Goal: Task Accomplishment & Management: Complete application form

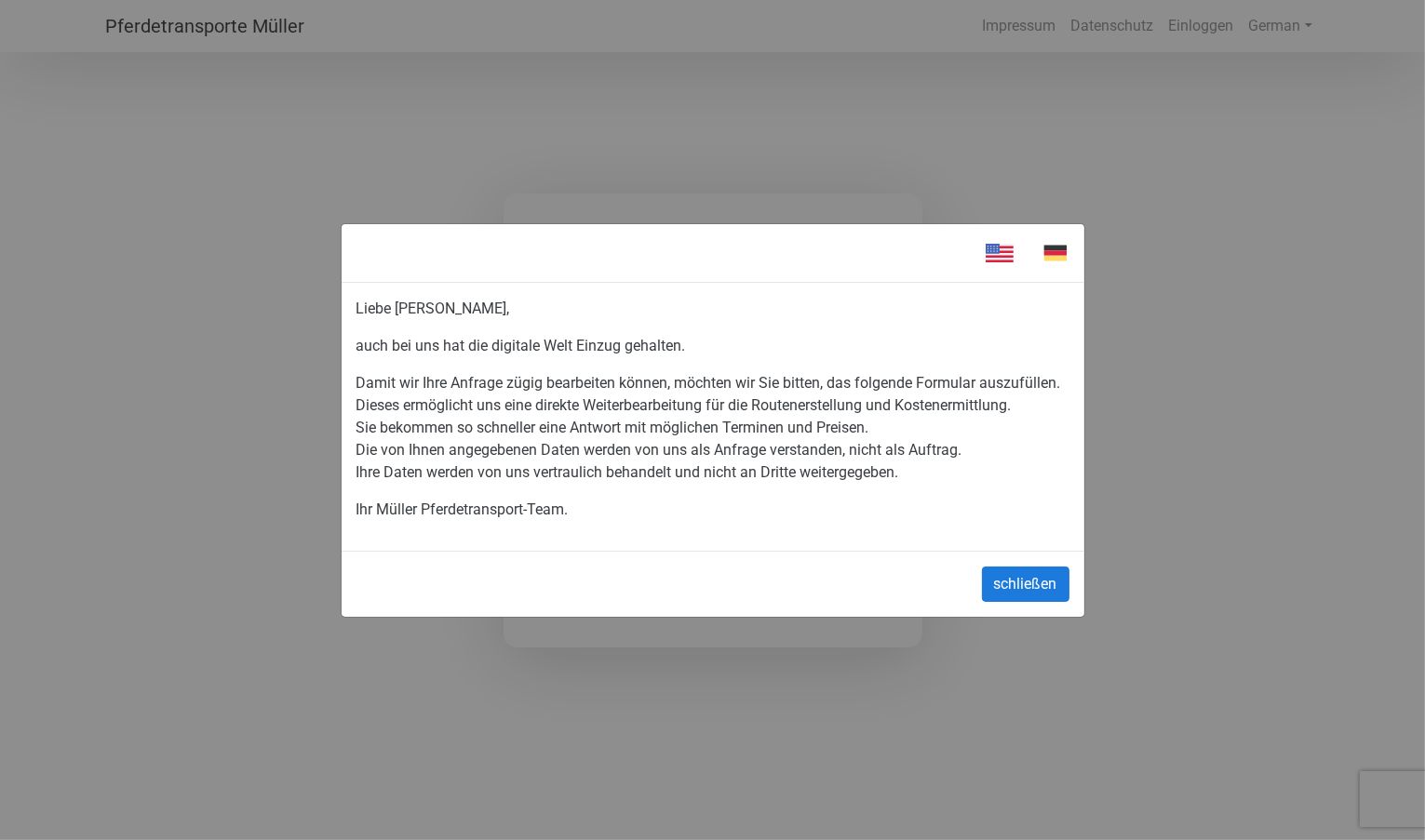
type input "[PERSON_NAME][EMAIL_ADDRESS][PERSON_NAME][DOMAIN_NAME]"
click at [1000, 580] on button "schließen" at bounding box center [1026, 584] width 88 height 35
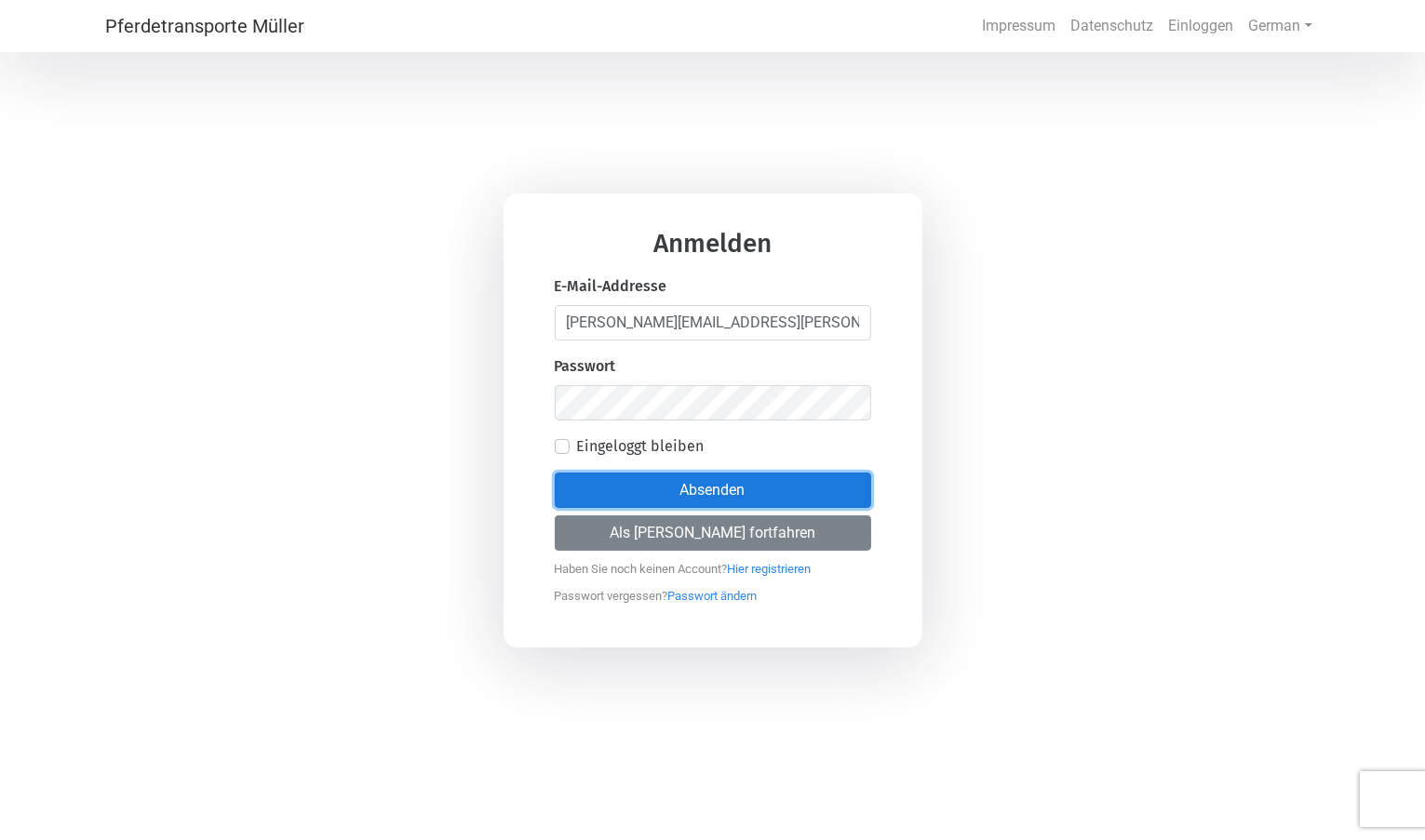
click at [681, 497] on button "Absenden" at bounding box center [712, 490] width 316 height 35
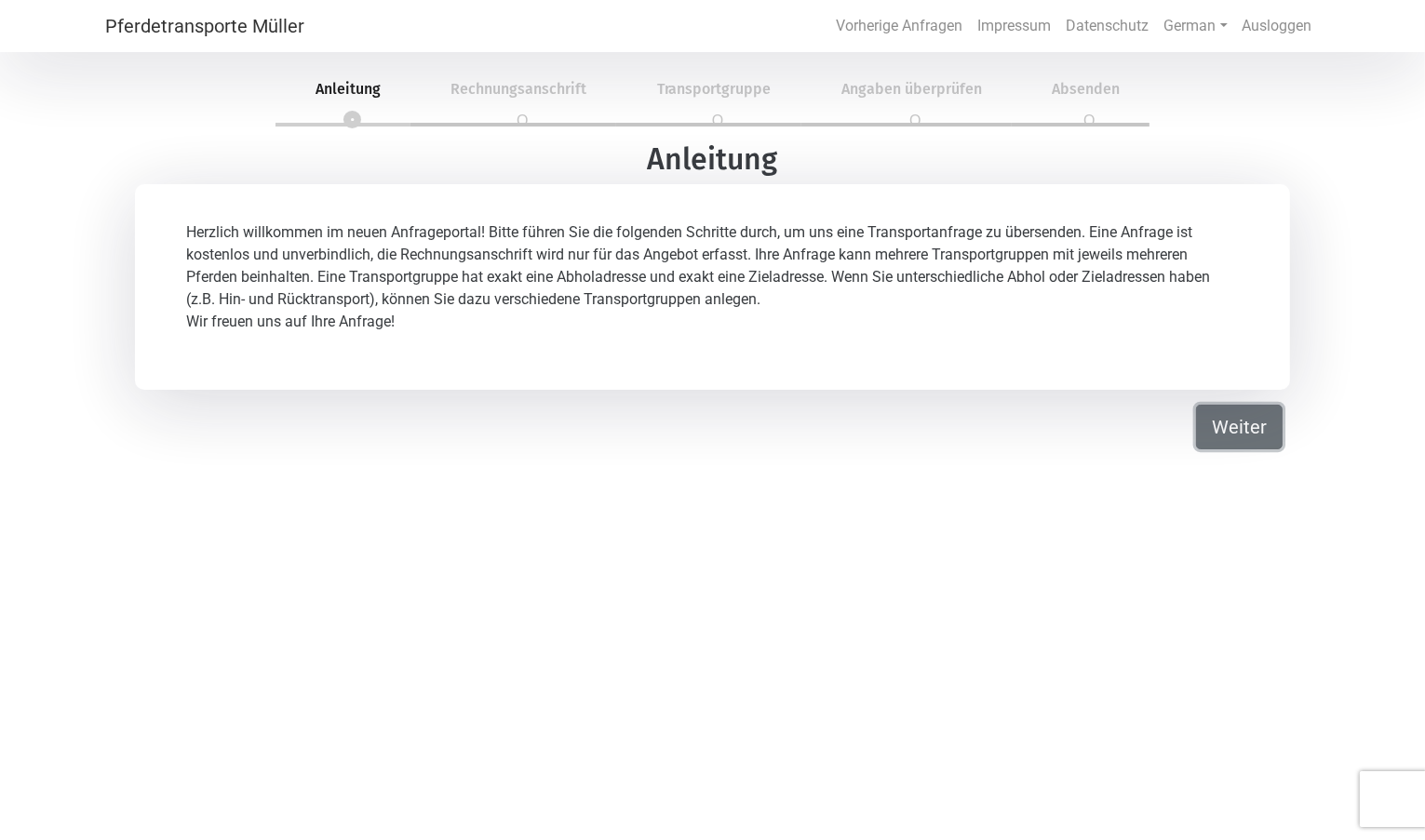
click at [1214, 428] on button "Weiter" at bounding box center [1239, 427] width 87 height 45
select select "Ms."
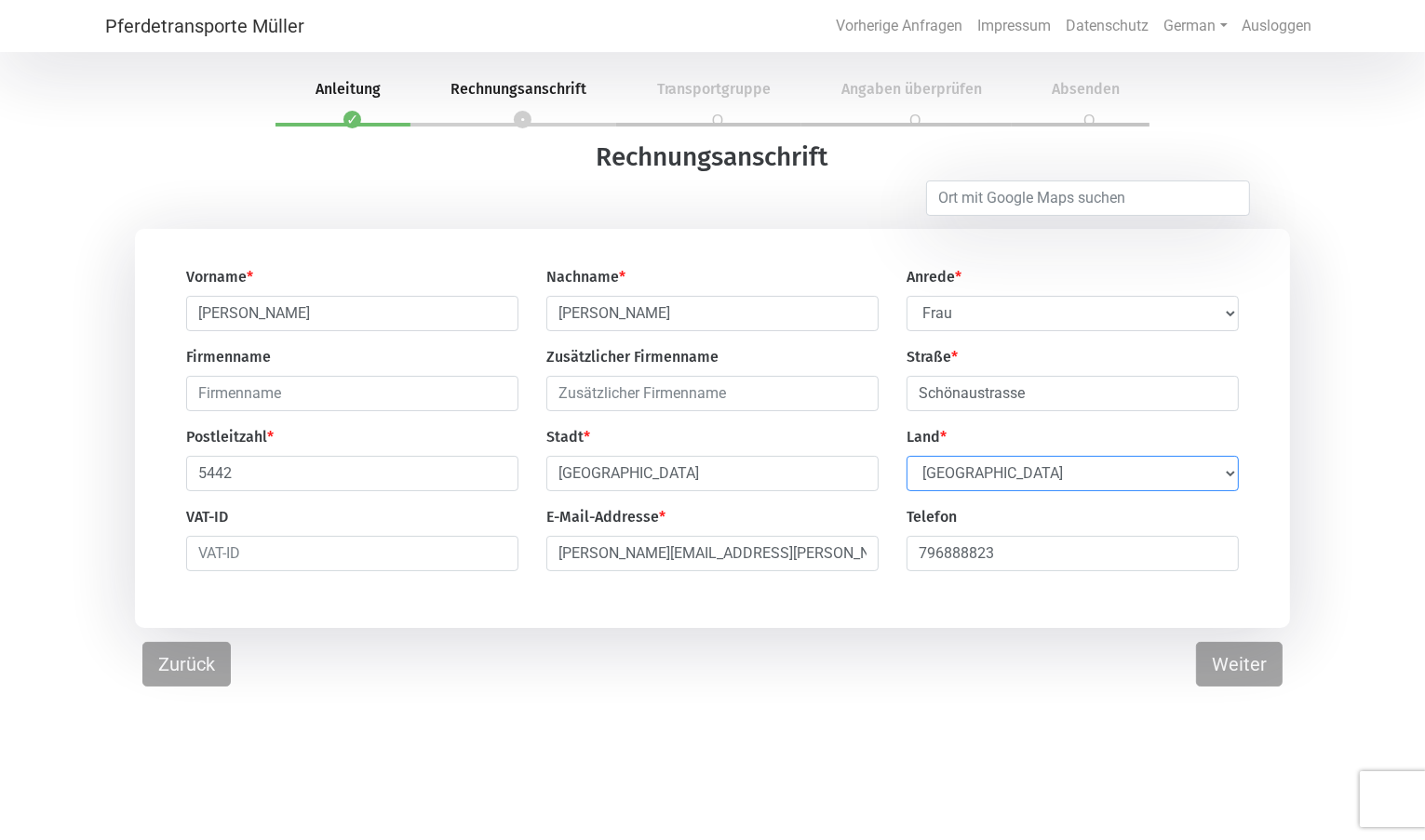
click at [1203, 477] on select "Select Country [GEOGRAPHIC_DATA] [GEOGRAPHIC_DATA] [GEOGRAPHIC_DATA] [GEOGRAPHI…" at bounding box center [1073, 473] width 332 height 35
drag, startPoint x: 1098, startPoint y: 471, endPoint x: 931, endPoint y: 487, distance: 167.8
click at [931, 487] on select "Select Country [GEOGRAPHIC_DATA] [GEOGRAPHIC_DATA] [GEOGRAPHIC_DATA] [GEOGRAPHI…" at bounding box center [1073, 473] width 332 height 35
select select "CH"
click at [907, 458] on select "Select Country [GEOGRAPHIC_DATA] [GEOGRAPHIC_DATA] [GEOGRAPHIC_DATA] [GEOGRAPHI…" at bounding box center [1073, 473] width 332 height 35
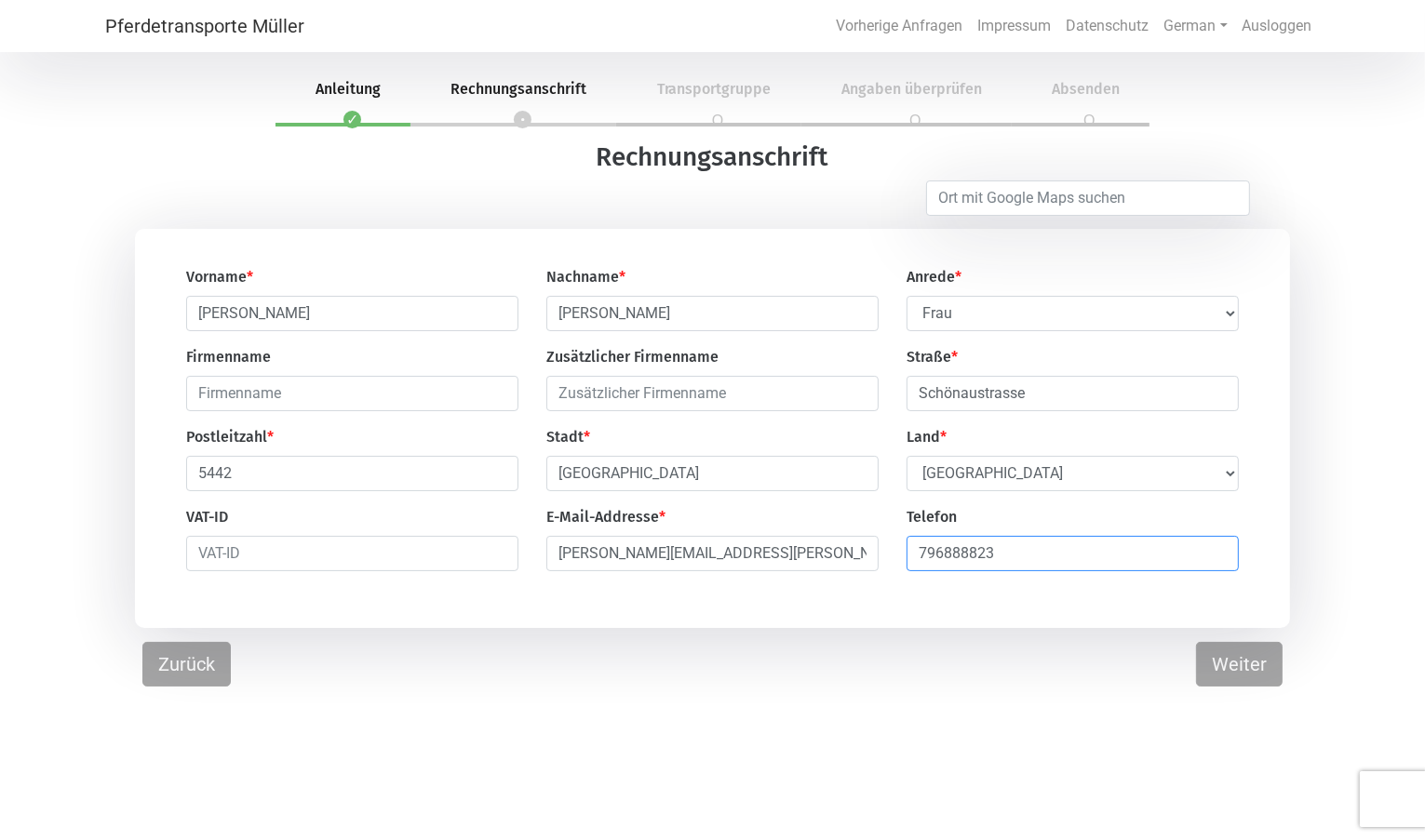
click at [918, 561] on input "796888823" at bounding box center [1073, 553] width 332 height 35
type input "41796888823"
drag, startPoint x: 962, startPoint y: 688, endPoint x: 1005, endPoint y: 687, distance: 43.0
click at [962, 687] on div "Pferdetransporte [PERSON_NAME] Vorherige Anfragen Impressum Datenschutz German …" at bounding box center [712, 420] width 1425 height 840
click at [1227, 678] on button "Weiter" at bounding box center [1239, 664] width 87 height 45
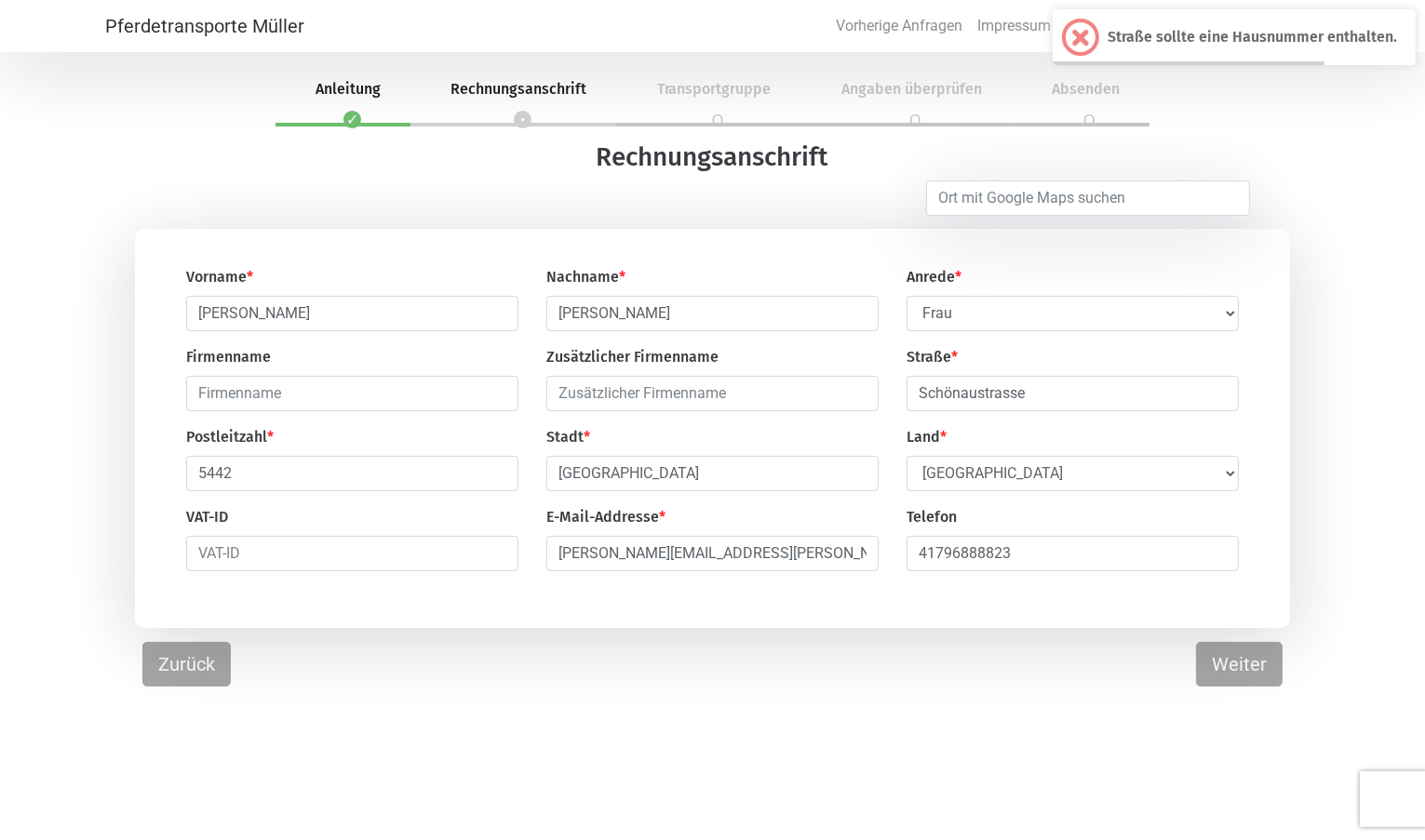
click at [1083, 36] on span at bounding box center [1080, 37] width 18 height 18
click at [1093, 401] on input "Schönaustrasse" at bounding box center [1073, 393] width 332 height 35
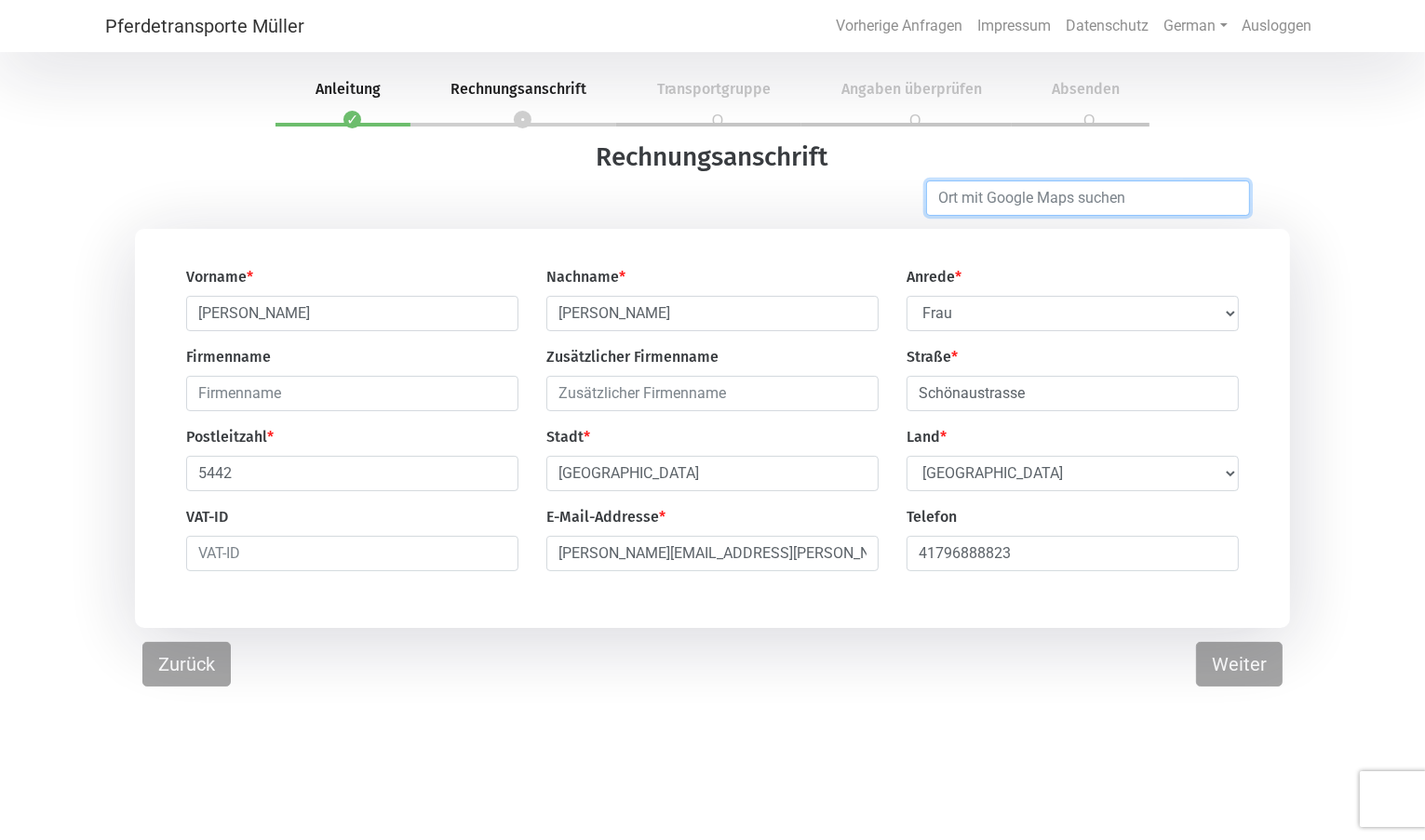
type input "[GEOGRAPHIC_DATA]"
click at [1088, 400] on input "Schönaustrasse" at bounding box center [1073, 393] width 332 height 35
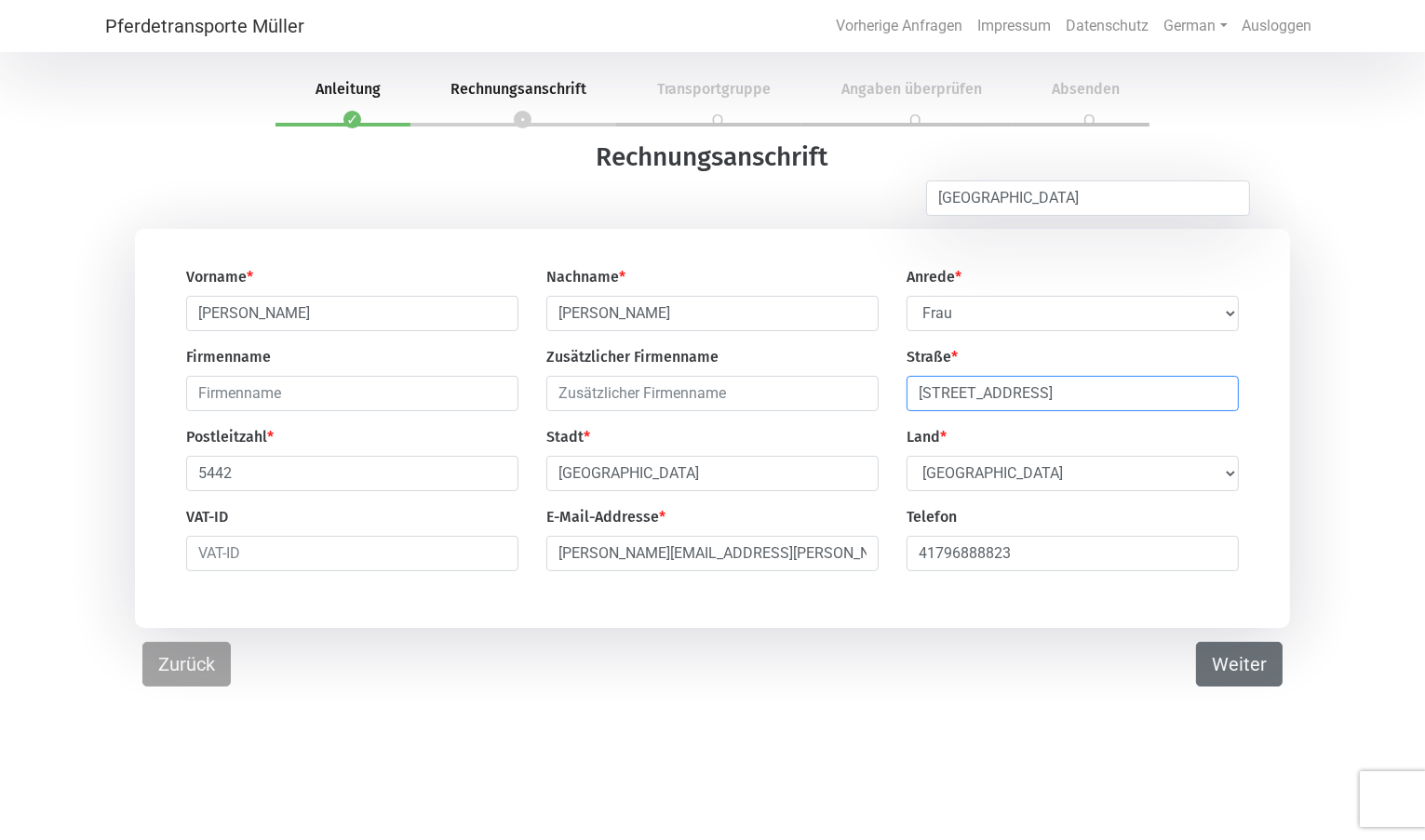
type input "[STREET_ADDRESS]"
click at [1241, 670] on button "Weiter" at bounding box center [1239, 664] width 87 height 45
select select "DE"
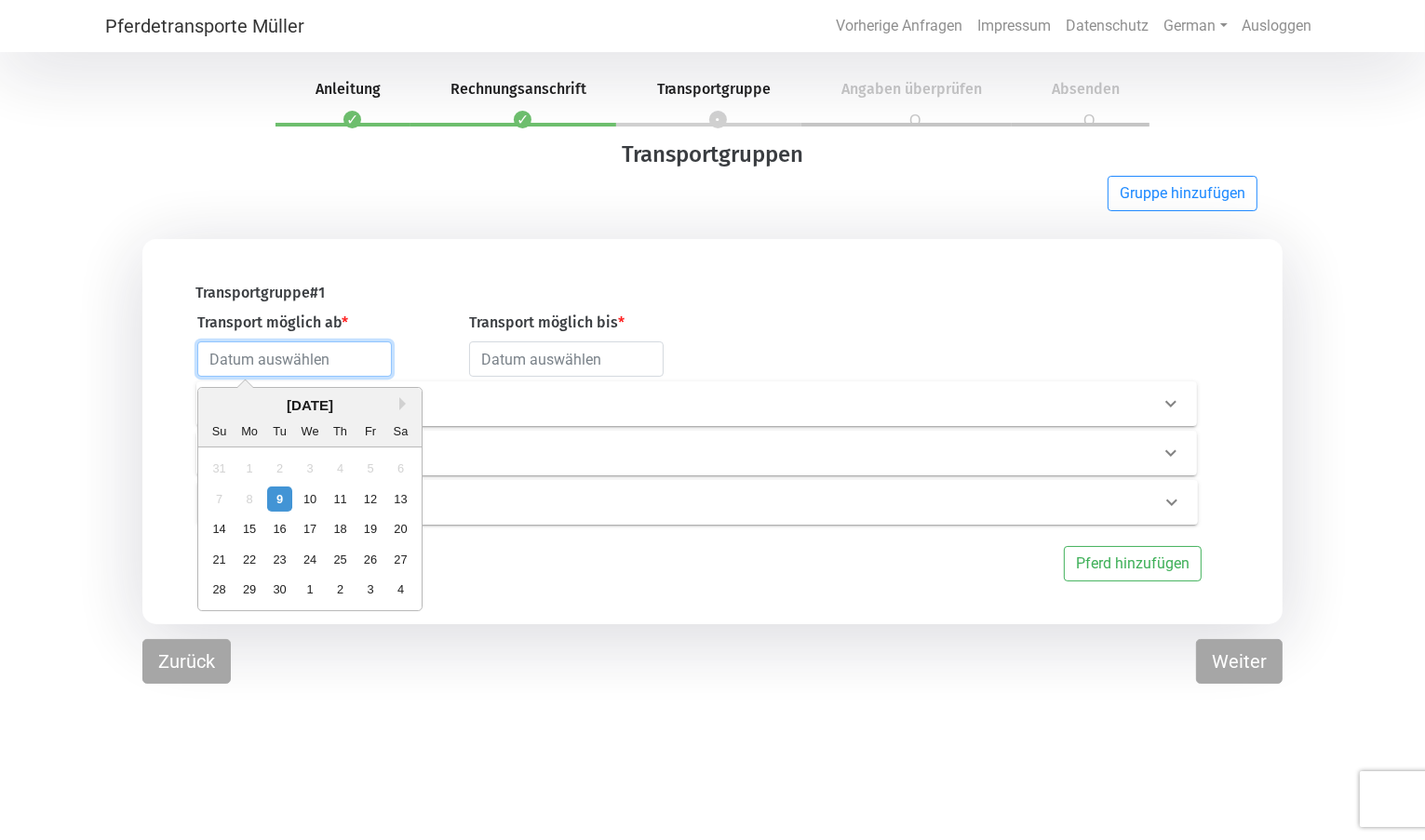
click at [253, 347] on input "text" at bounding box center [294, 359] width 194 height 35
click at [399, 398] on button "Next Month" at bounding box center [406, 404] width 13 height 13
click at [246, 495] on div "6" at bounding box center [249, 499] width 25 height 25
type input "[DATE]"
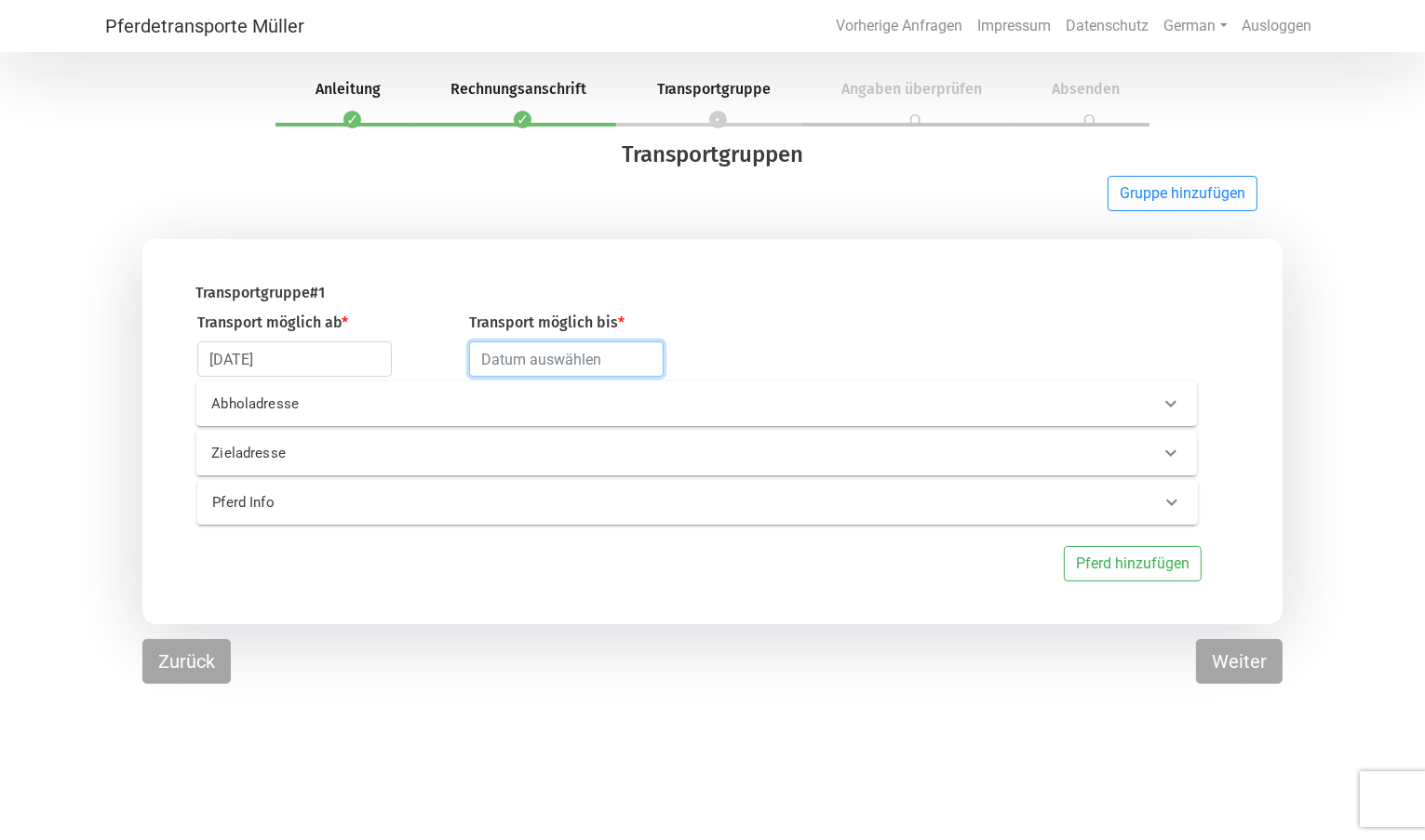
click at [609, 360] on input "text" at bounding box center [566, 359] width 194 height 35
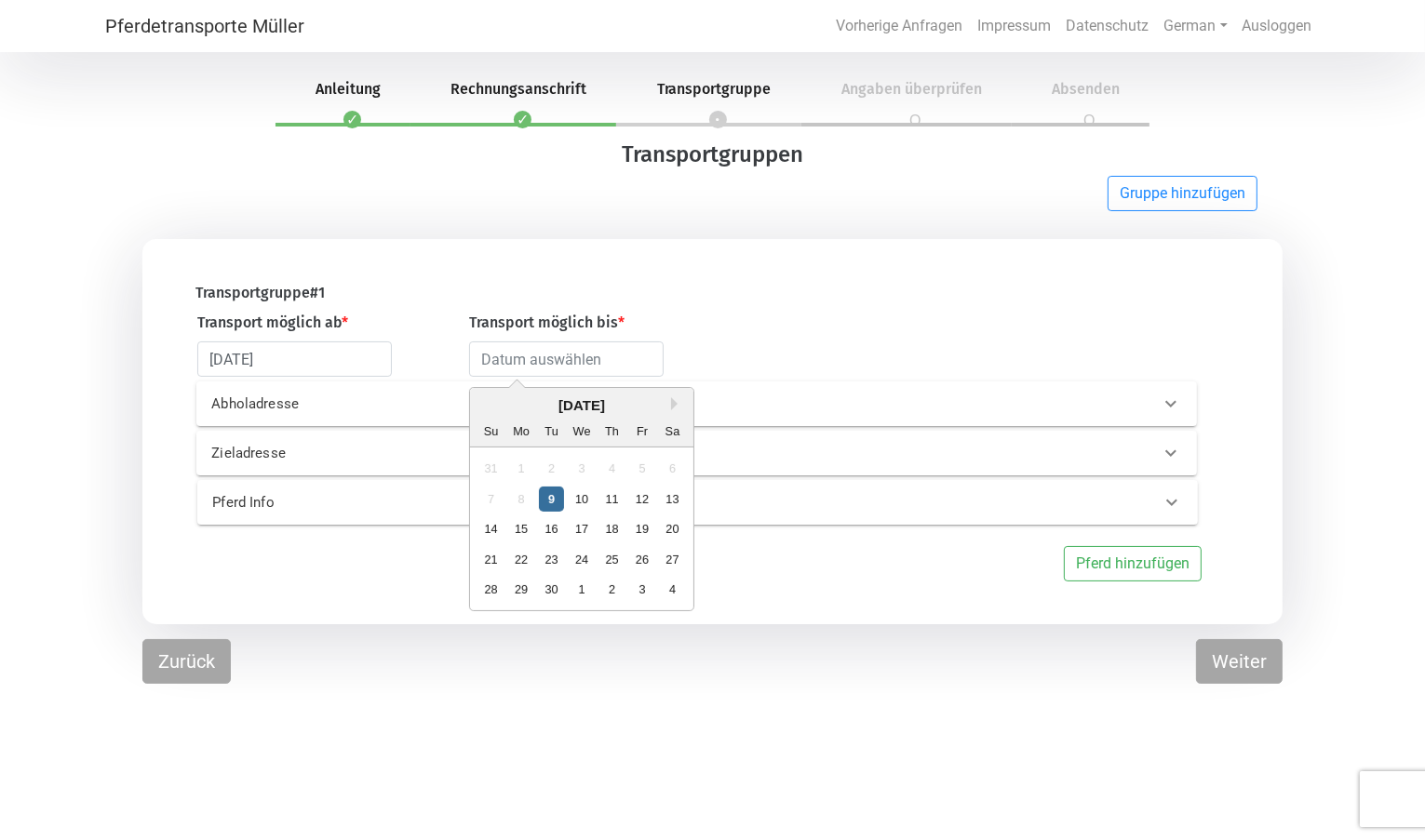
click at [552, 494] on div "9" at bounding box center [552, 499] width 25 height 25
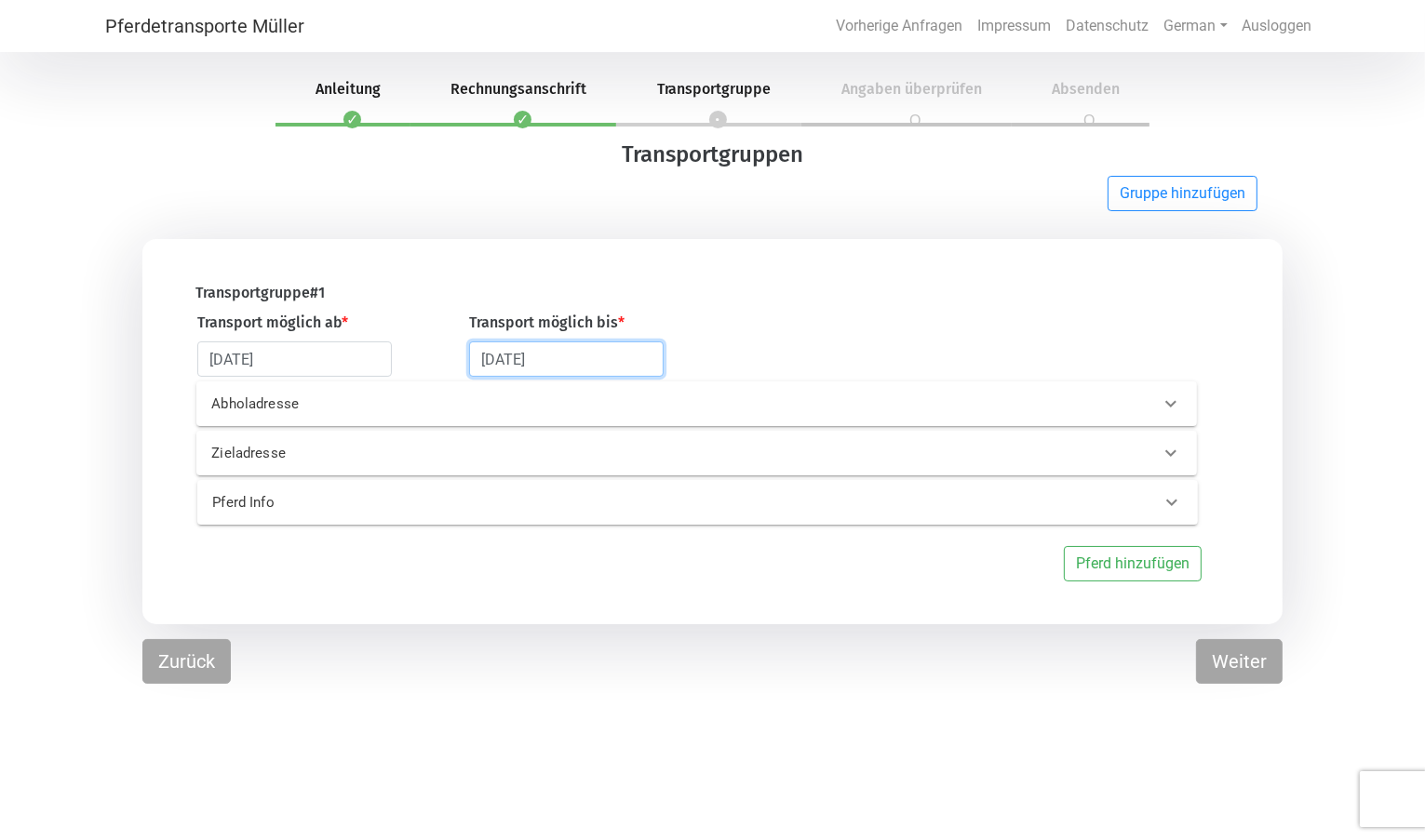
click at [589, 366] on input "[DATE]" at bounding box center [566, 359] width 194 height 35
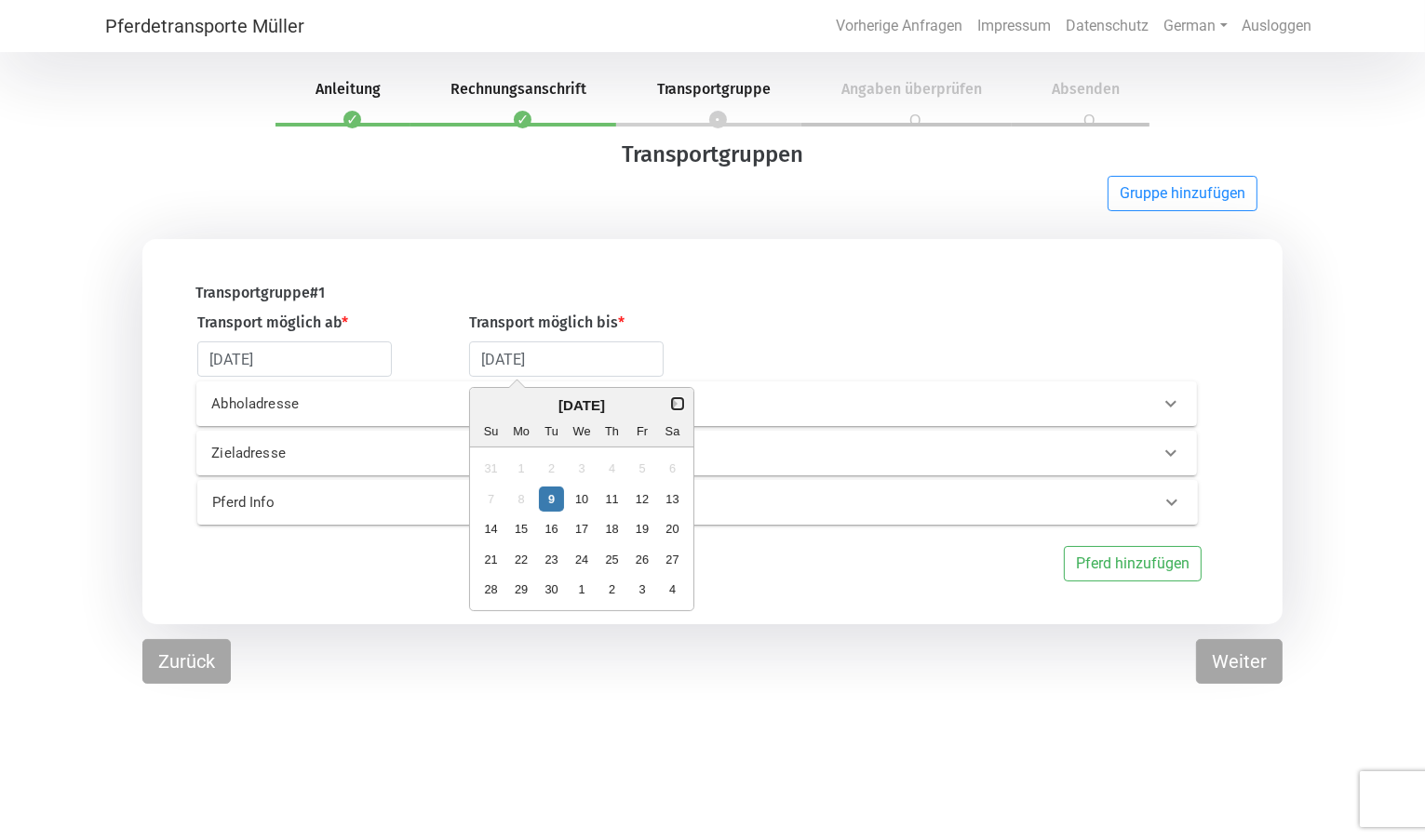
click at [673, 403] on button "Next Month" at bounding box center [679, 404] width 13 height 13
click at [551, 498] on div "7" at bounding box center [552, 499] width 25 height 25
type input "[DATE]"
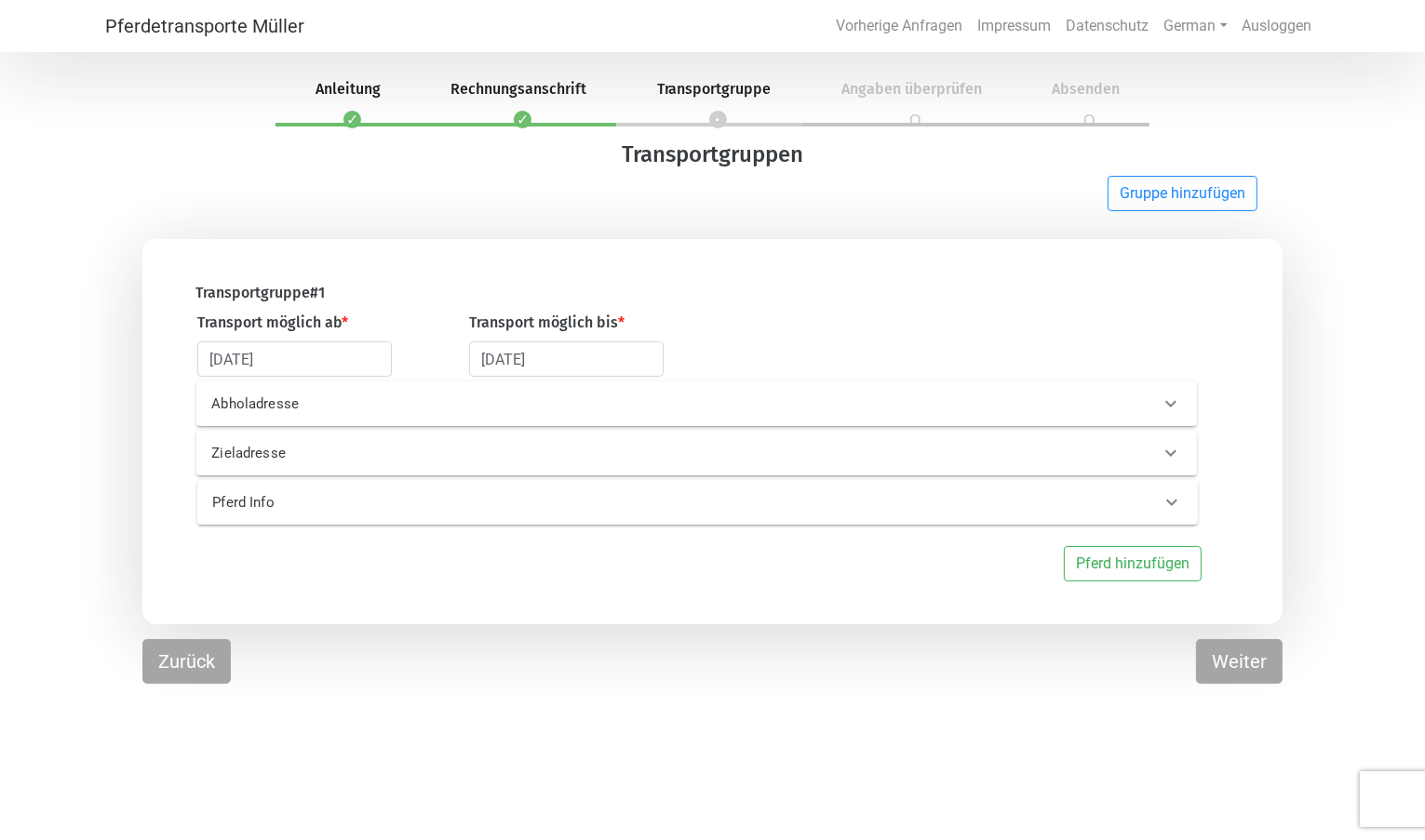
click at [469, 401] on p "Abholadresse" at bounding box center [432, 404] width 440 height 21
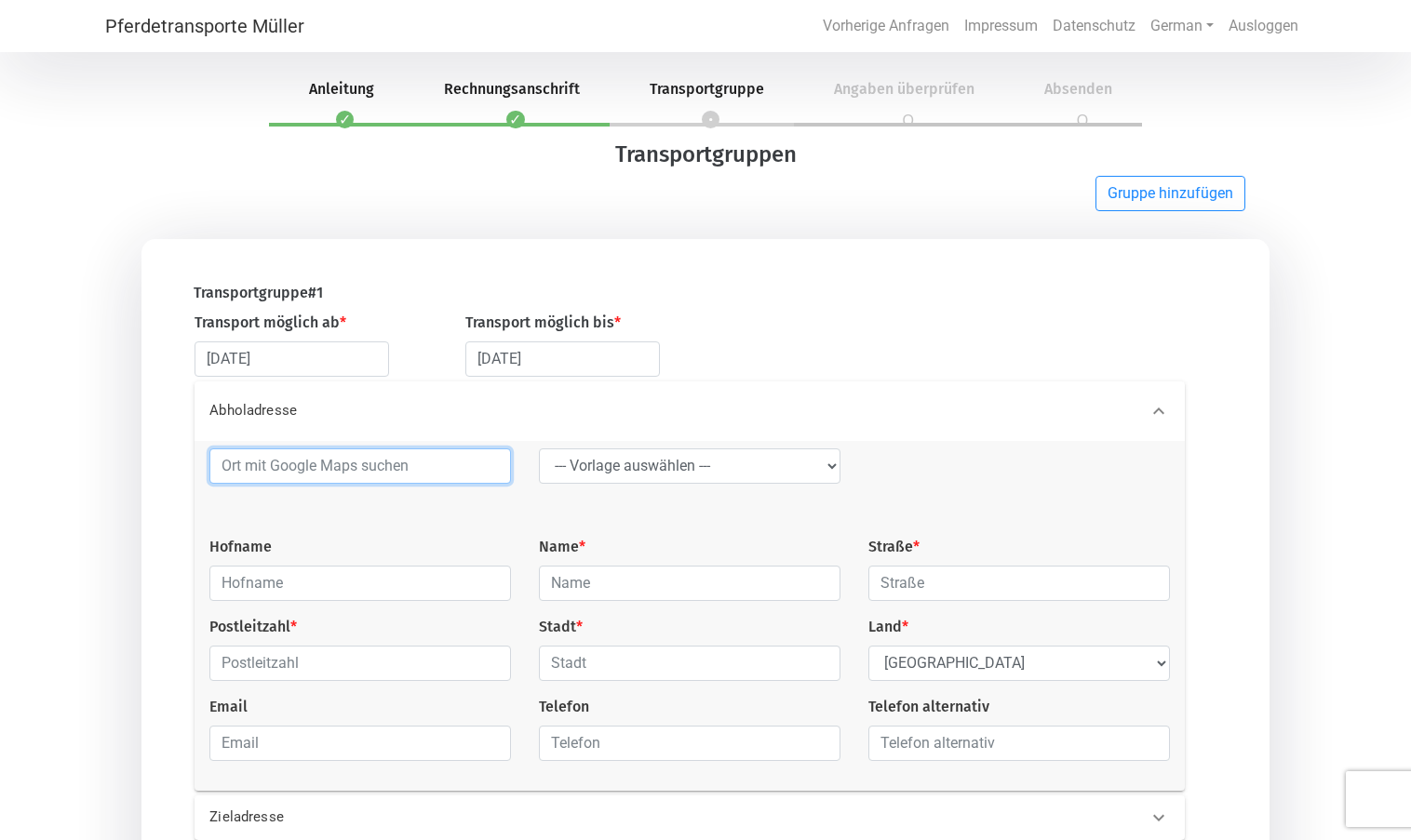
click at [382, 469] on input at bounding box center [360, 466] width 302 height 35
type input "l"
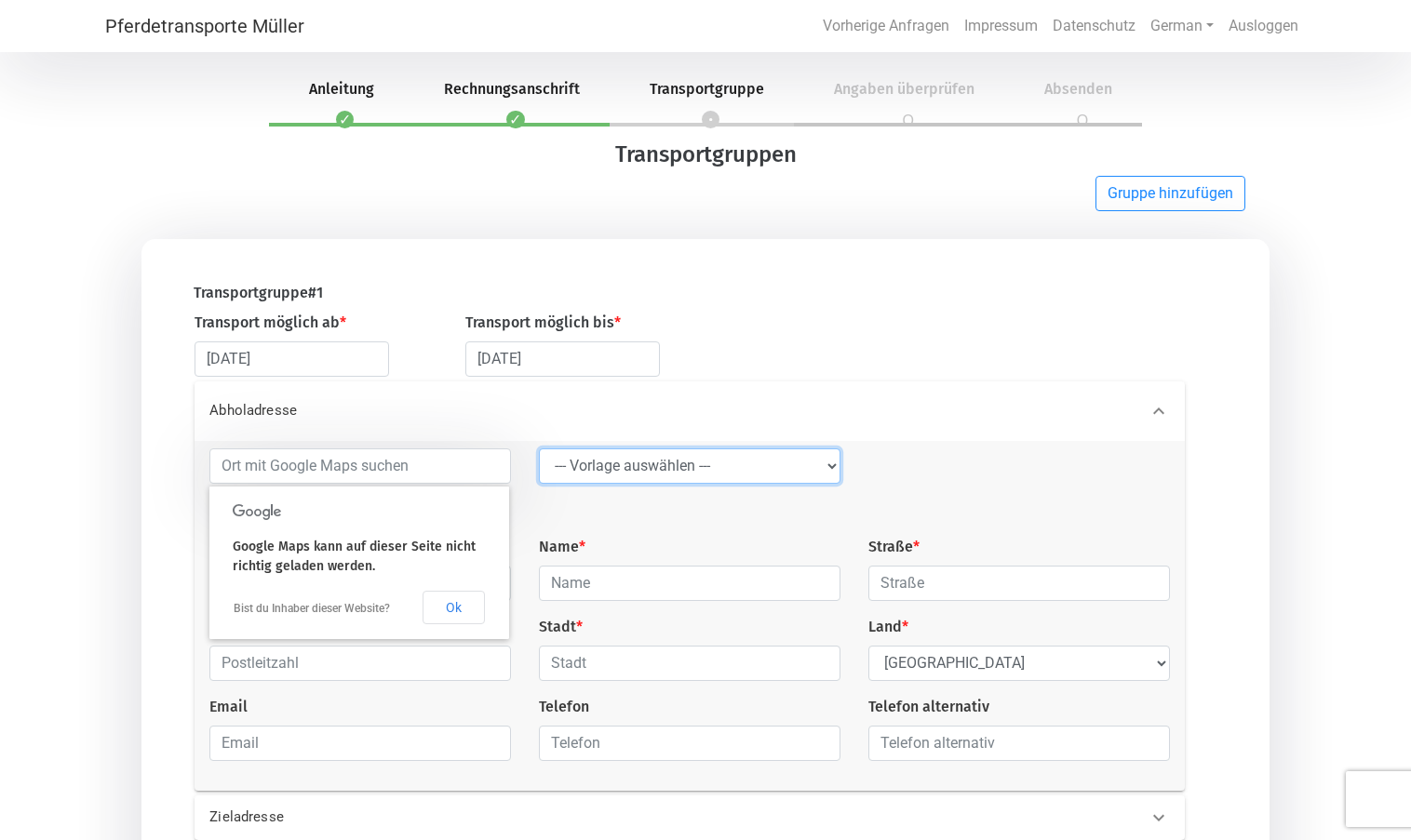
click at [768, 457] on select "--- Vorlage auswählen --- LGG" at bounding box center [690, 466] width 302 height 35
select select "LGG"
click at [539, 450] on select "--- Vorlage auswählen --- LGG" at bounding box center [690, 466] width 302 height 35
type input "Flughafen"
type input "Rue de l’Aéroport"
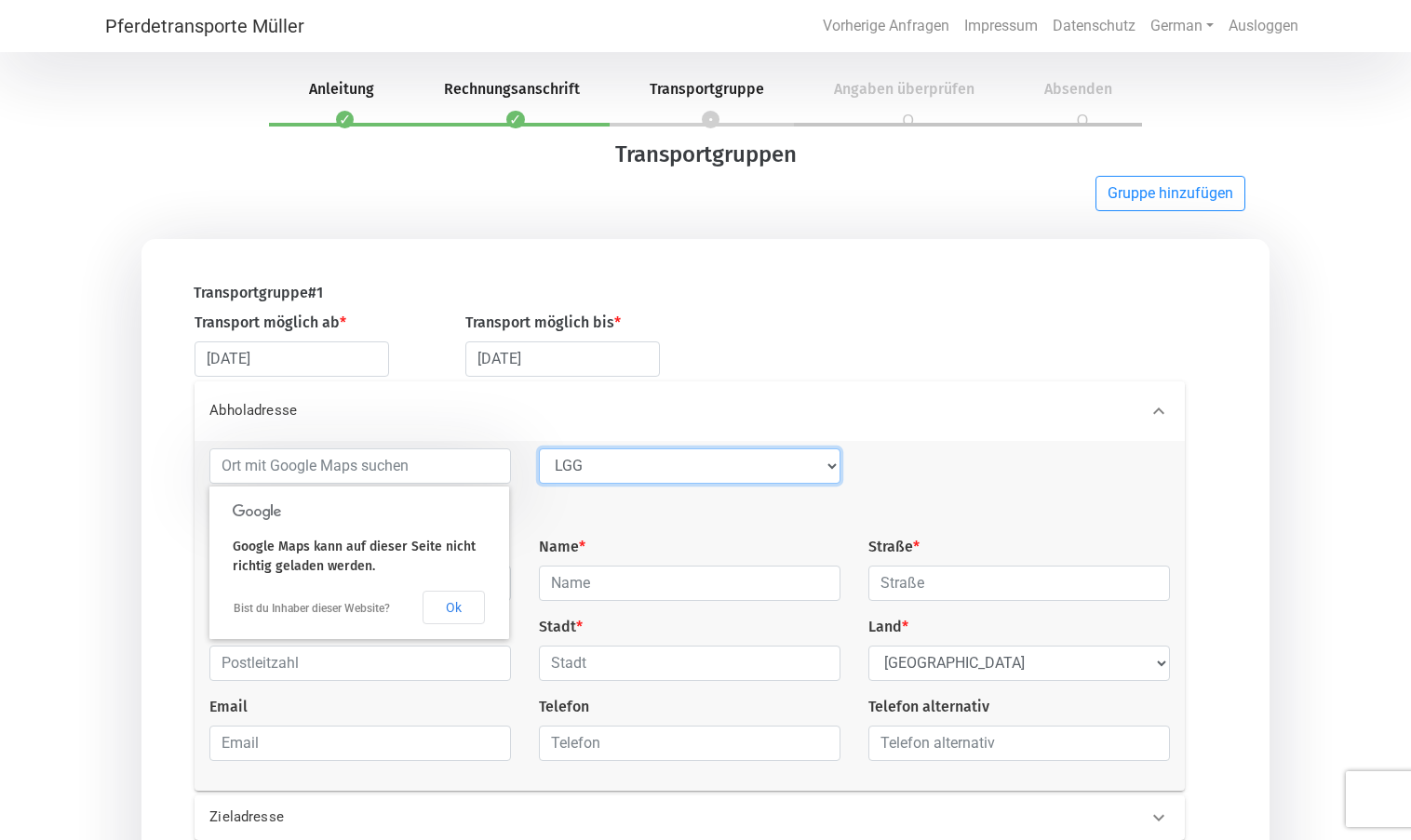
type input "4460"
type input "Grâce-Hollogne"
select select "BE"
click at [467, 606] on button "Ok" at bounding box center [454, 608] width 62 height 33
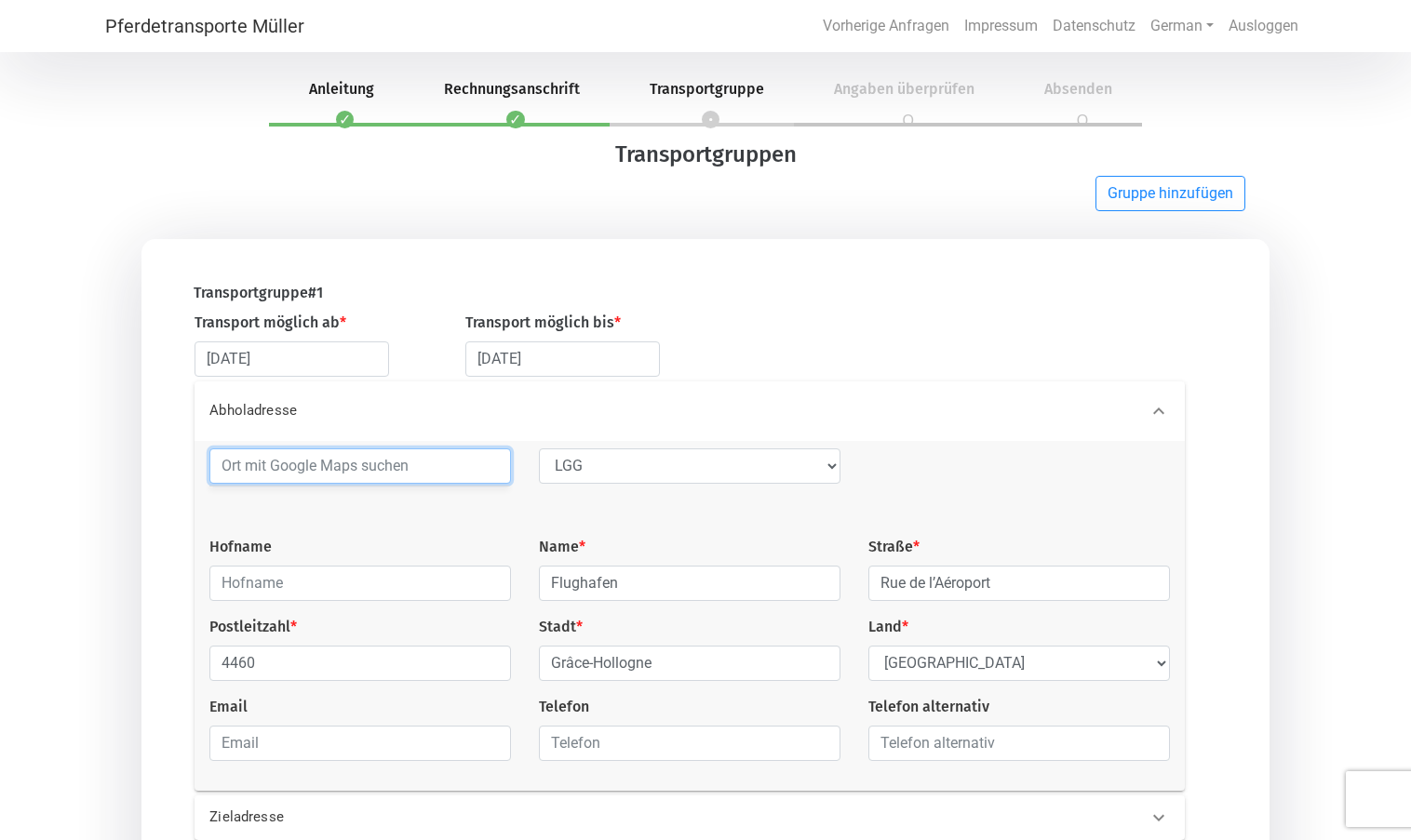
click at [386, 471] on input at bounding box center [360, 466] width 302 height 35
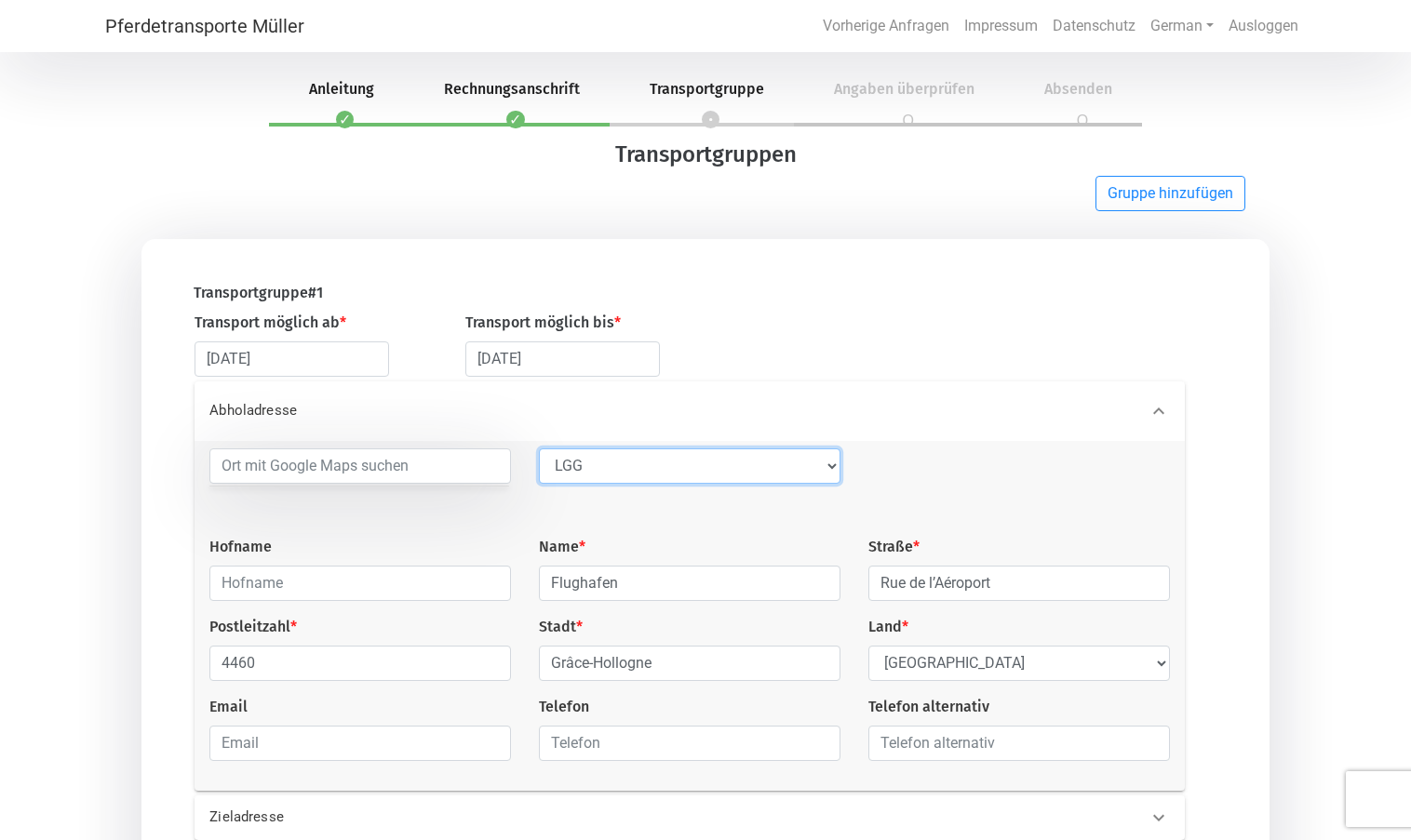
click at [759, 471] on select "--- Vorlage auswählen --- LGG" at bounding box center [690, 466] width 302 height 35
click at [539, 450] on select "--- Vorlage auswählen --- LGG" at bounding box center [690, 466] width 302 height 35
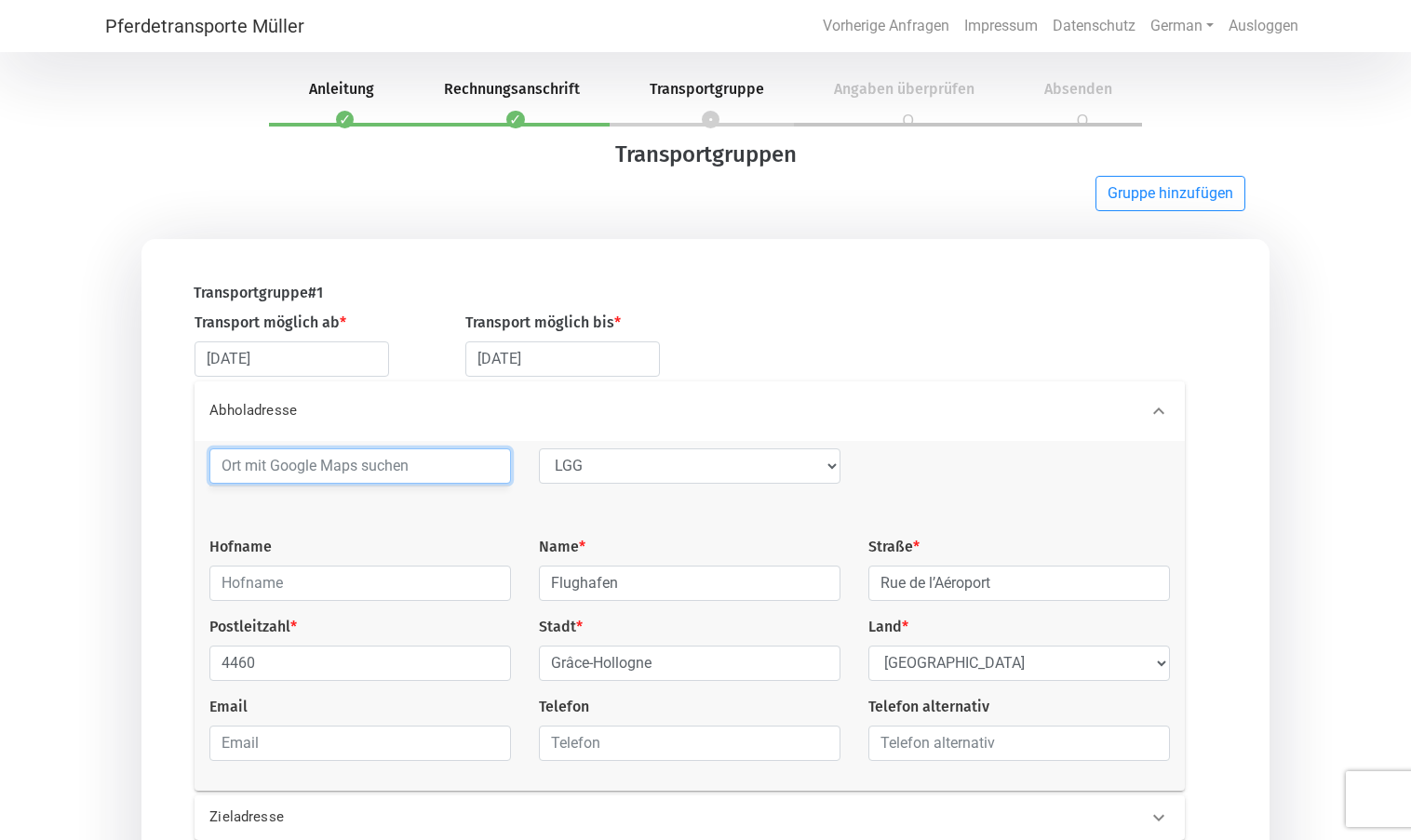
click at [407, 471] on input at bounding box center [360, 466] width 302 height 35
type input "b"
type input "flughafen liege"
click at [1078, 489] on div at bounding box center [1019, 492] width 330 height 88
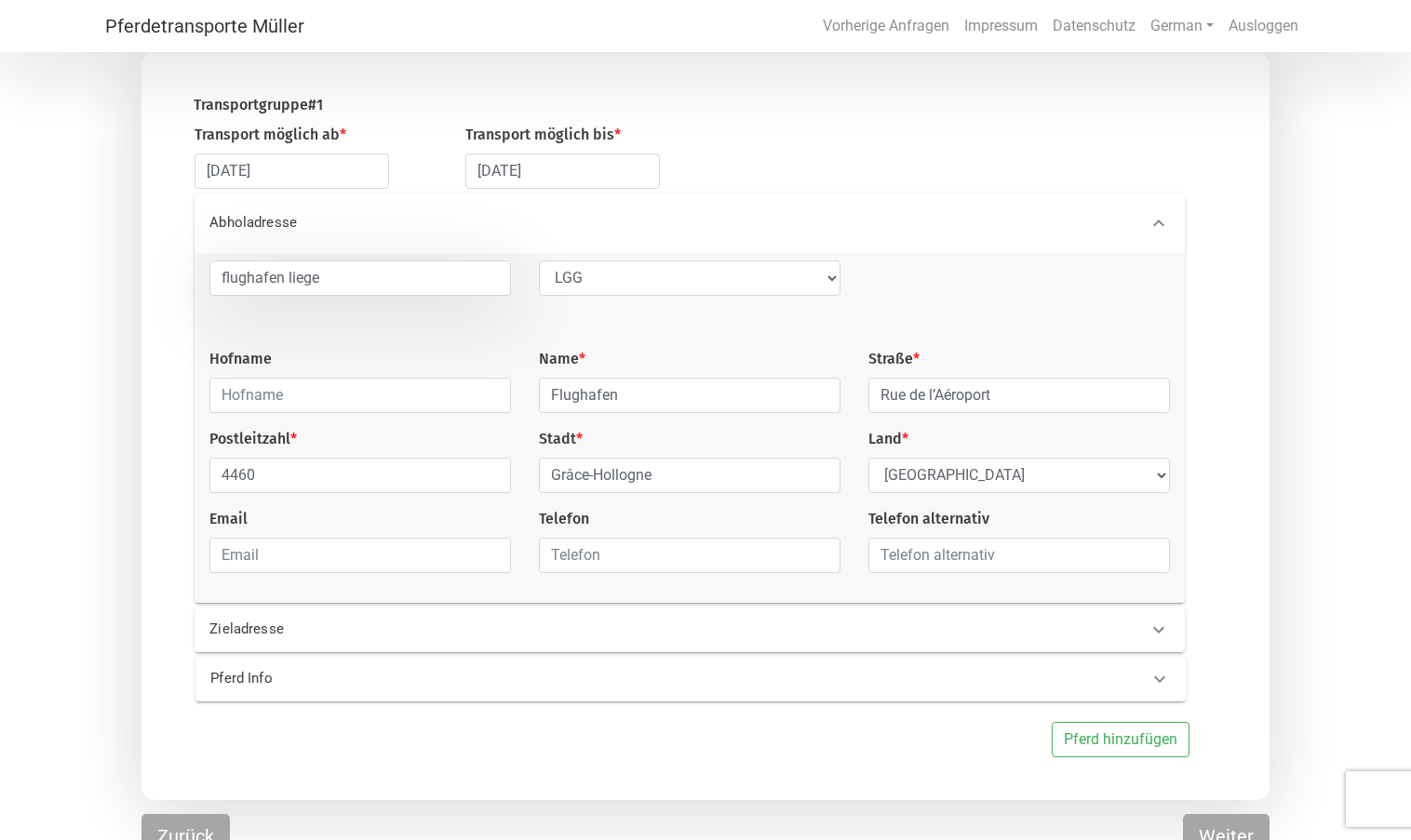
scroll to position [210, 0]
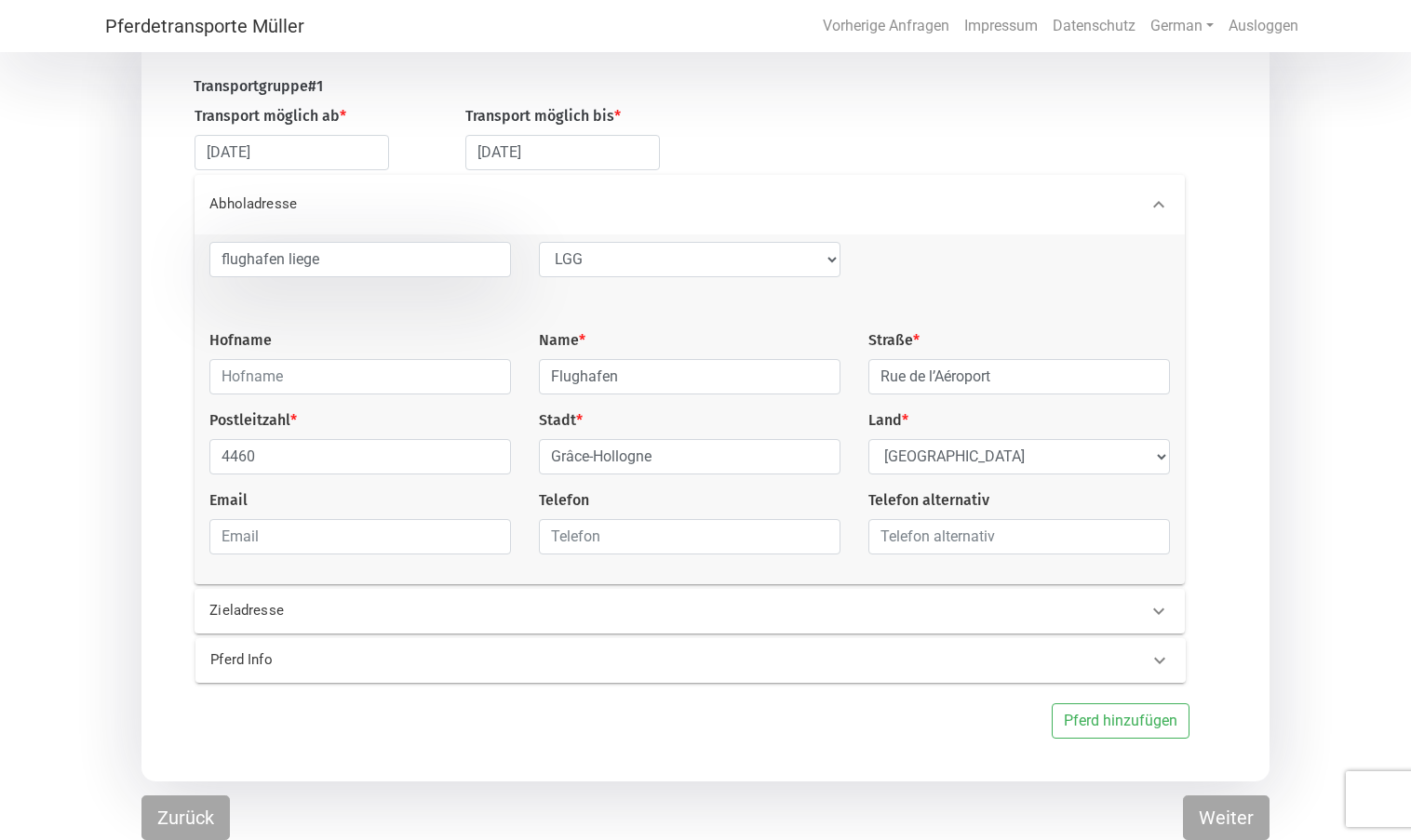
click at [508, 609] on p "Zieladresse" at bounding box center [427, 610] width 435 height 21
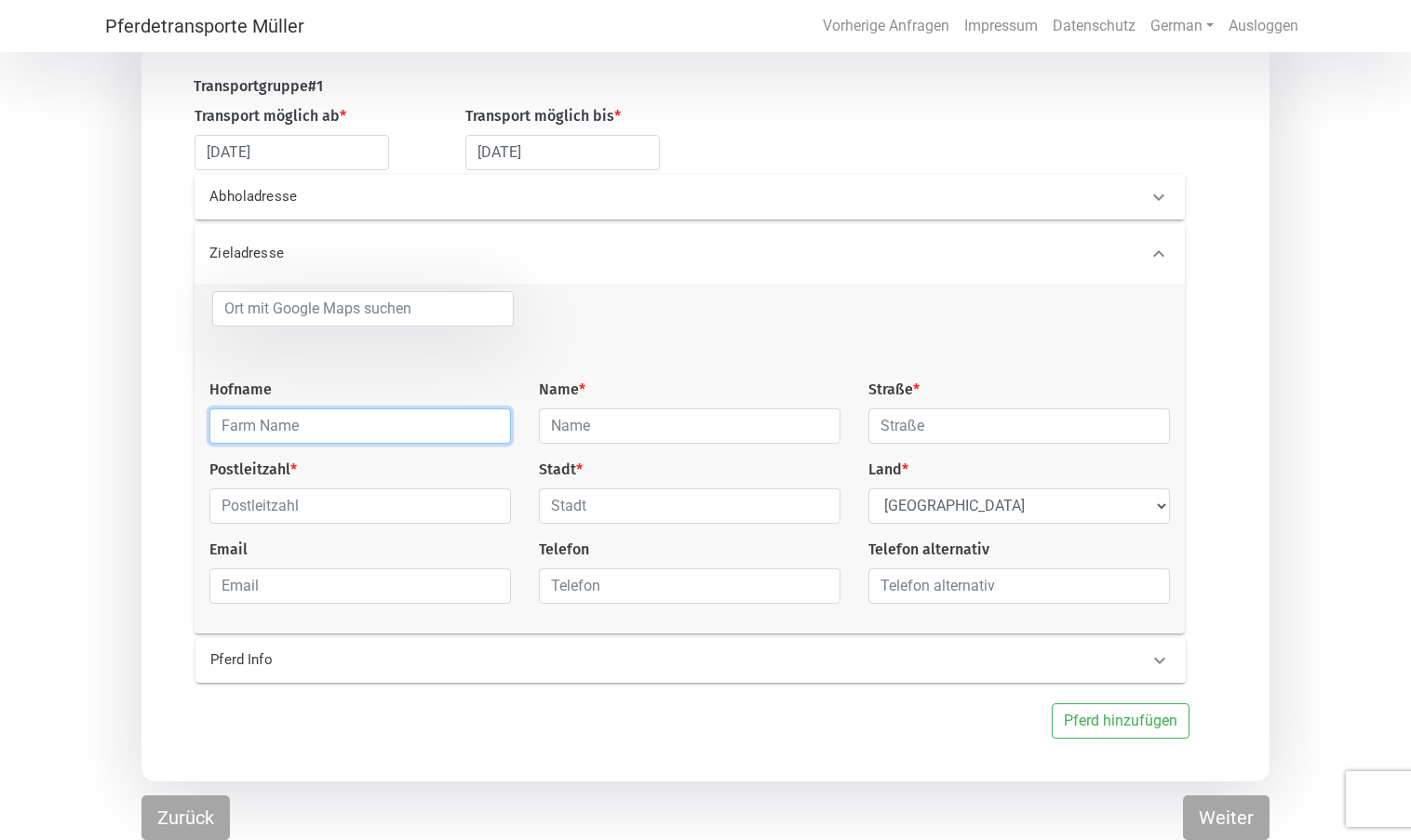
click at [250, 428] on input "text" at bounding box center [360, 426] width 302 height 35
type input "Mattenhof"
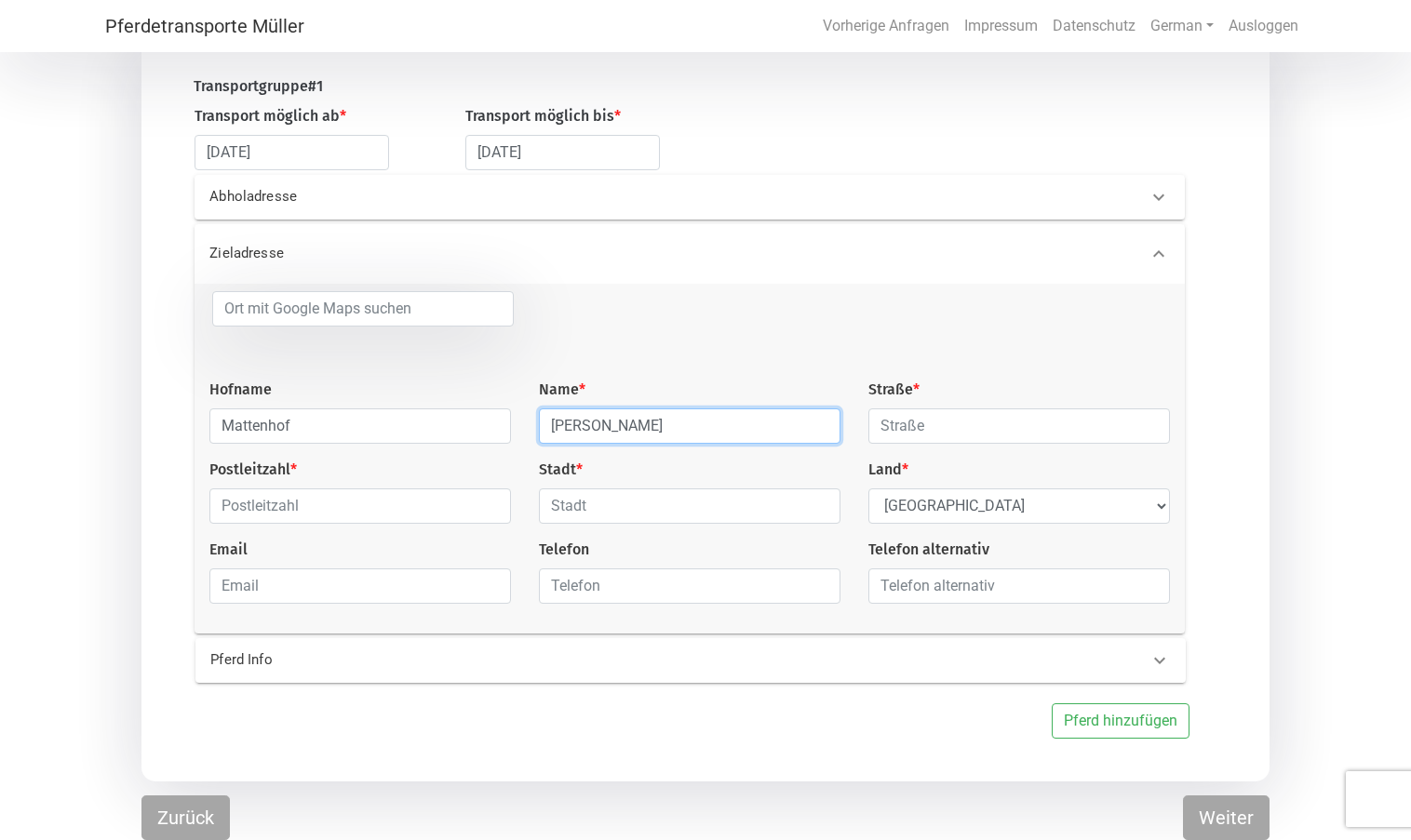
type input "[PERSON_NAME]"
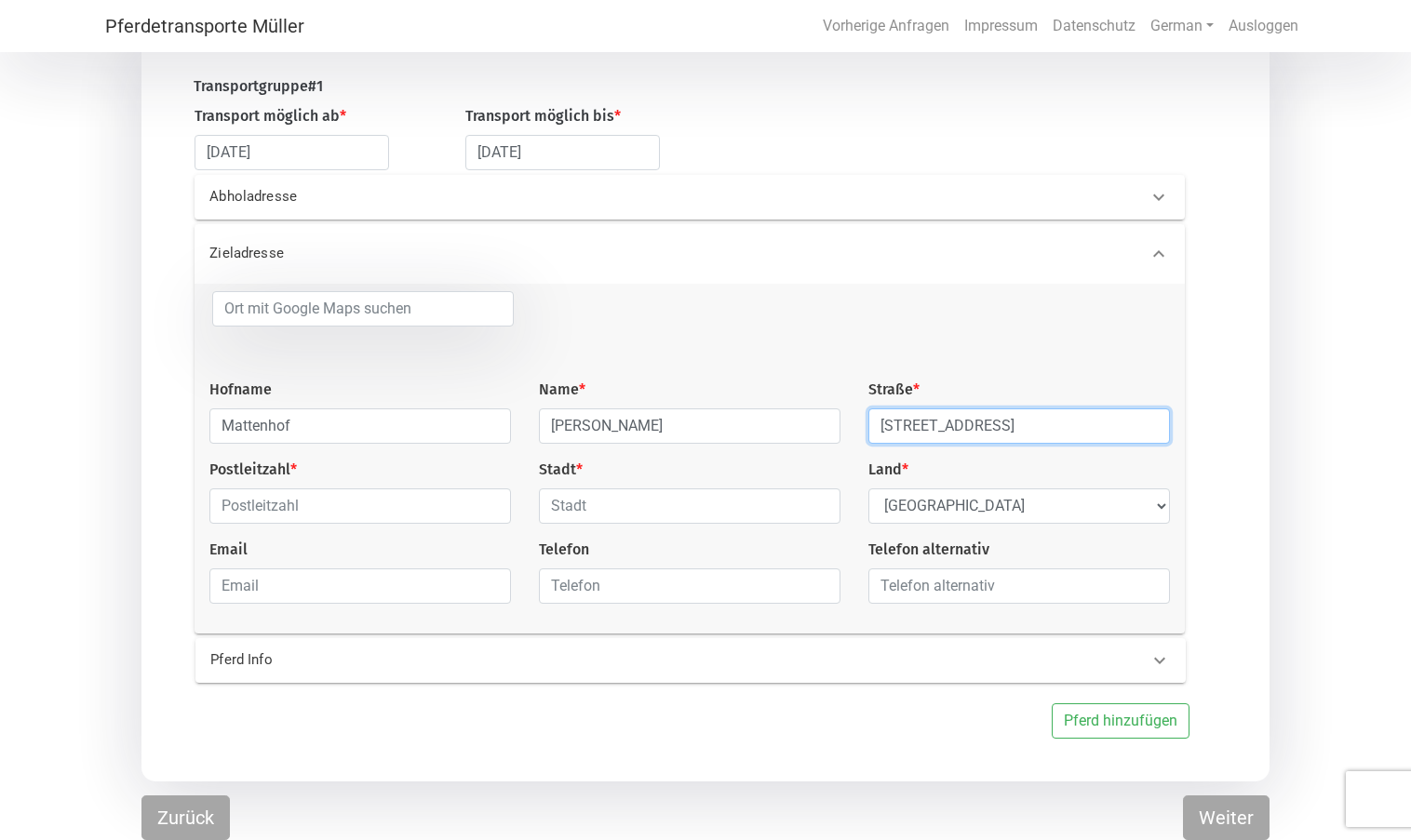
type input "[STREET_ADDRESS]"
type input "5442"
select select "CH"
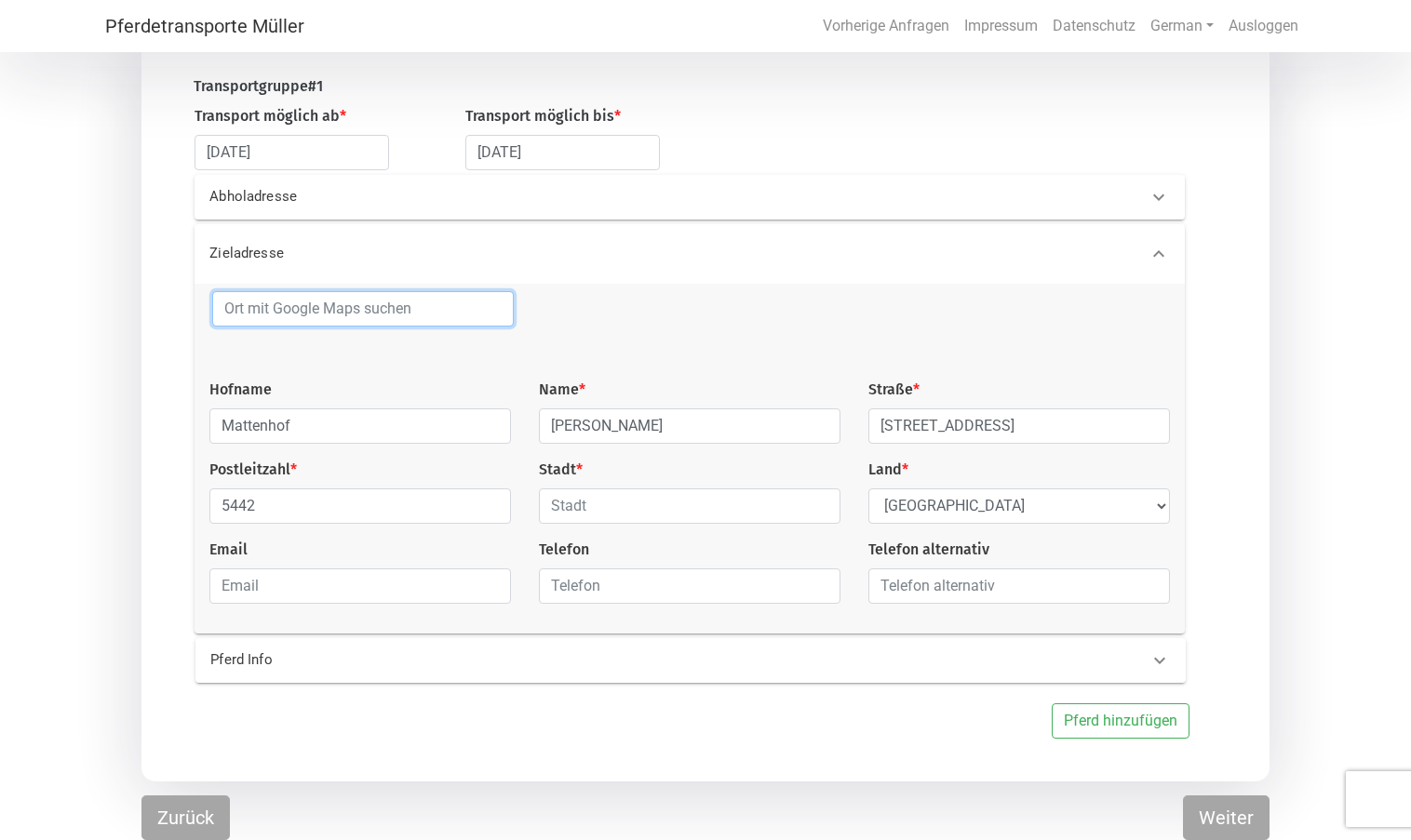
type input "[GEOGRAPHIC_DATA]"
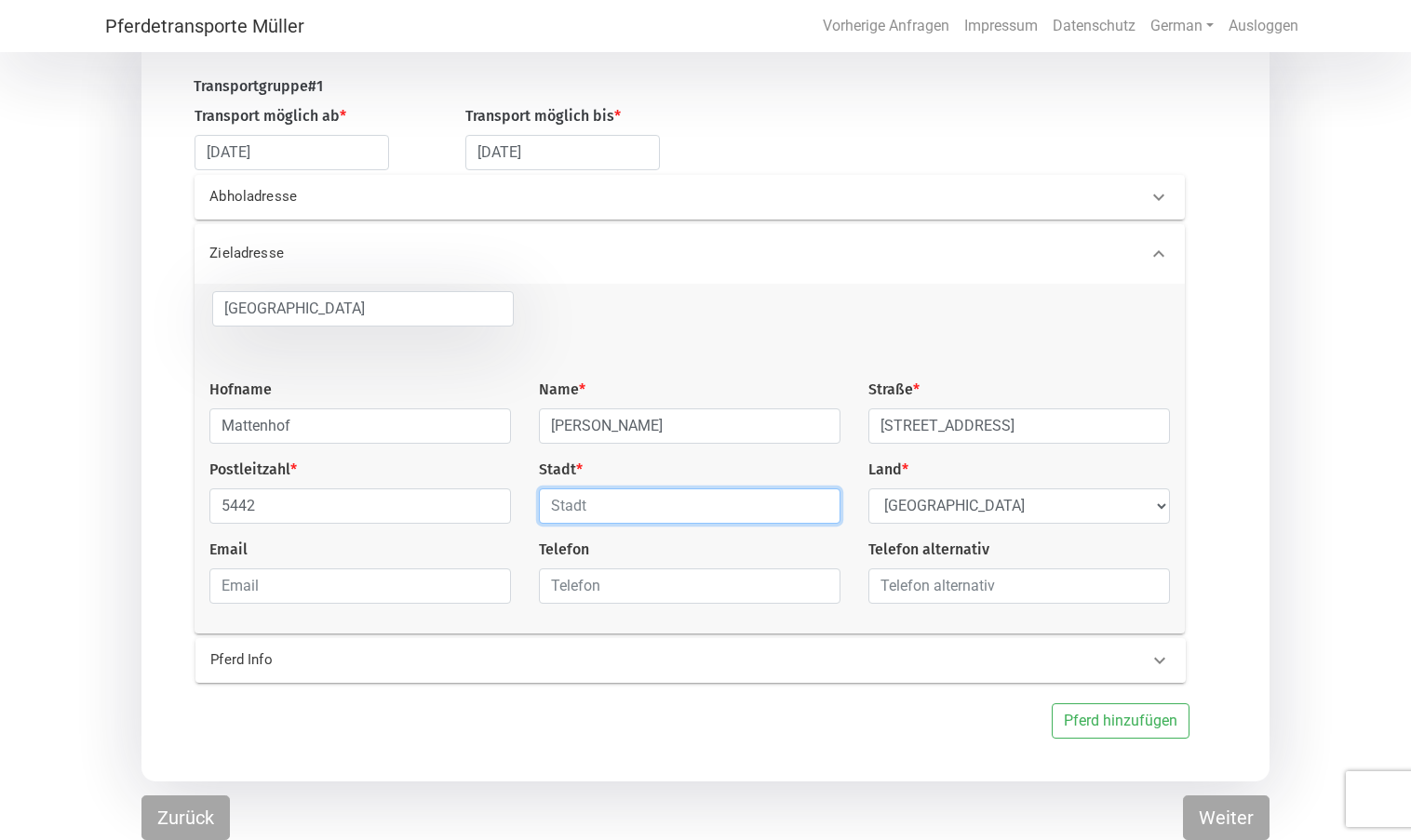
type input "[GEOGRAPHIC_DATA]"
select select "CH"
type input "[PERSON_NAME][EMAIL_ADDRESS][PERSON_NAME][DOMAIN_NAME]"
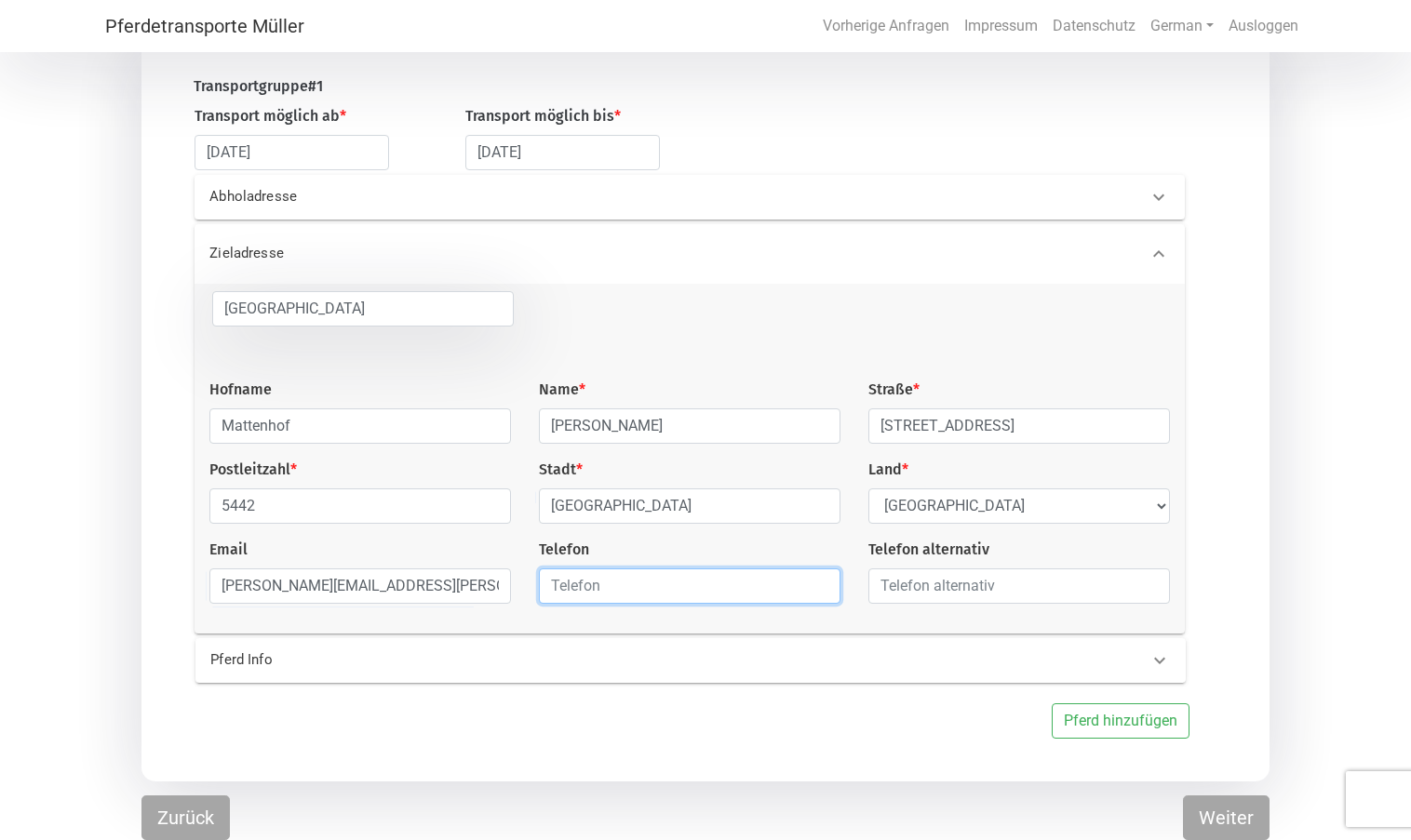
type input "0796888823"
type input "5442"
click at [551, 584] on input "0796888823" at bounding box center [690, 586] width 302 height 35
type input "[PHONE_NUMBER]"
click at [938, 588] on input "text" at bounding box center [1019, 586] width 302 height 35
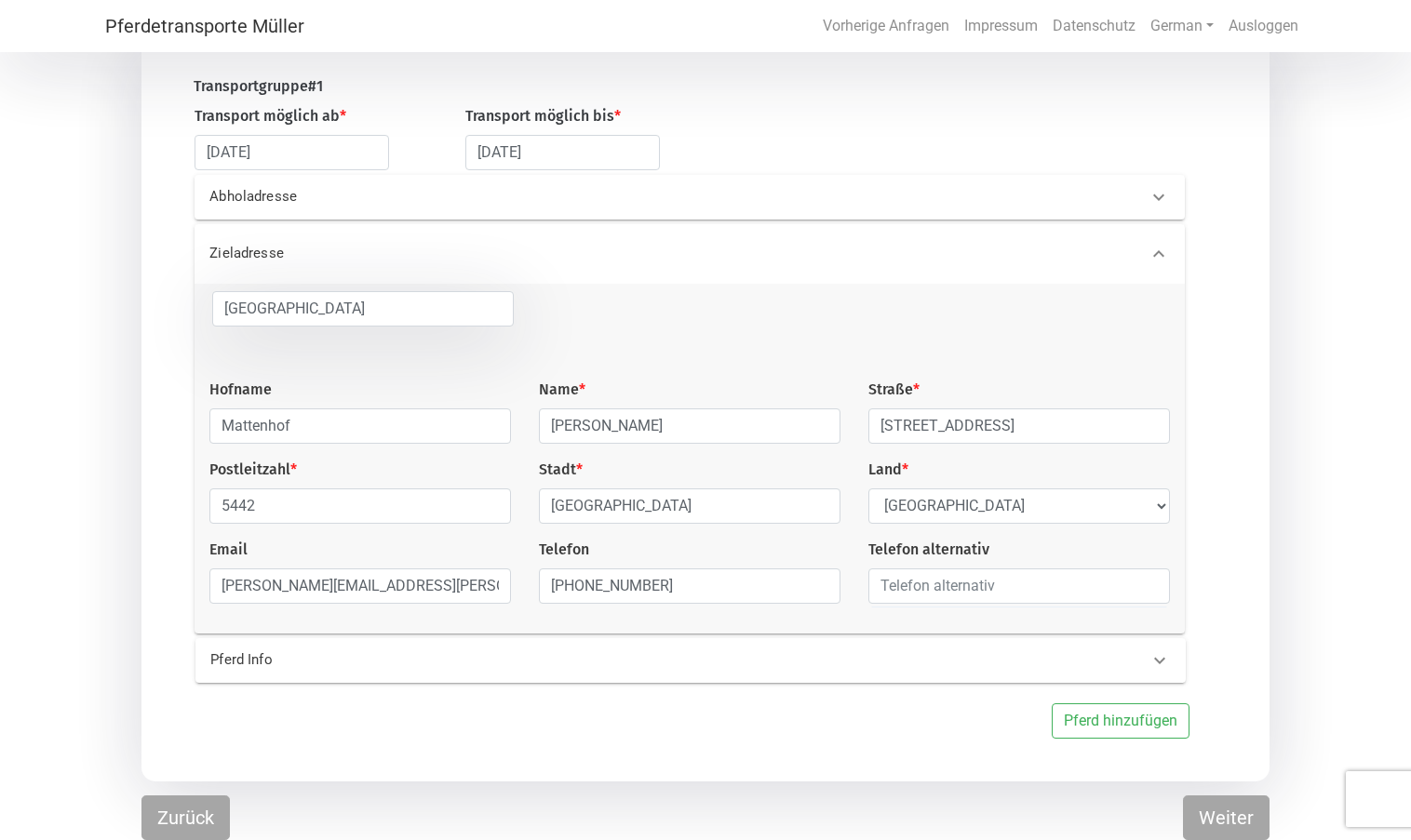
click at [881, 651] on div "Pferd Info" at bounding box center [659, 660] width 927 height 21
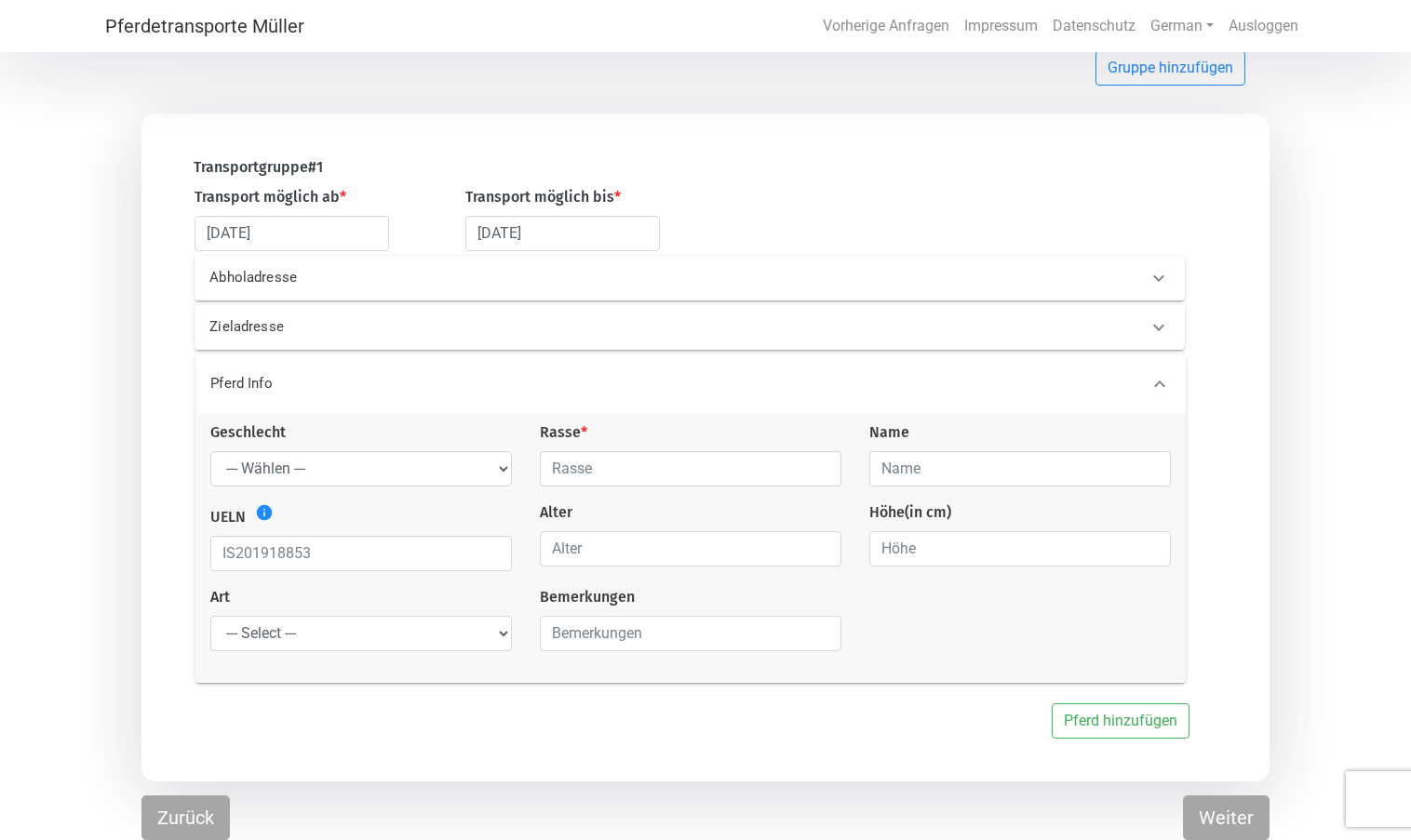
scroll to position [127, 0]
click at [374, 469] on select "--- Wählen --- Hengst Wallach Stute" at bounding box center [361, 470] width 302 height 35
select select "mare"
click at [211, 453] on select "--- Wählen --- Hengst Wallach Stute" at bounding box center [361, 470] width 302 height 35
click at [614, 469] on input "text" at bounding box center [691, 470] width 302 height 35
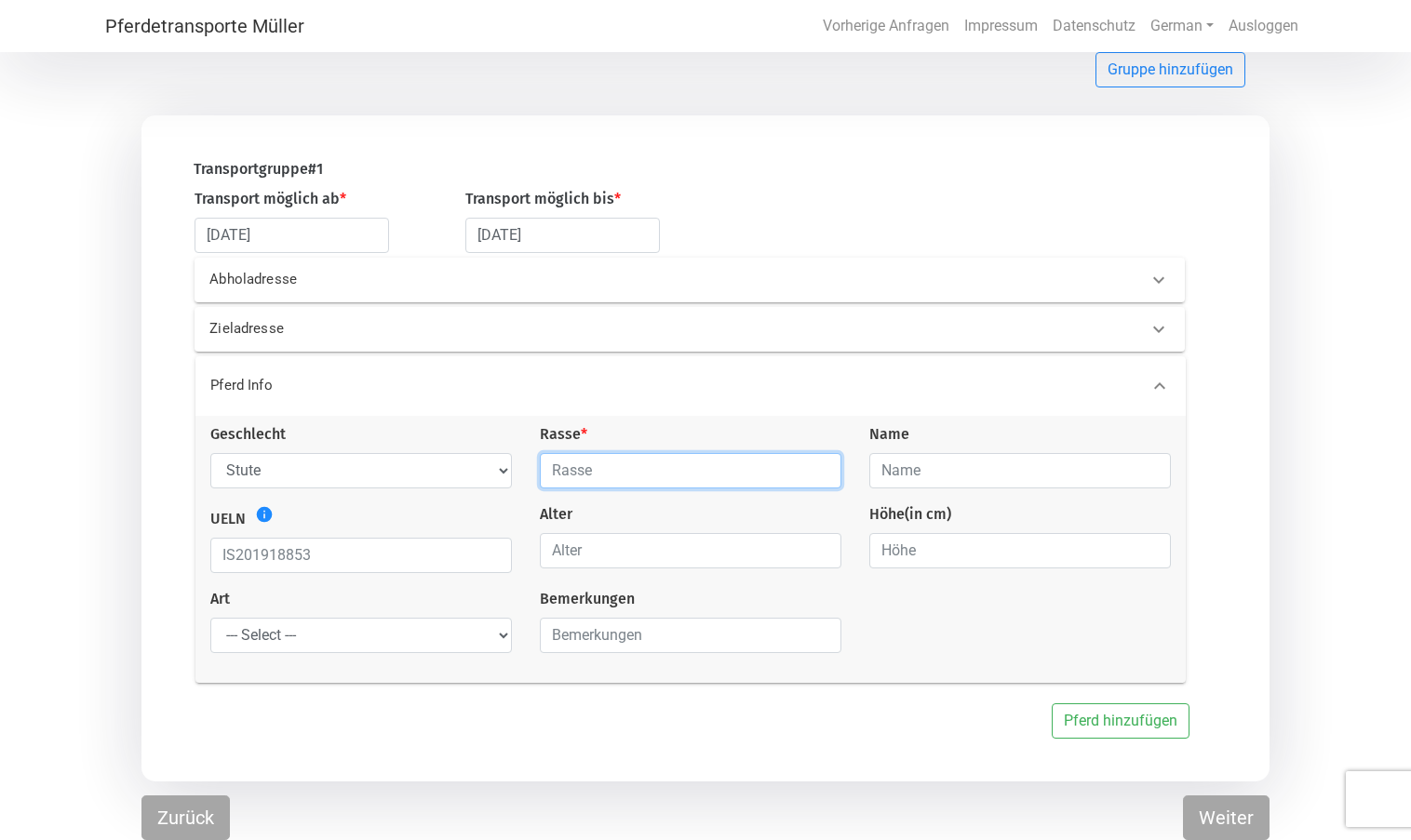
type input "Islandpferd"
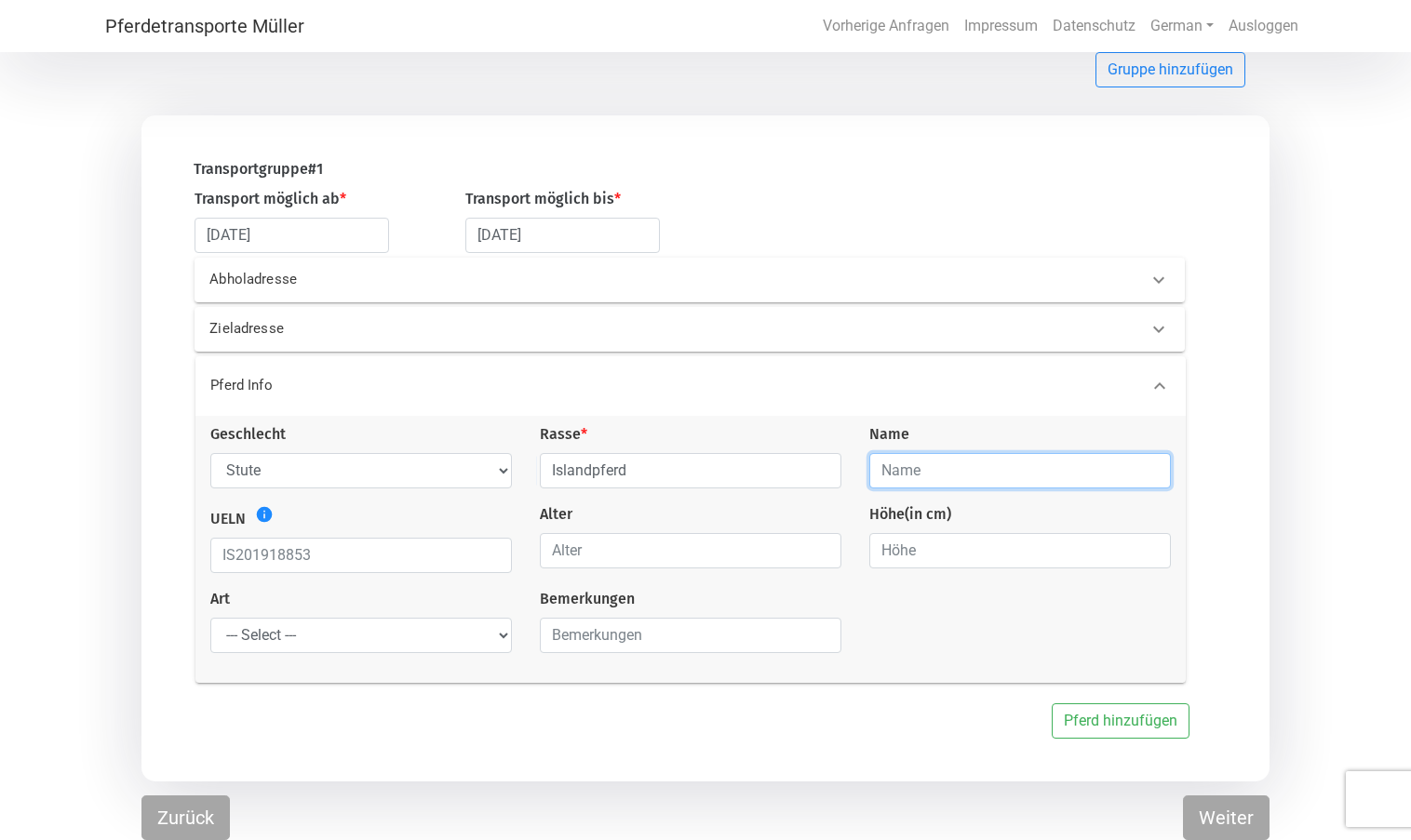
click at [954, 471] on input "text" at bounding box center [1020, 470] width 302 height 35
type input "Stjarna fra [GEOGRAPHIC_DATA]"
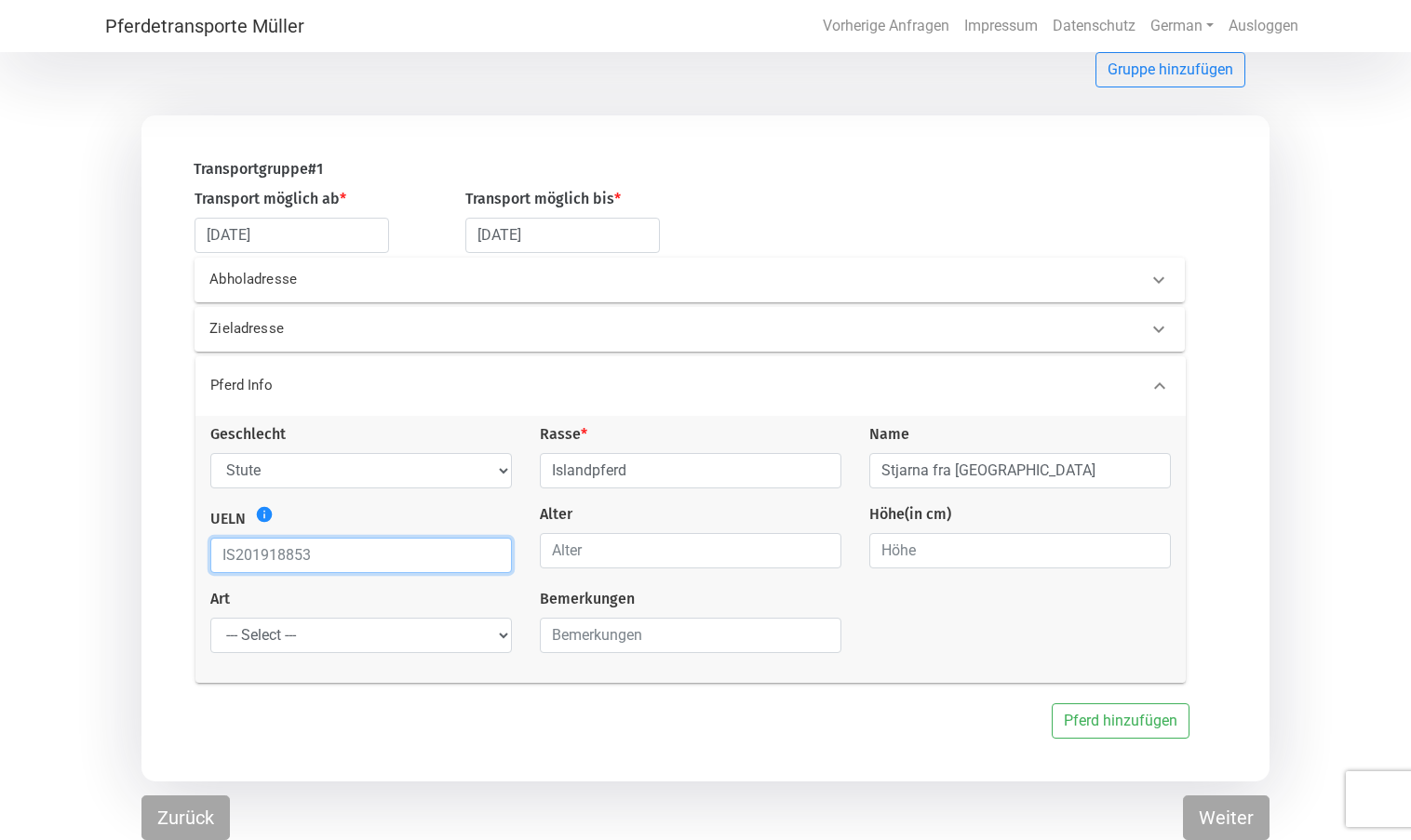
click at [343, 567] on input "text" at bounding box center [361, 555] width 302 height 35
click at [566, 554] on input "number" at bounding box center [691, 550] width 302 height 35
type input "8"
type input "145"
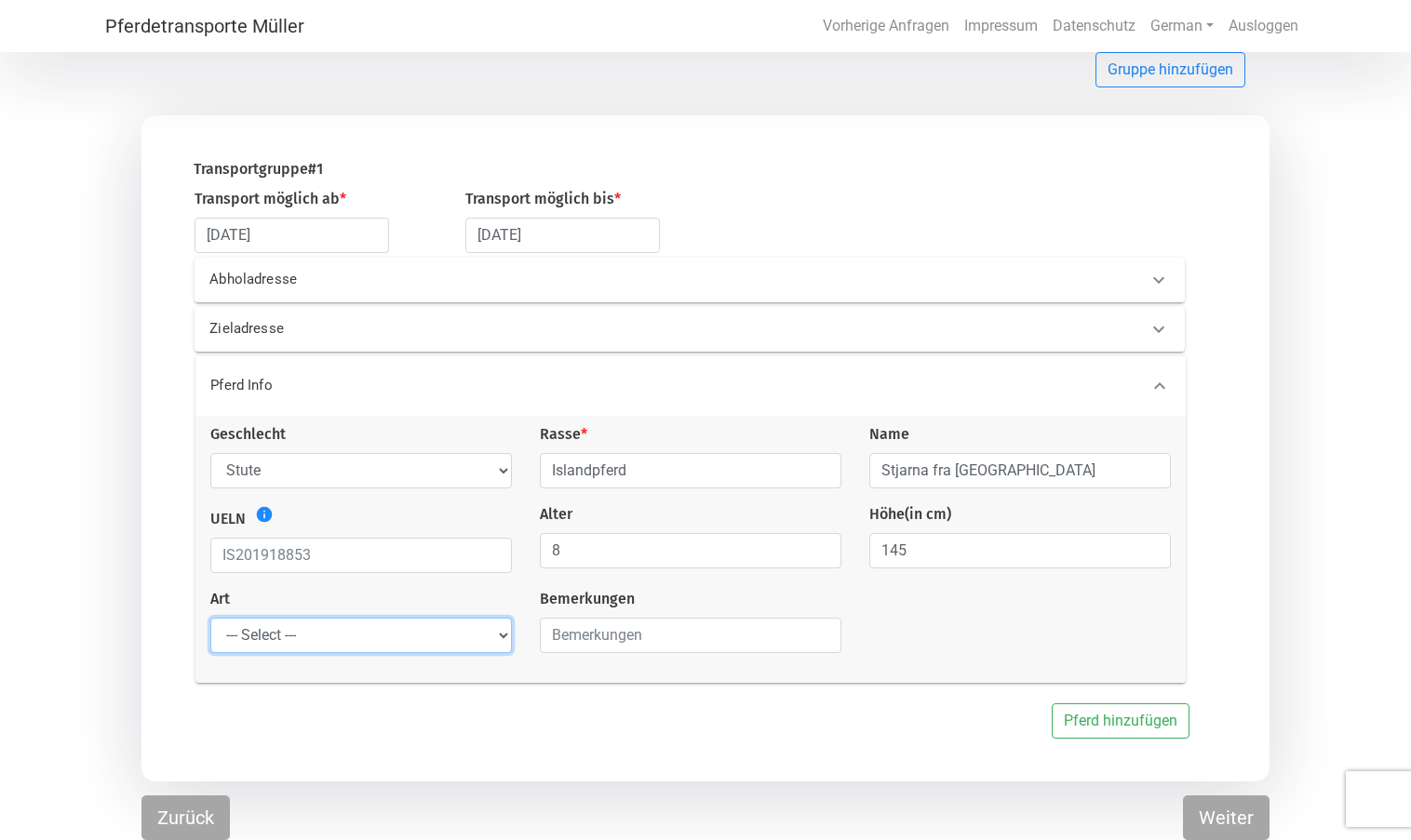
click at [447, 635] on select "--- Select --- Problempferd Reitpferd Rohes Pferd Fohlen" at bounding box center [361, 635] width 302 height 35
select select "saddle_horse"
click at [211, 618] on select "--- Select --- Problempferd Reitpferd Rohes Pferd Fohlen" at bounding box center [361, 635] width 302 height 35
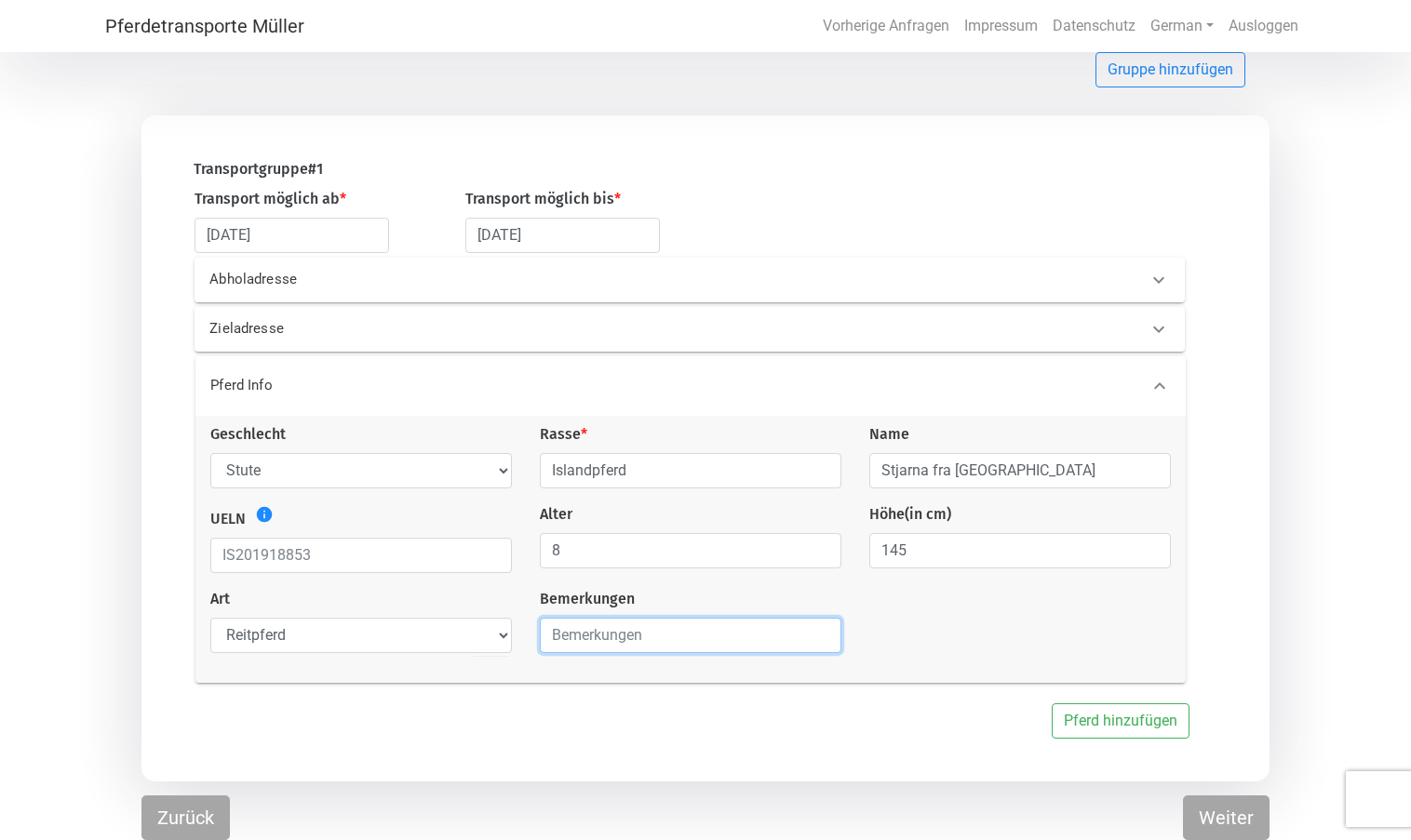
click at [589, 639] on input "text" at bounding box center [691, 635] width 302 height 35
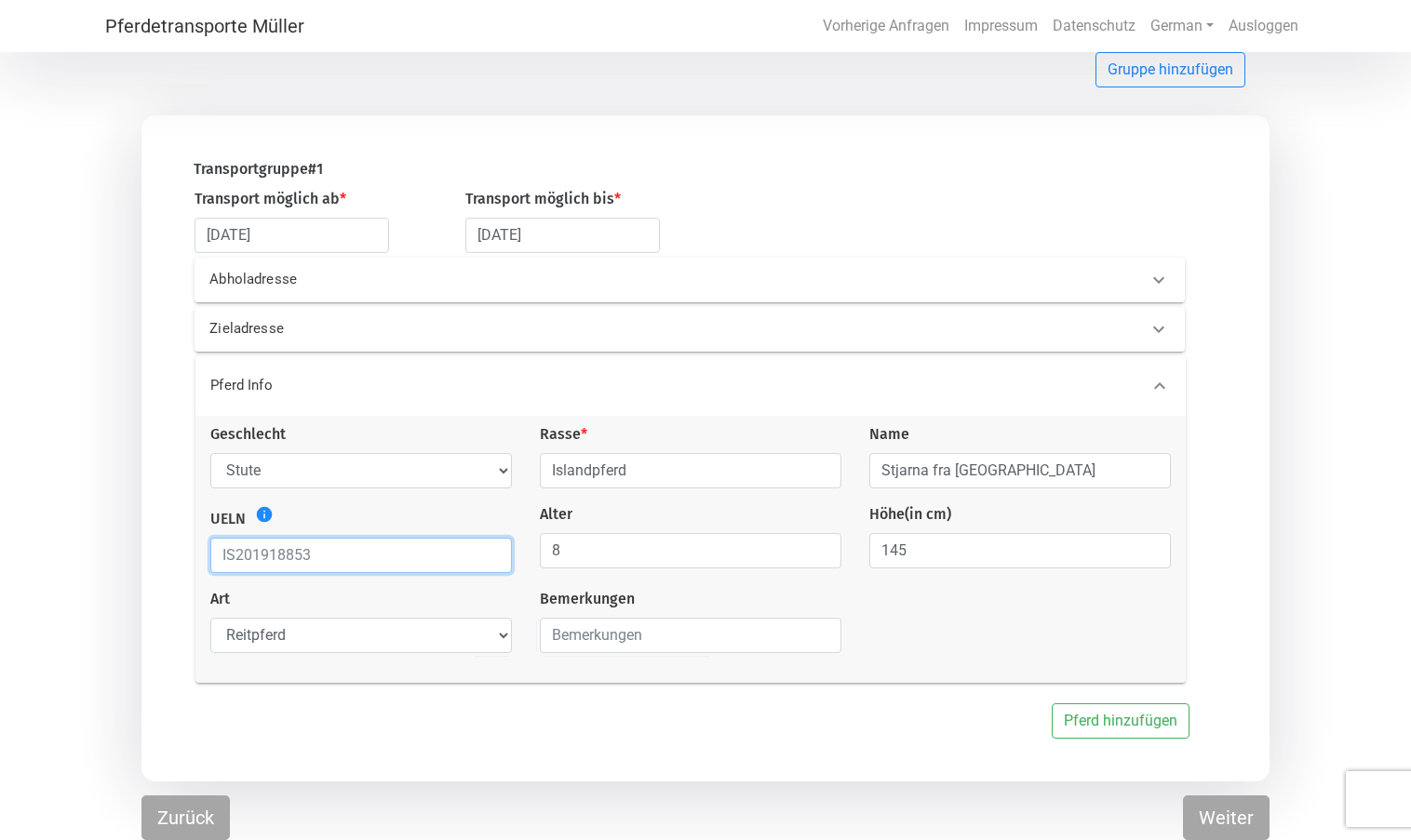
click at [393, 572] on input "text" at bounding box center [361, 555] width 302 height 35
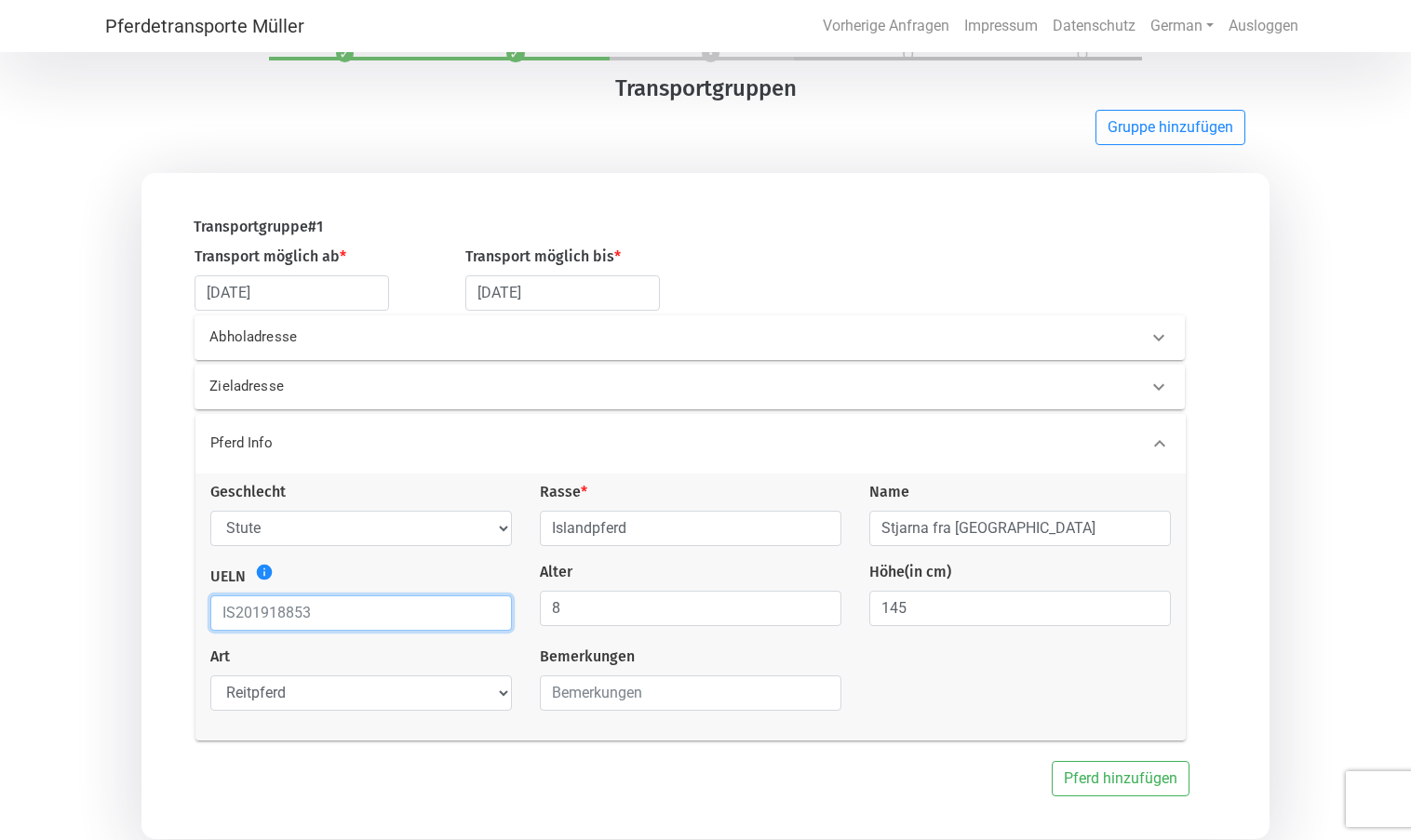
scroll to position [0, 0]
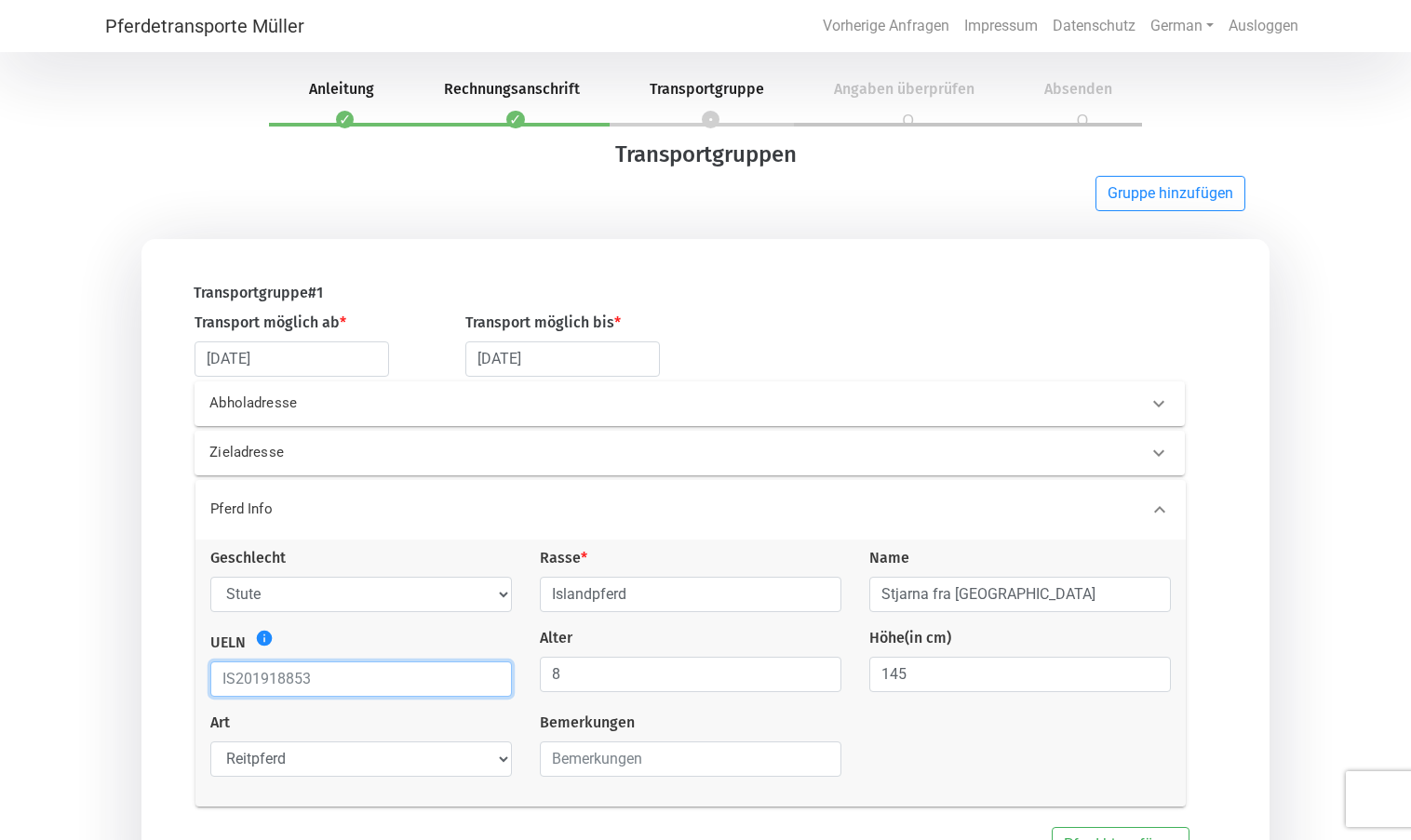
click at [368, 682] on input "text" at bounding box center [361, 679] width 302 height 35
drag, startPoint x: 319, startPoint y: 665, endPoint x: 145, endPoint y: 610, distance: 182.5
click at [145, 610] on div "Transportgruppe # 1 Transport möglich ab * [DATE] Transport möglich bis * [DATE…" at bounding box center [706, 572] width 1129 height 667
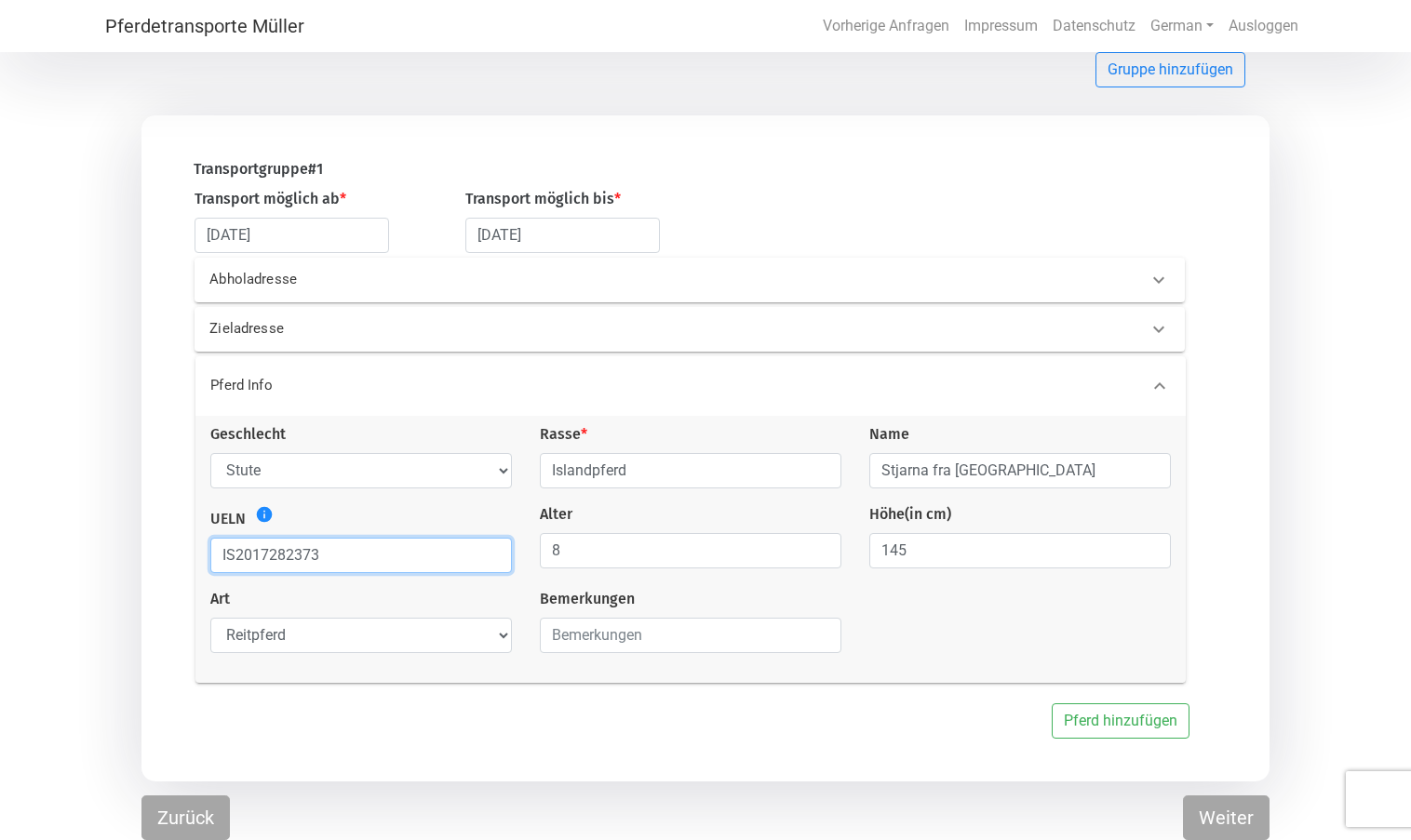
scroll to position [127, 0]
type input "IS2017282373"
click at [1117, 713] on button "Pferd hinzufügen" at bounding box center [1120, 721] width 138 height 35
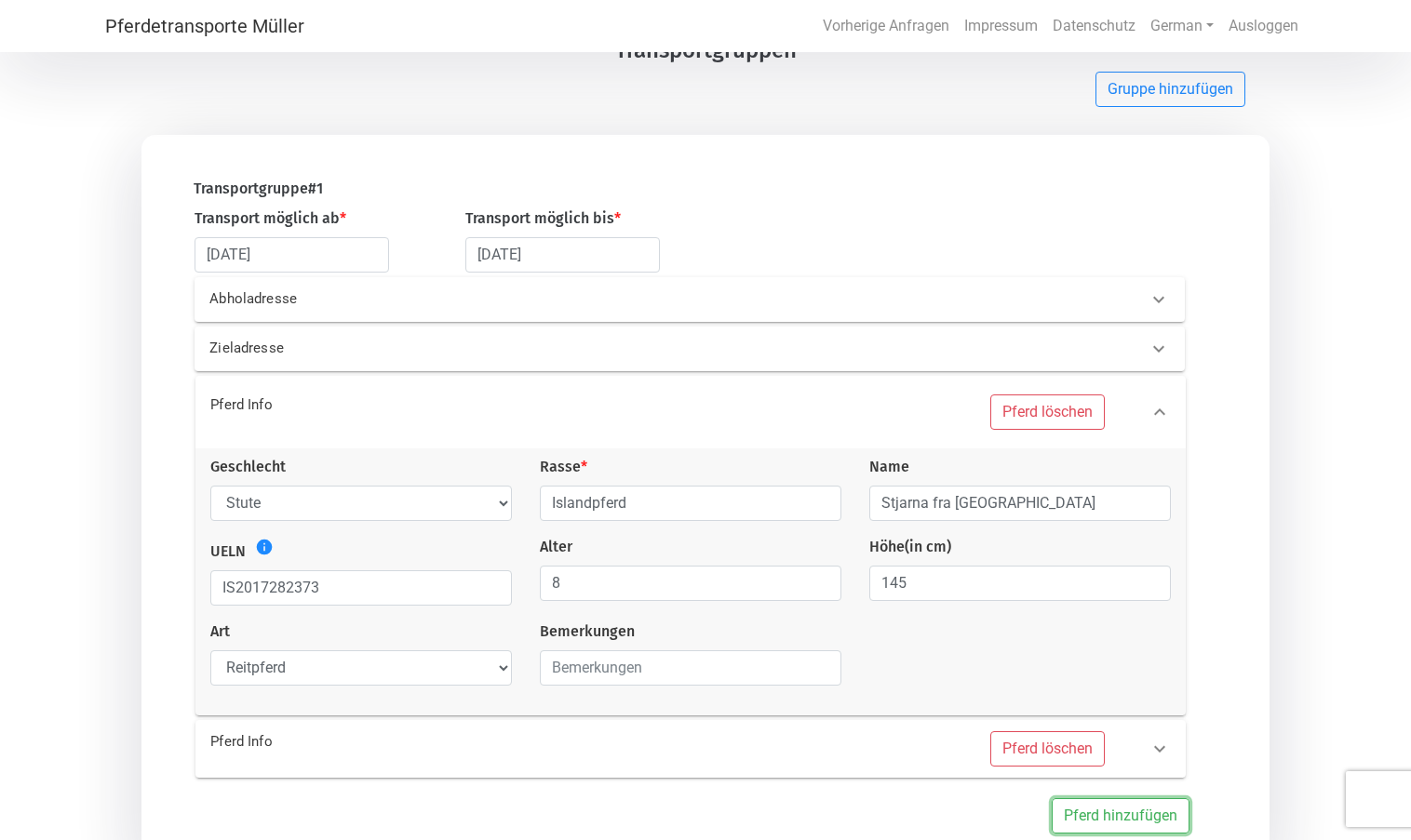
scroll to position [201, 0]
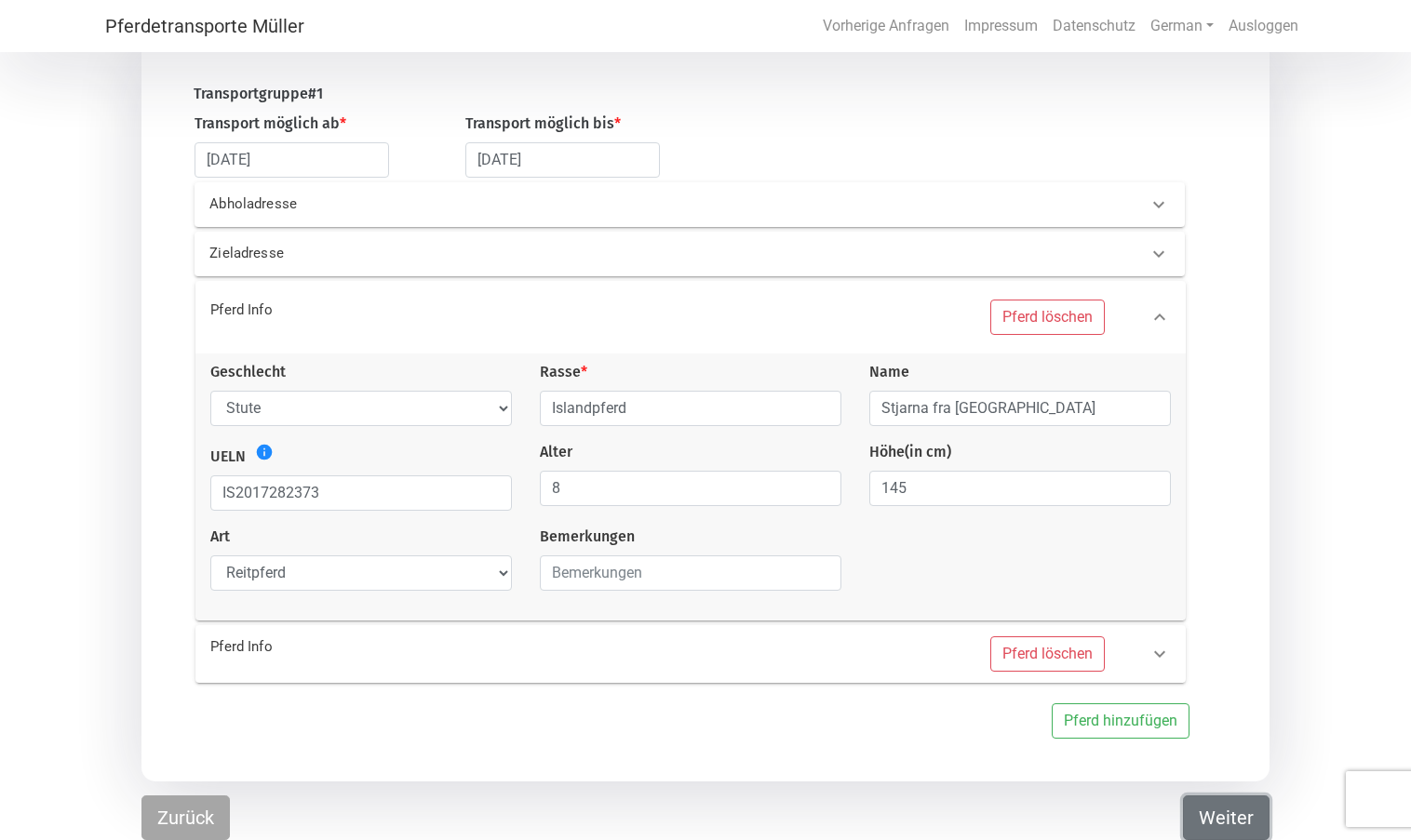
click at [1231, 810] on button "Weiter" at bounding box center [1226, 817] width 87 height 45
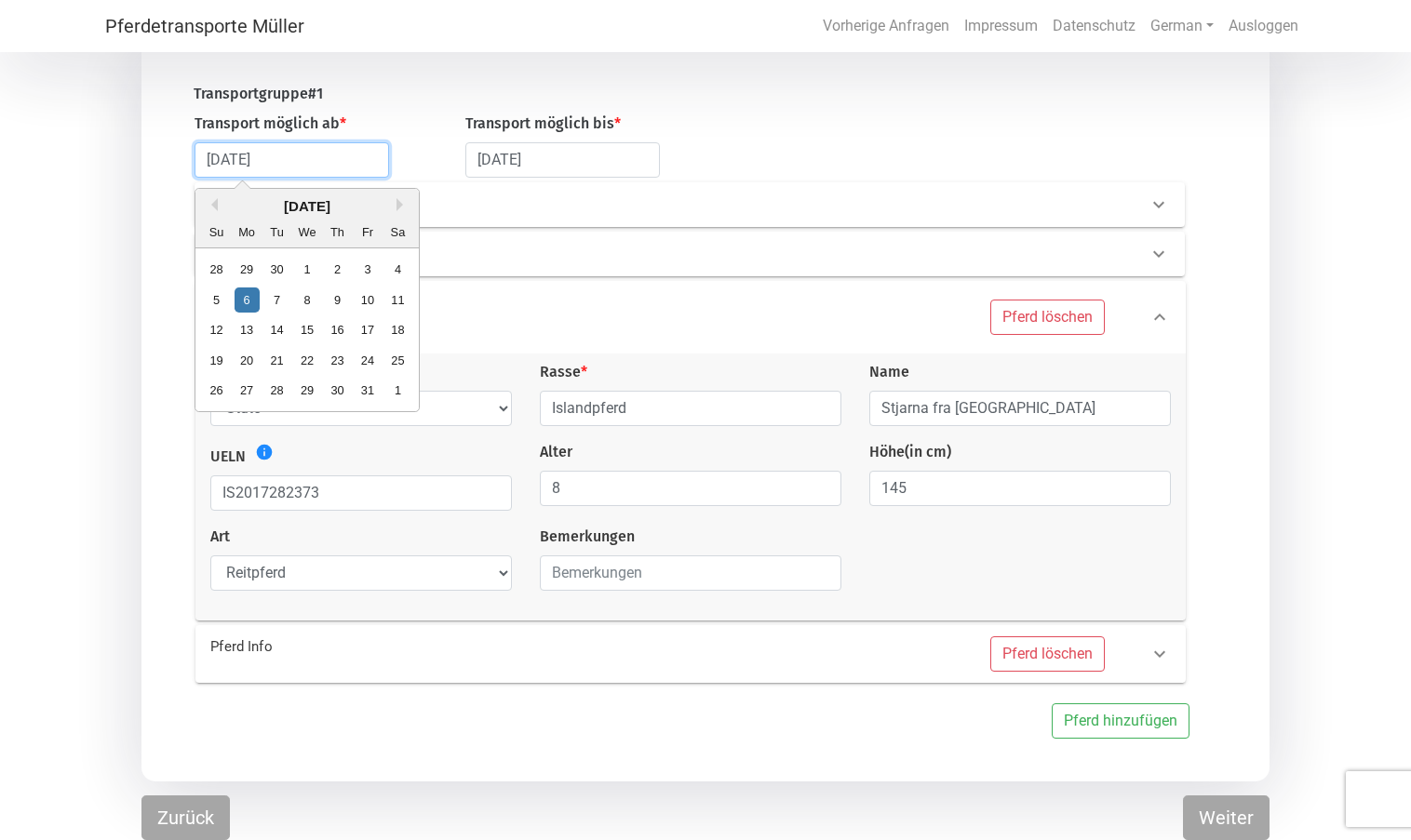
click at [329, 159] on input "[DATE]" at bounding box center [292, 160] width 194 height 35
click at [802, 196] on div "Abholadresse" at bounding box center [658, 204] width 927 height 21
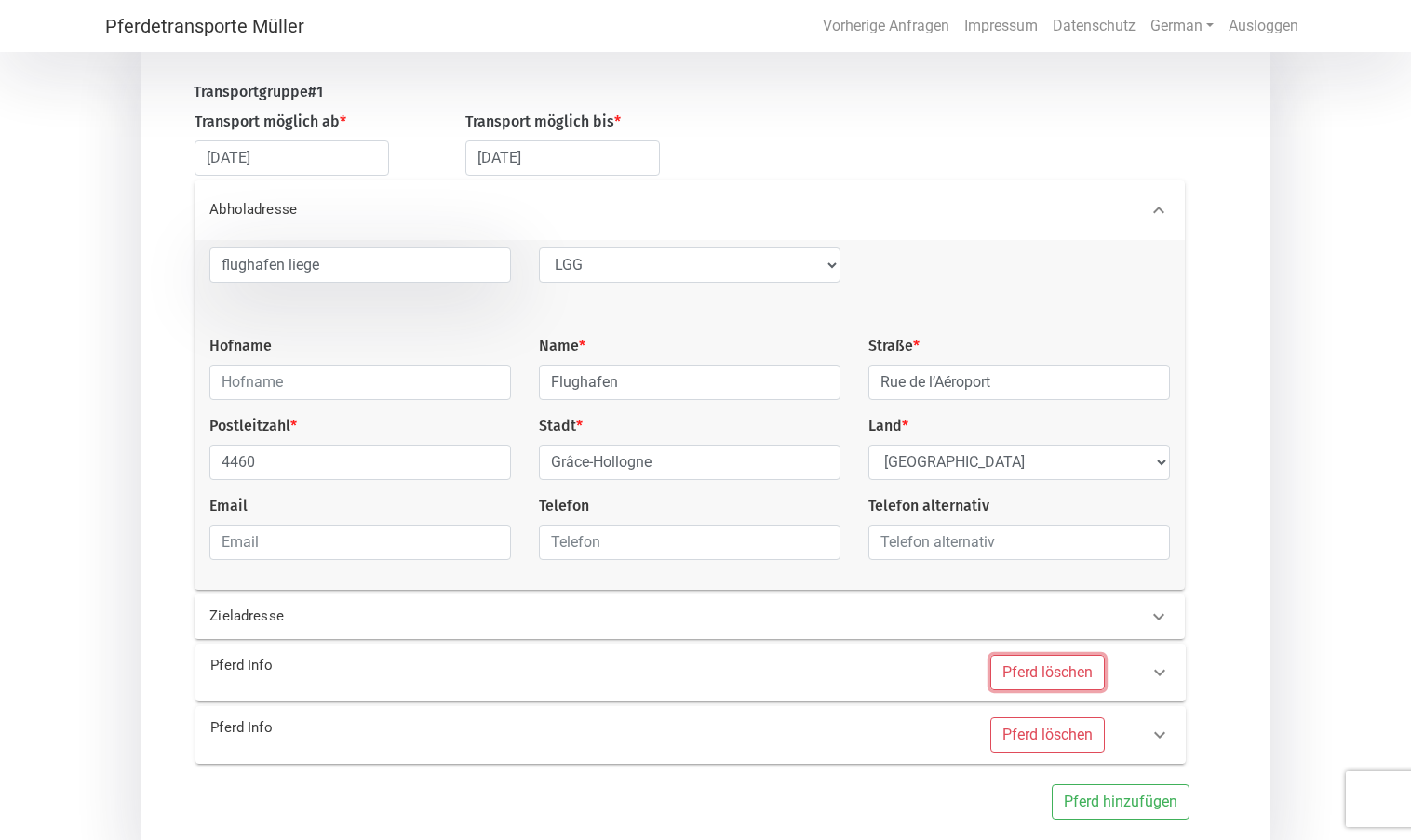
click at [1065, 676] on button "Pferd löschen" at bounding box center [1048, 672] width 114 height 35
select select
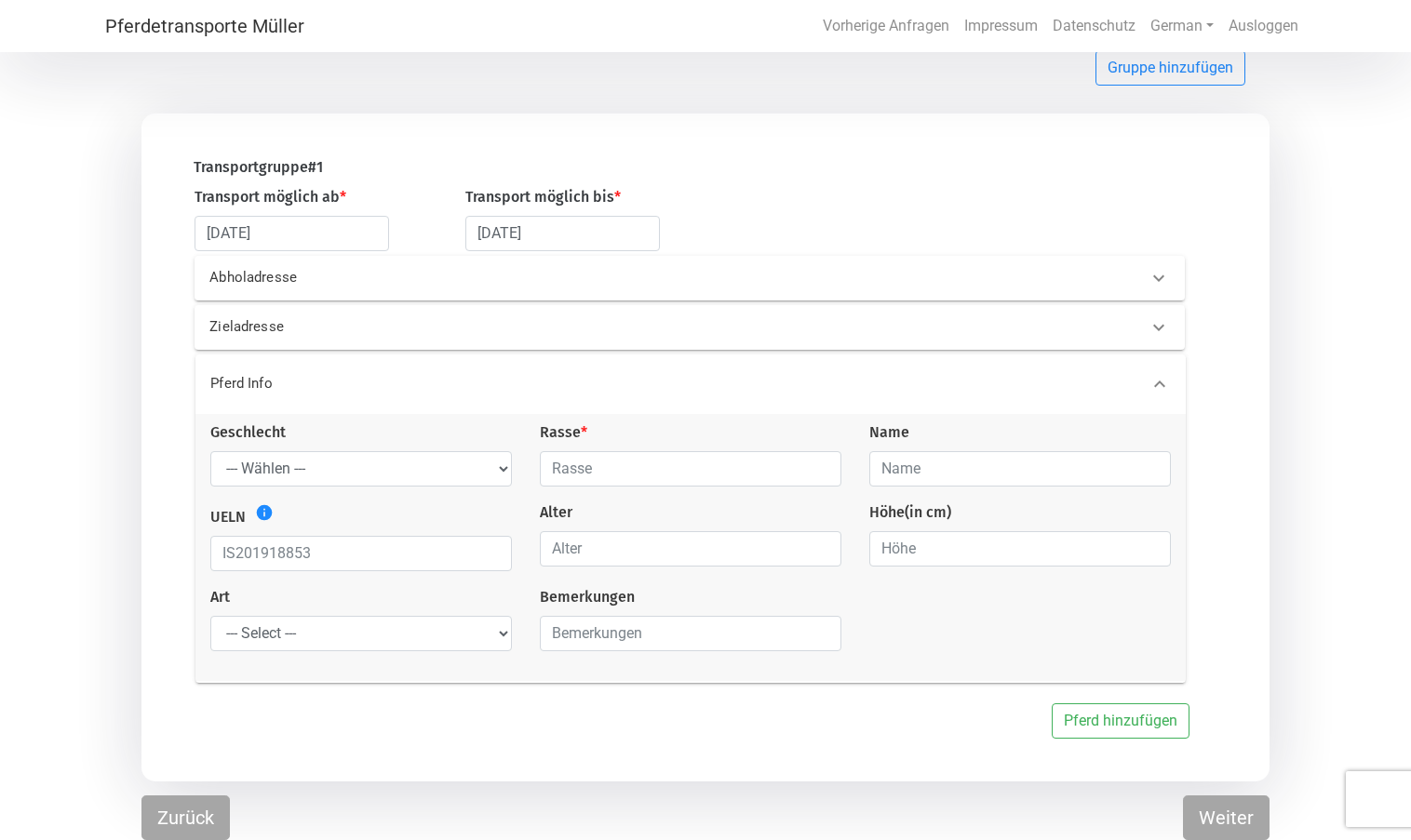
scroll to position [127, 0]
click at [1215, 814] on button "Weiter" at bounding box center [1226, 817] width 87 height 45
click at [1147, 34] on span at bounding box center [1152, 36] width 30 height 30
click at [1145, 325] on div at bounding box center [1159, 329] width 45 height 45
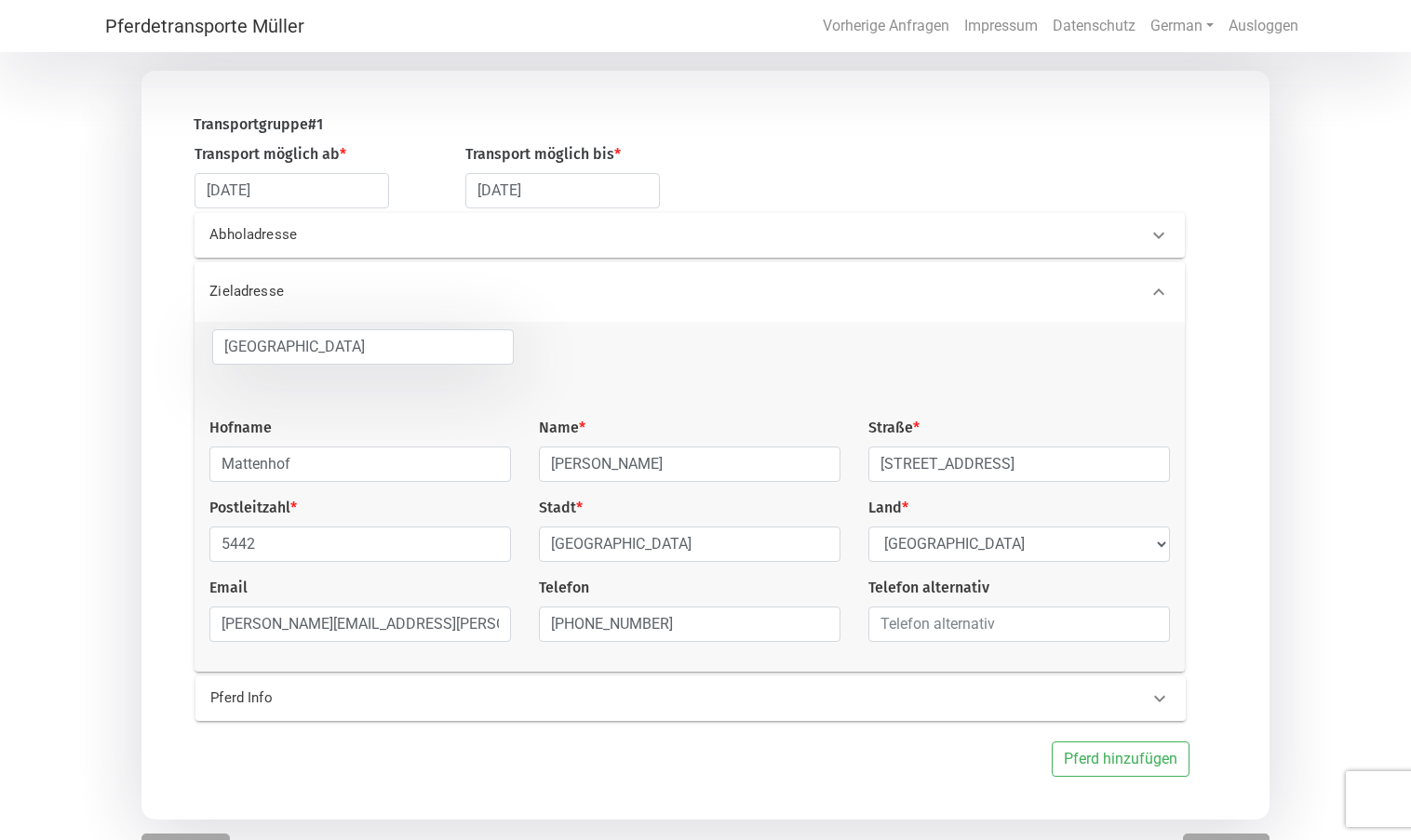
scroll to position [210, 0]
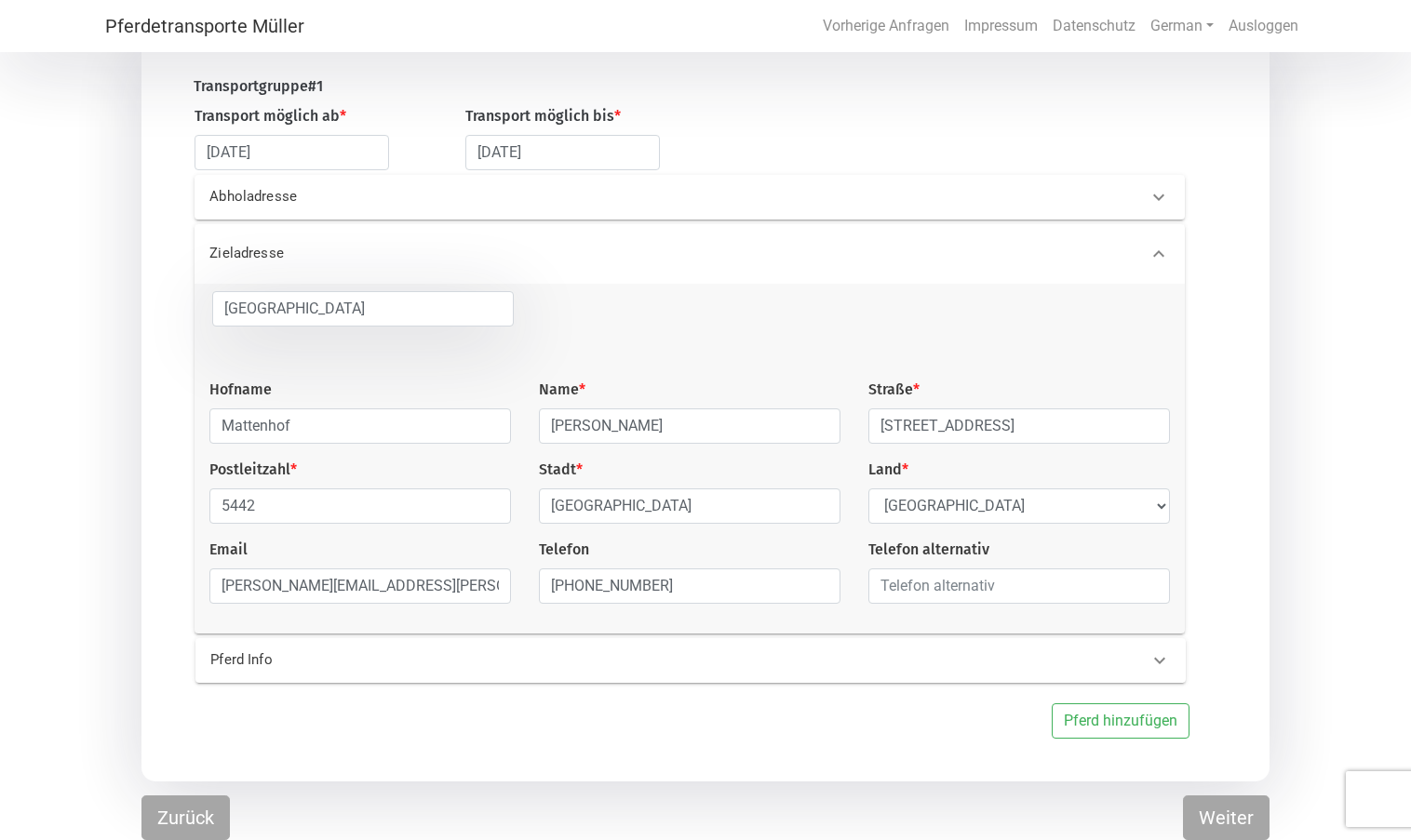
click at [930, 672] on 0 "Pferd Info" at bounding box center [691, 660] width 991 height 45
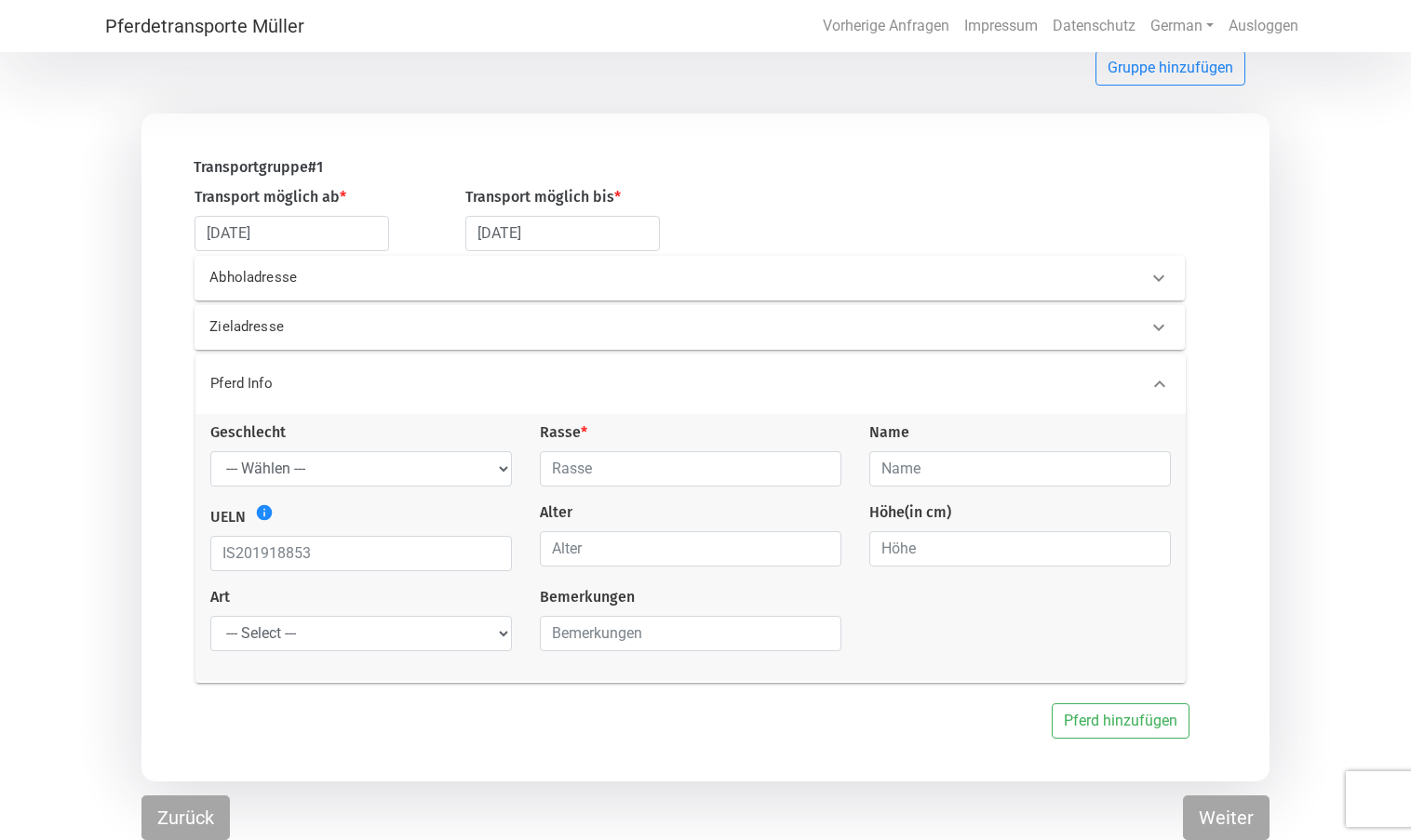
scroll to position [127, 0]
click at [312, 464] on select "--- Wählen --- Hengst Wallach Stute" at bounding box center [361, 470] width 302 height 35
select select "mare"
click at [211, 453] on select "--- Wählen --- Hengst Wallach Stute" at bounding box center [361, 470] width 302 height 35
click at [584, 465] on input "text" at bounding box center [691, 470] width 302 height 35
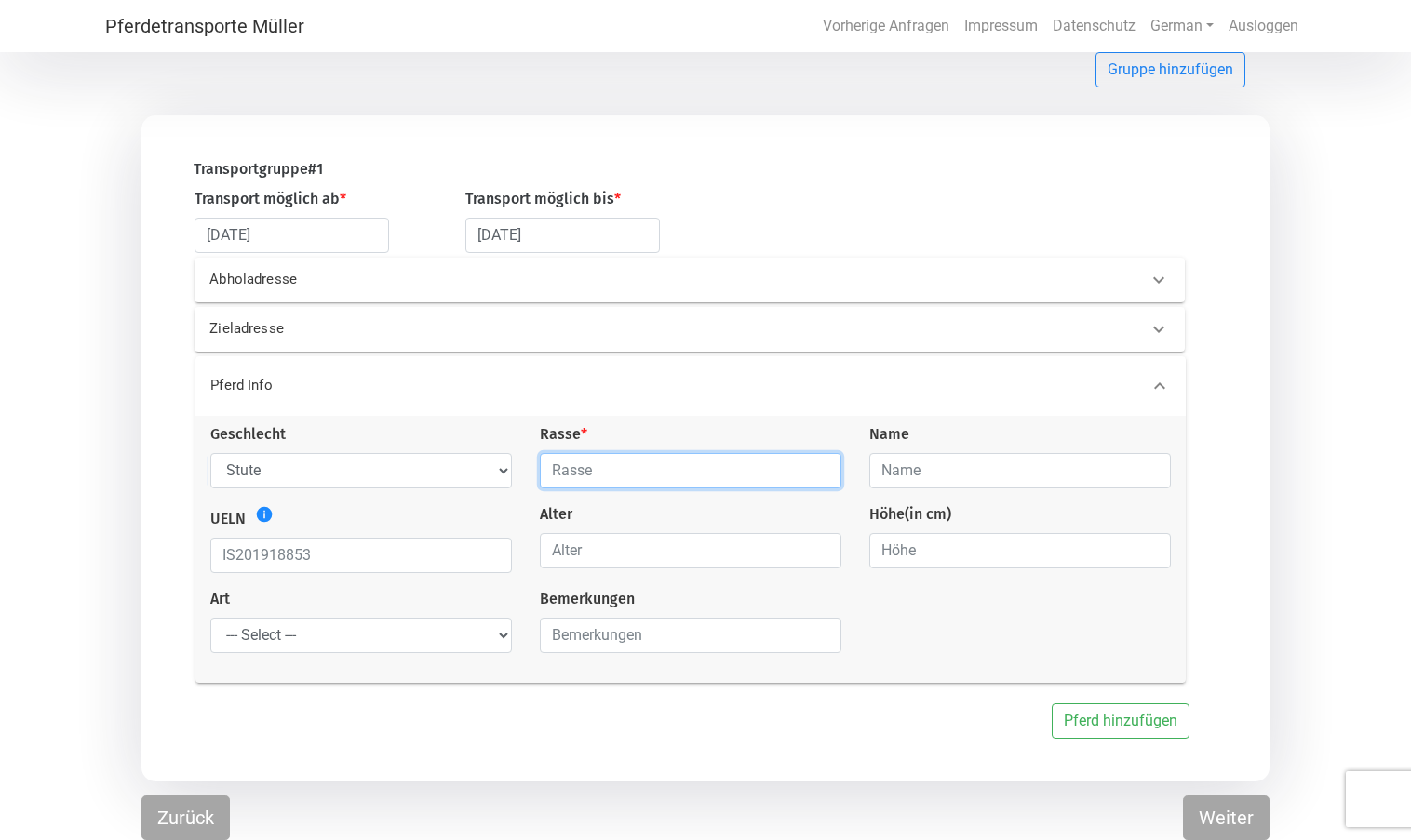
type input "Islandpferd"
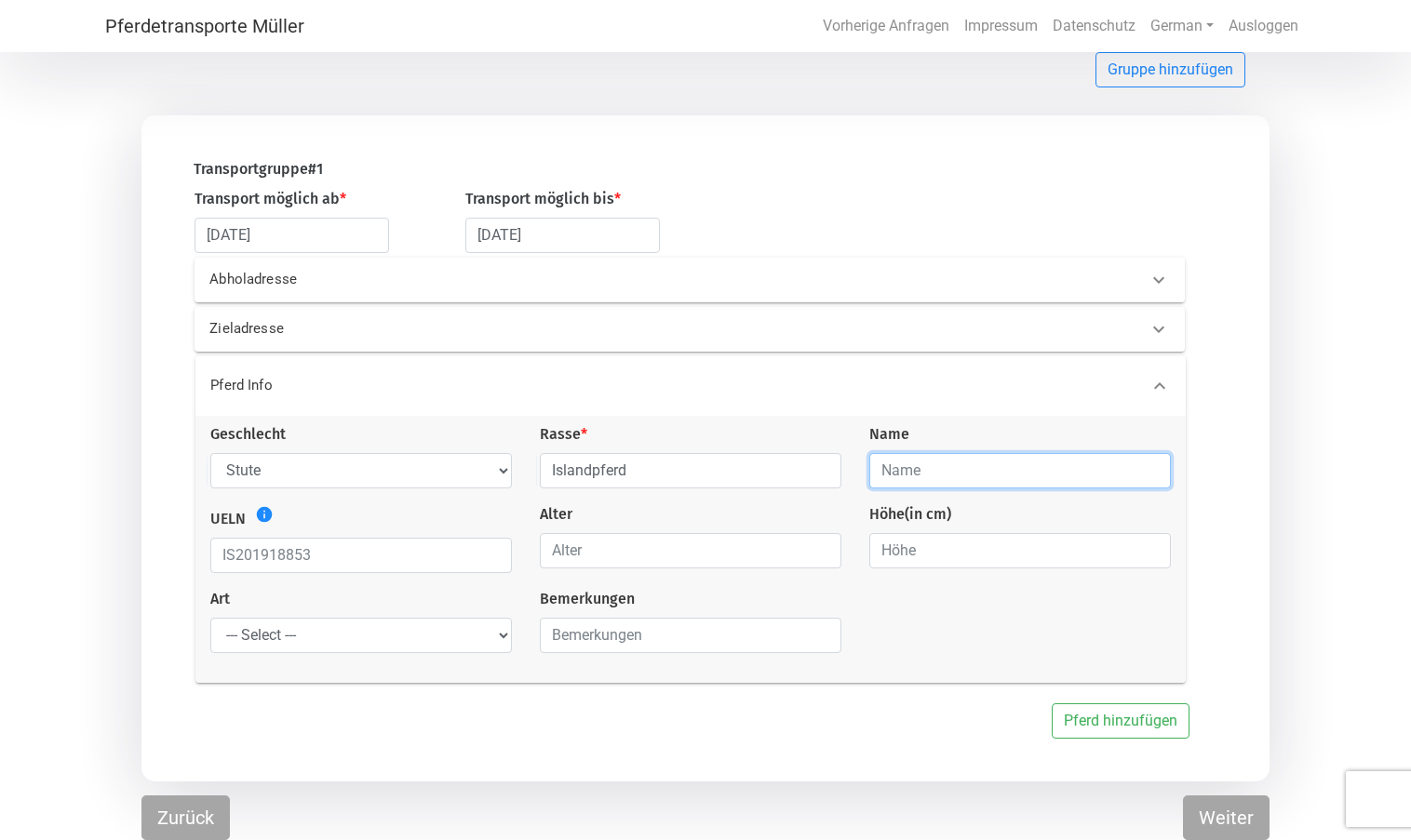
click at [977, 464] on input "text" at bounding box center [1020, 470] width 302 height 35
type input "Stjarna fra [GEOGRAPHIC_DATA]"
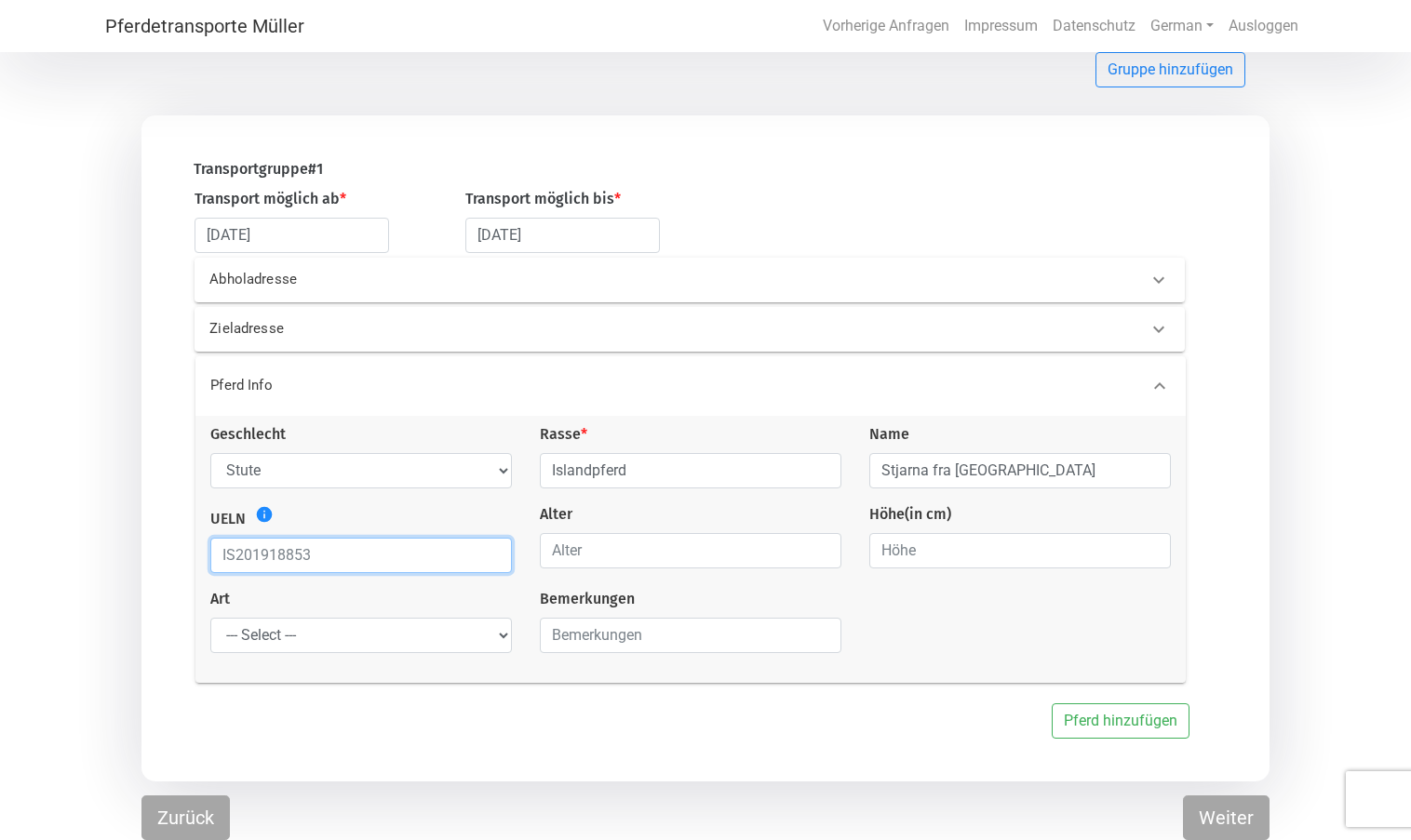
click at [333, 562] on input "text" at bounding box center [361, 555] width 302 height 35
type input "IS2017282373"
click at [569, 556] on input "number" at bounding box center [691, 550] width 302 height 35
type input "8"
click at [1003, 553] on input "number" at bounding box center [1020, 550] width 302 height 35
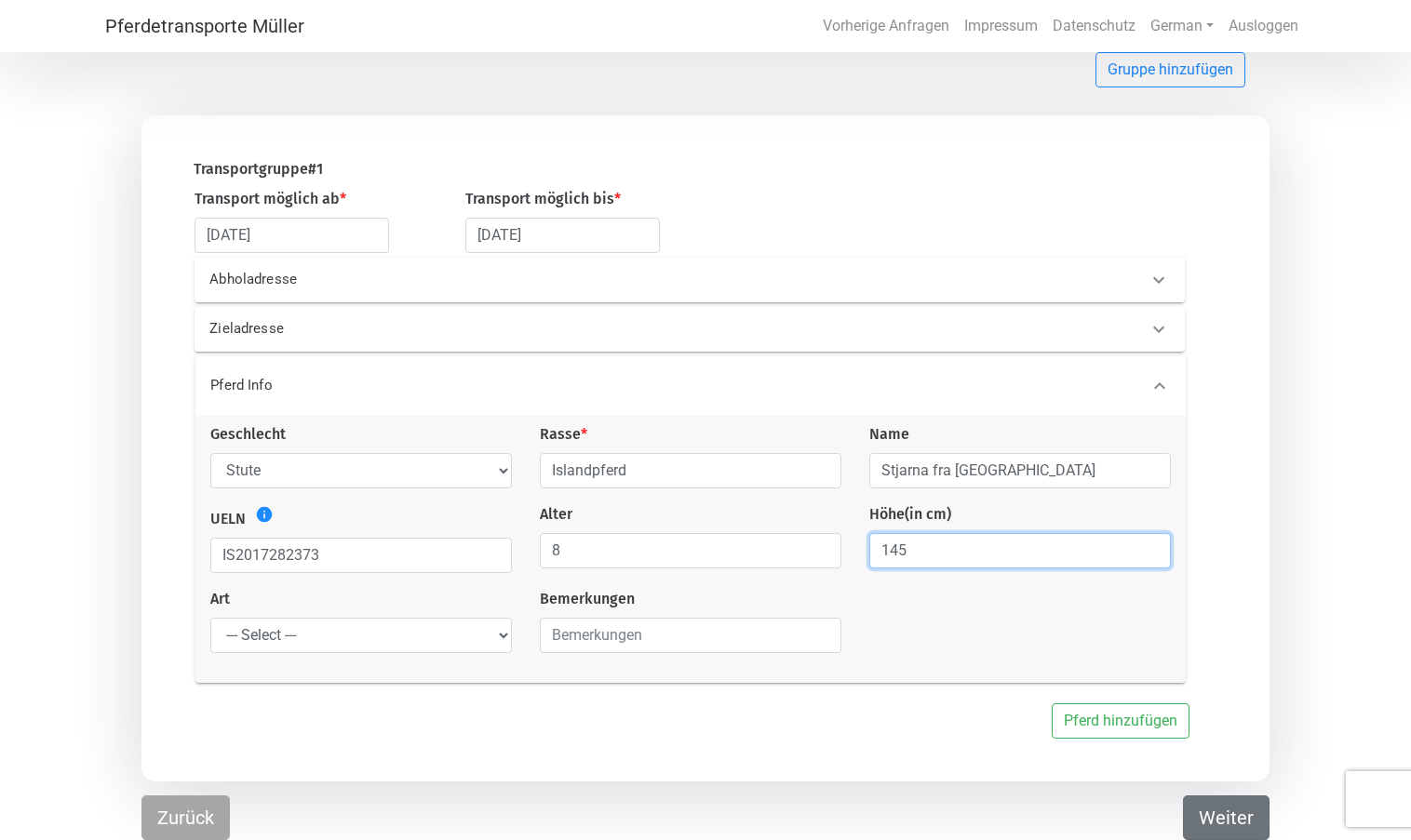
type input "145"
click at [1244, 818] on button "Weiter" at bounding box center [1226, 817] width 87 height 45
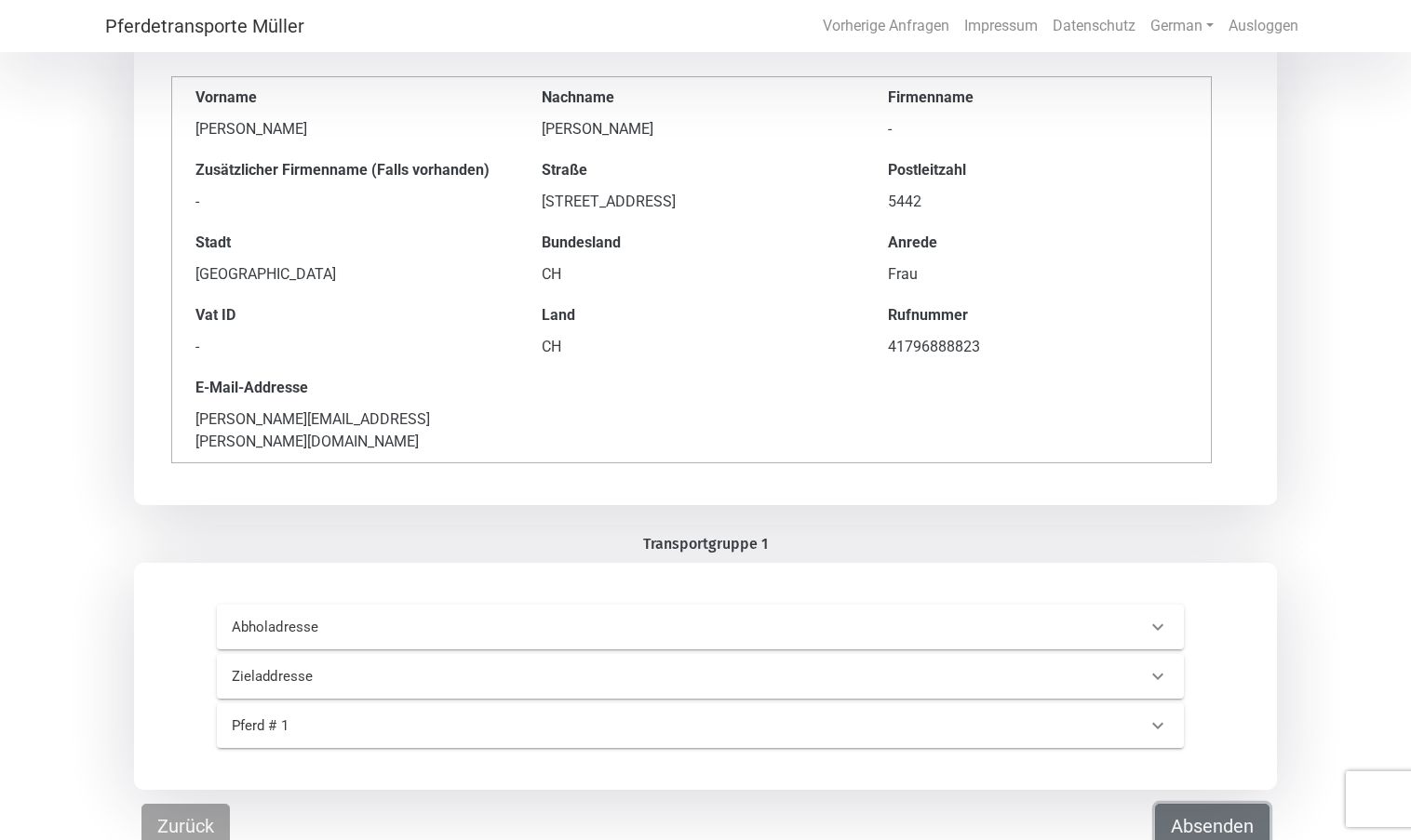
scroll to position [142, 0]
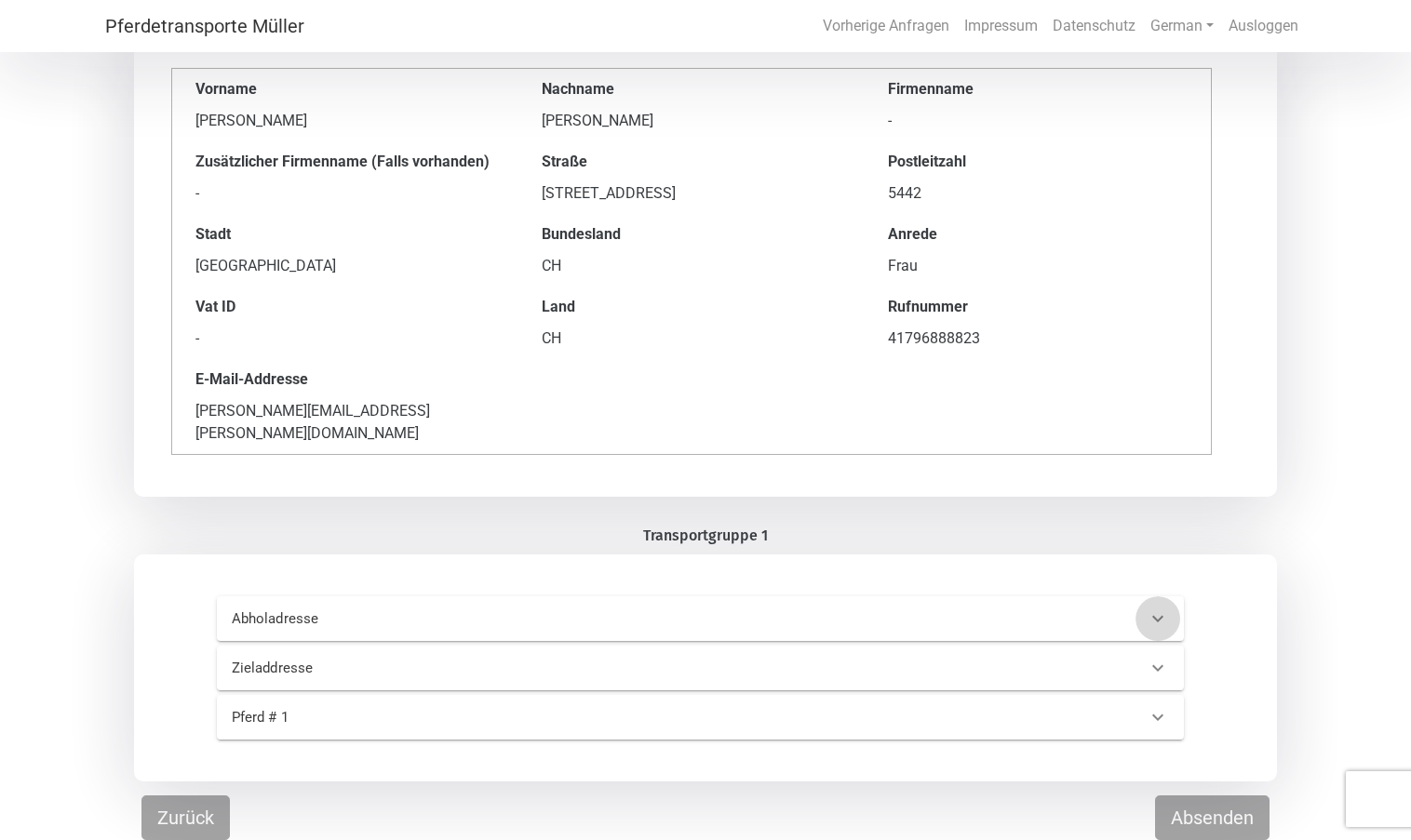
click at [1153, 619] on icon at bounding box center [1158, 618] width 22 height 22
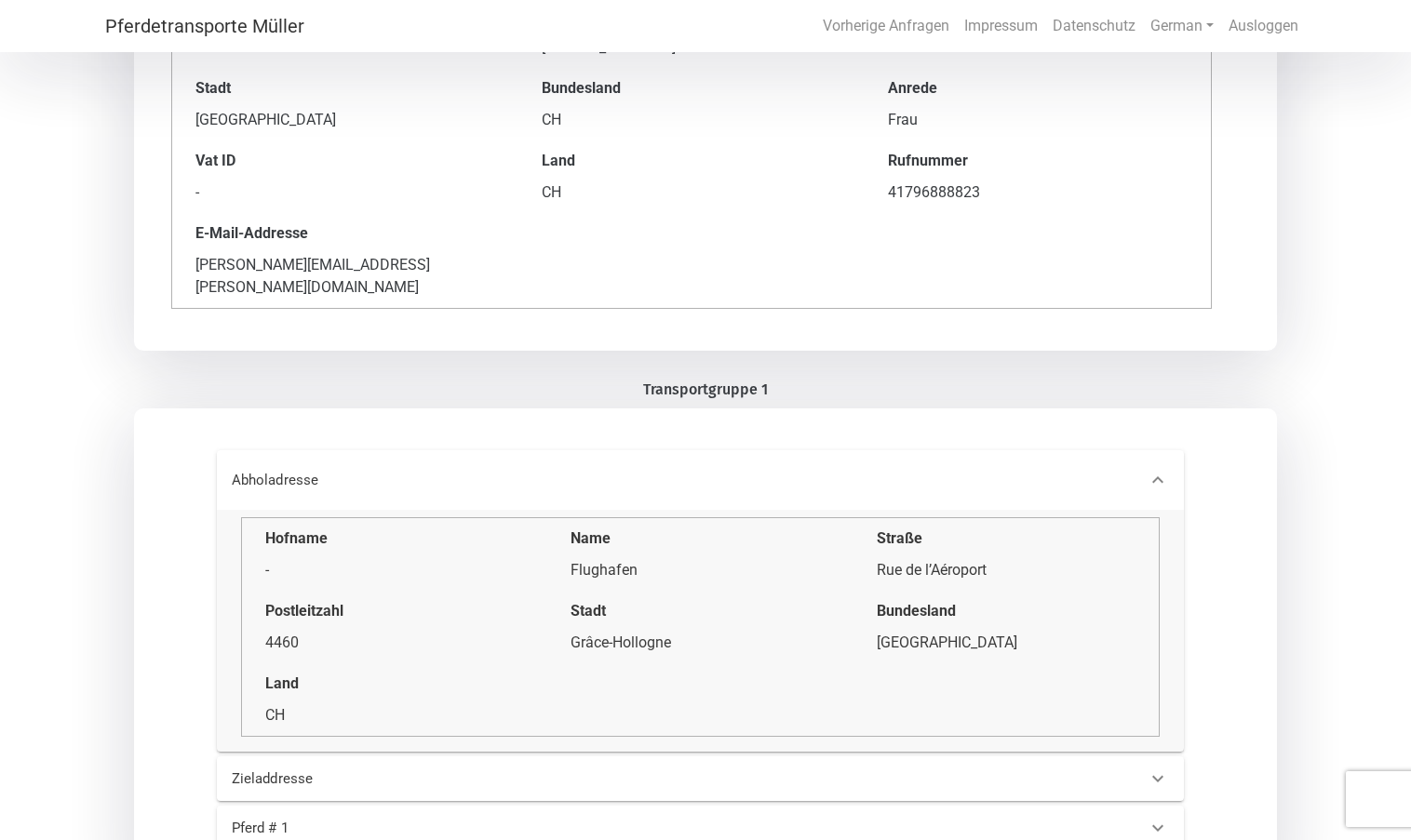
scroll to position [398, 0]
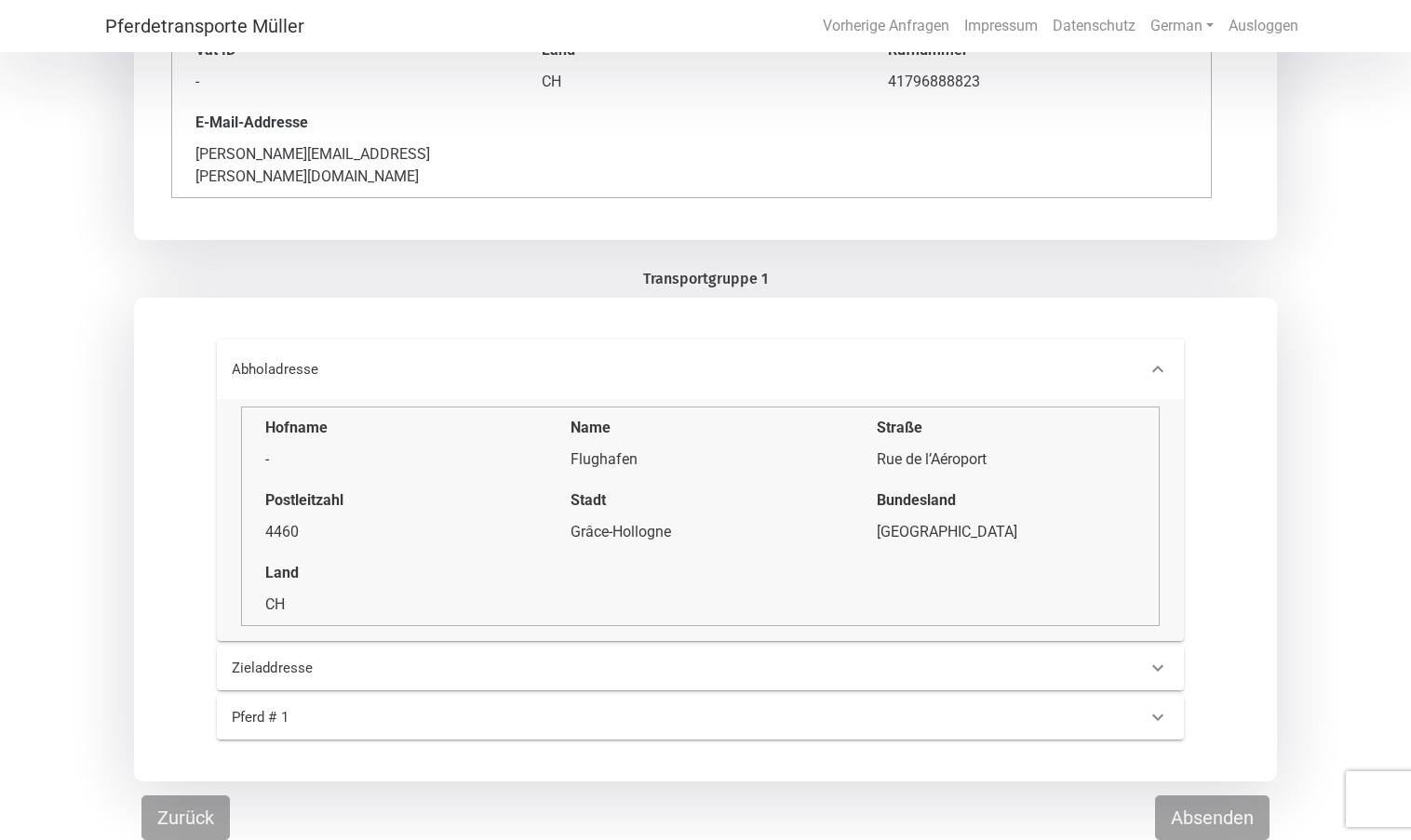
click at [496, 707] on 0 "Pferd # 1" at bounding box center [701, 717] width 968 height 45
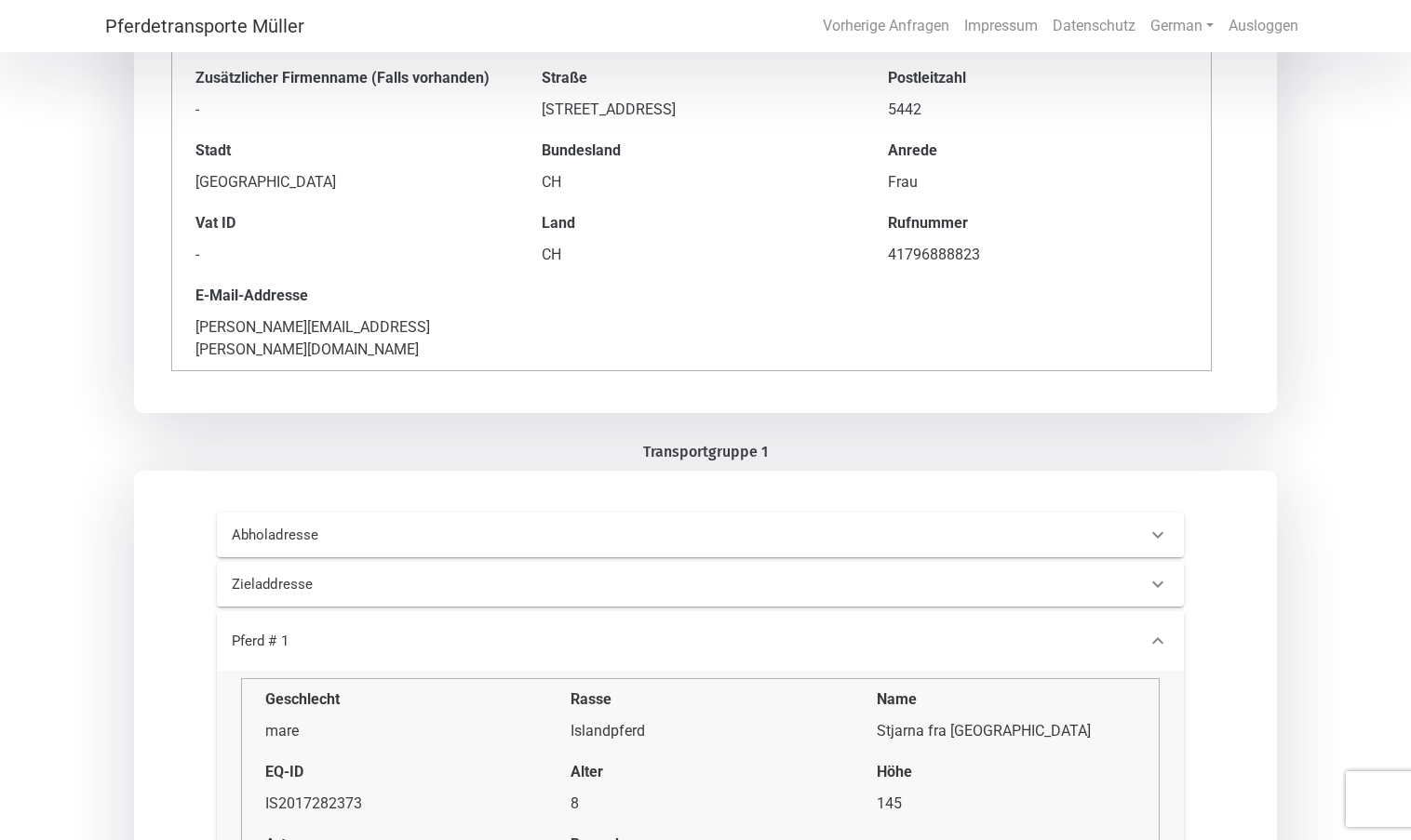
scroll to position [0, 0]
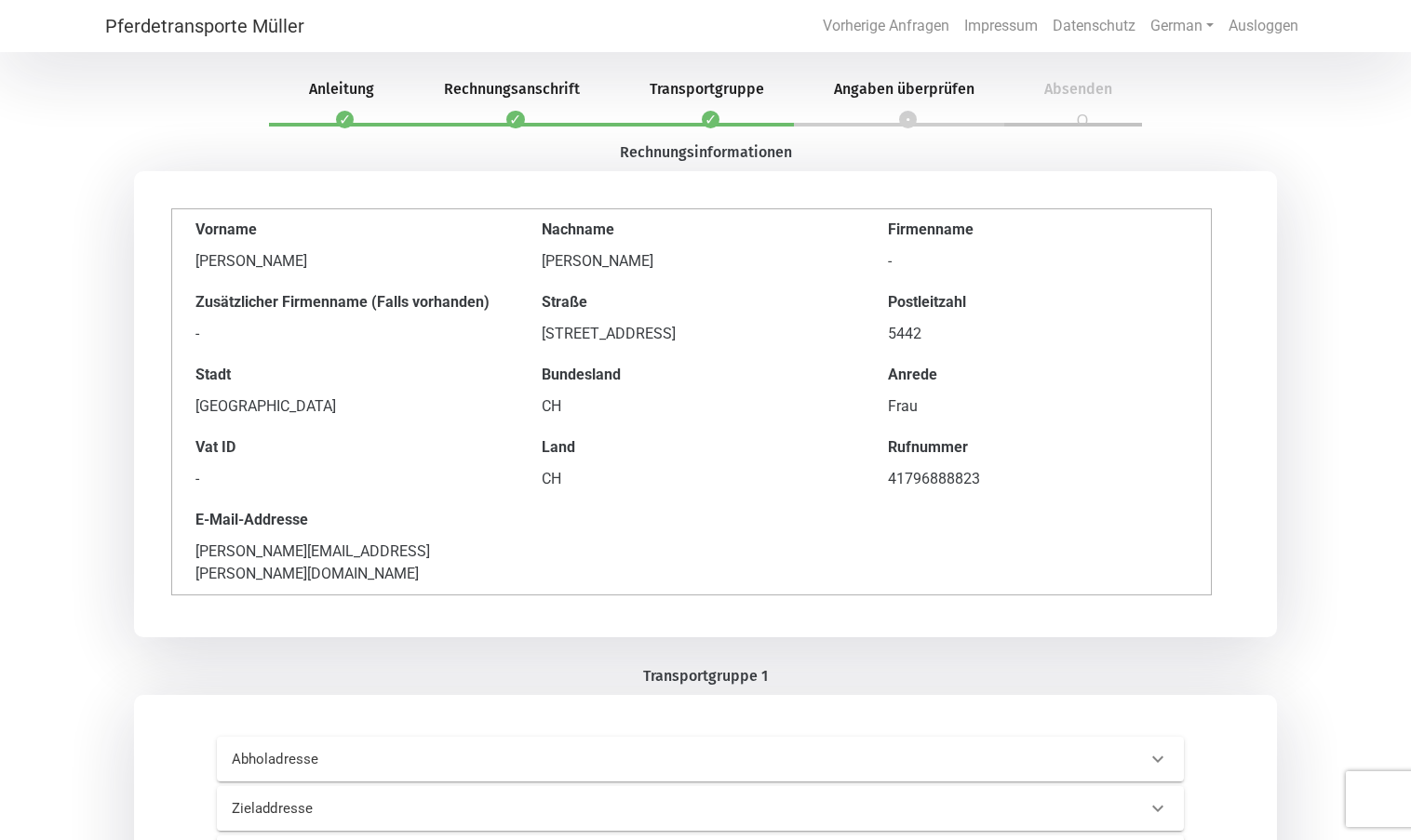
click at [734, 676] on label "Transportgruppe 1" at bounding box center [705, 676] width 125 height 22
click at [633, 751] on p "Abholadresse" at bounding box center [444, 760] width 425 height 21
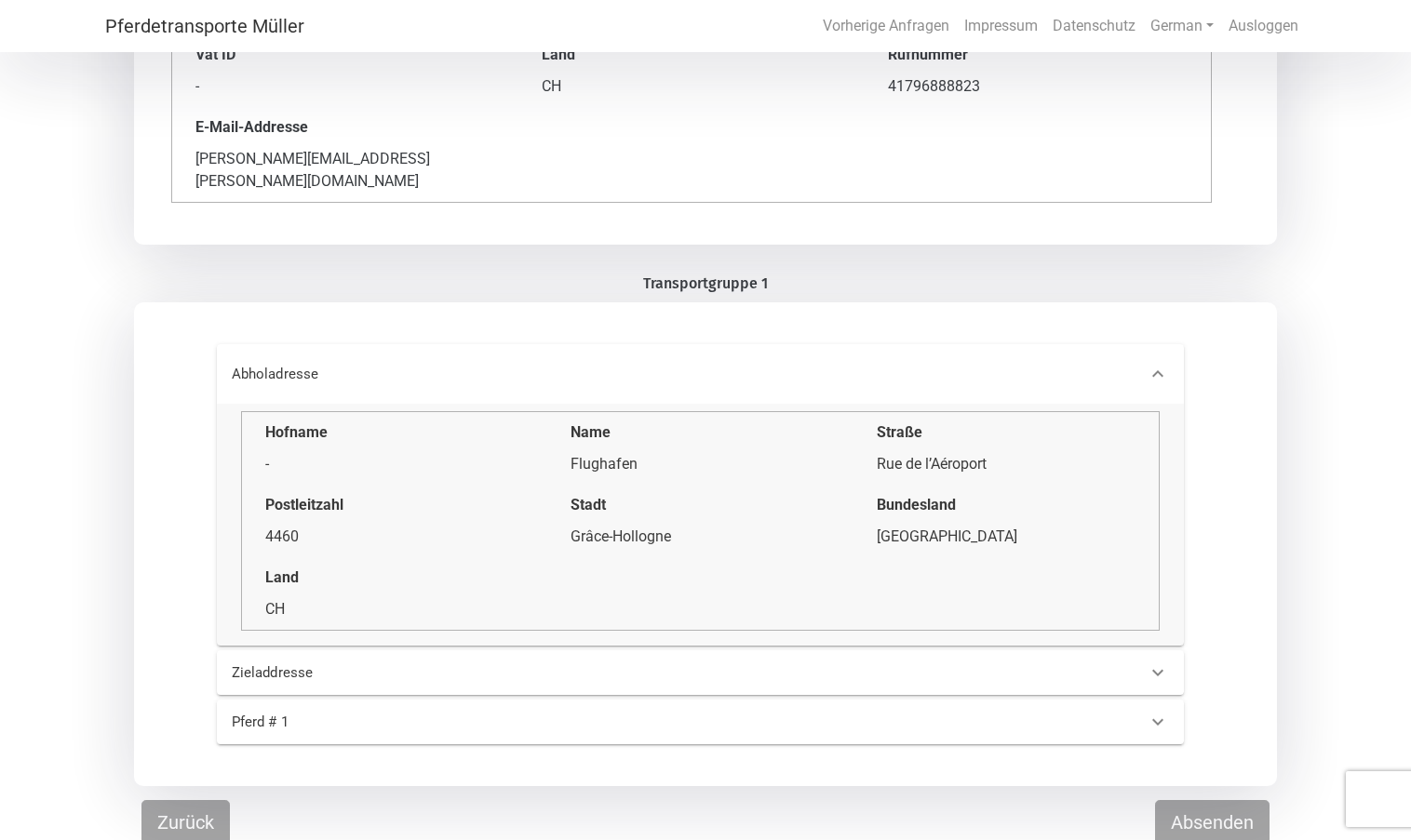
scroll to position [398, 0]
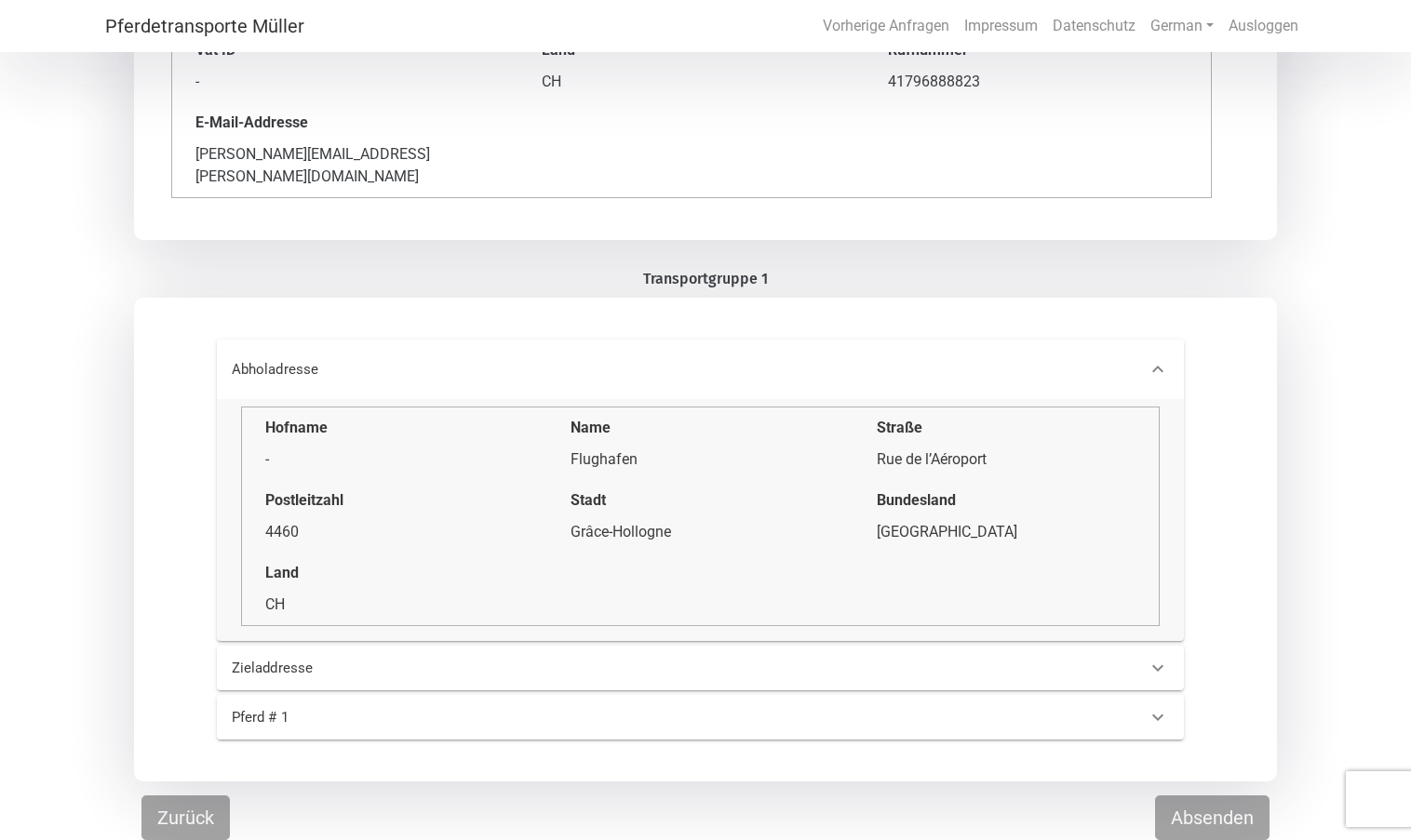
click at [451, 666] on p "Zieladdresse" at bounding box center [444, 669] width 425 height 21
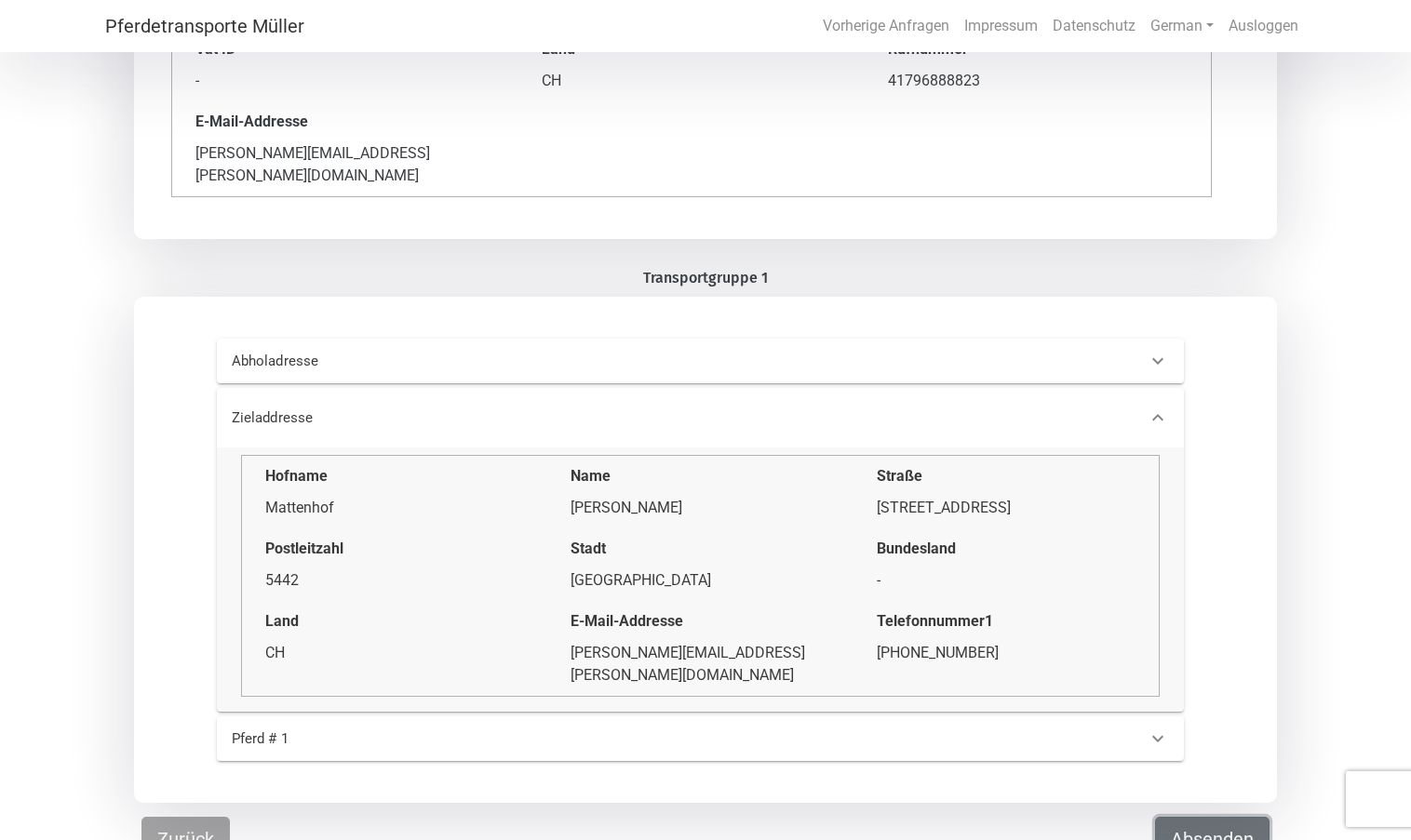
click at [1240, 819] on button "Absenden" at bounding box center [1213, 839] width 114 height 45
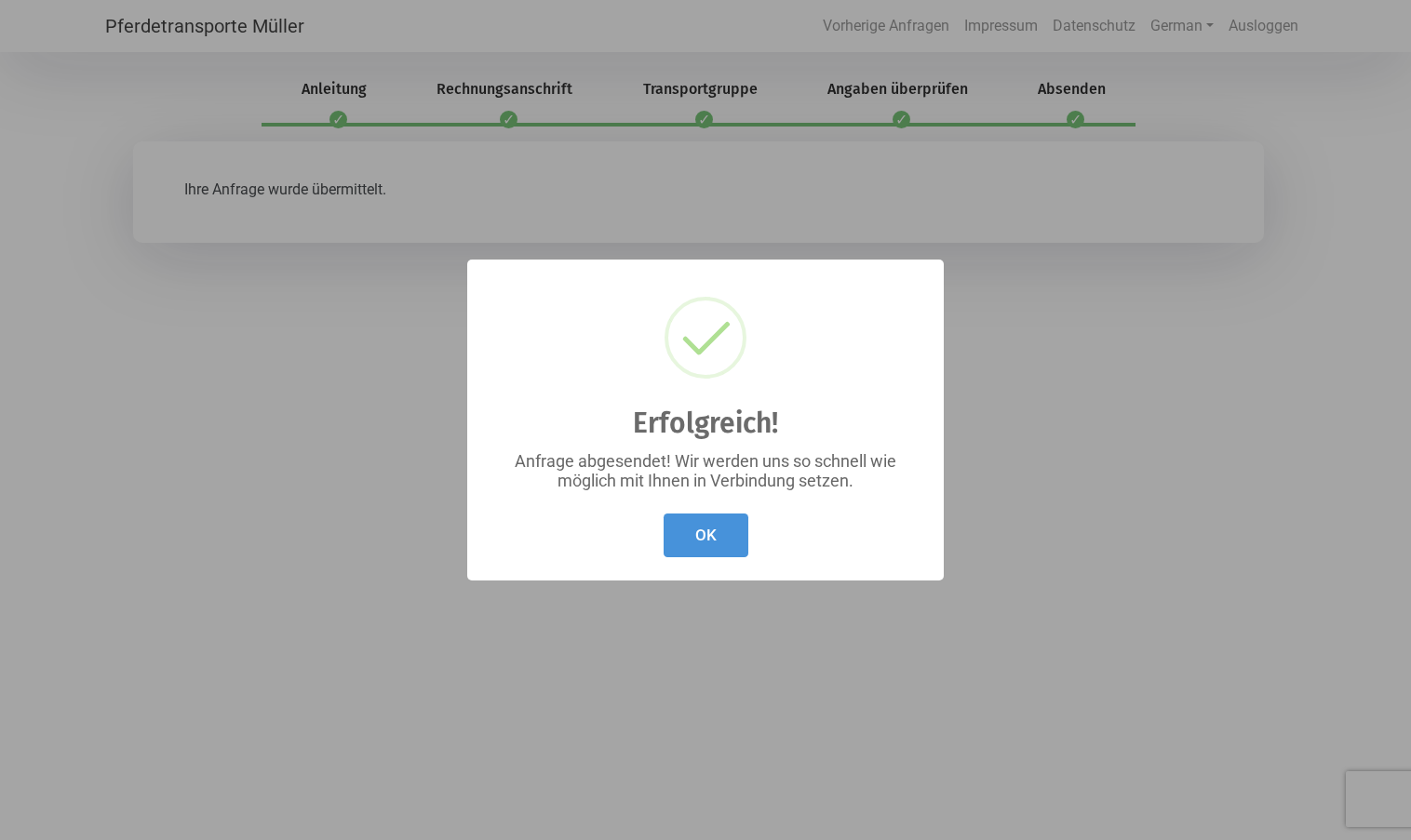
scroll to position [0, 0]
click at [707, 533] on button "OK" at bounding box center [713, 535] width 85 height 44
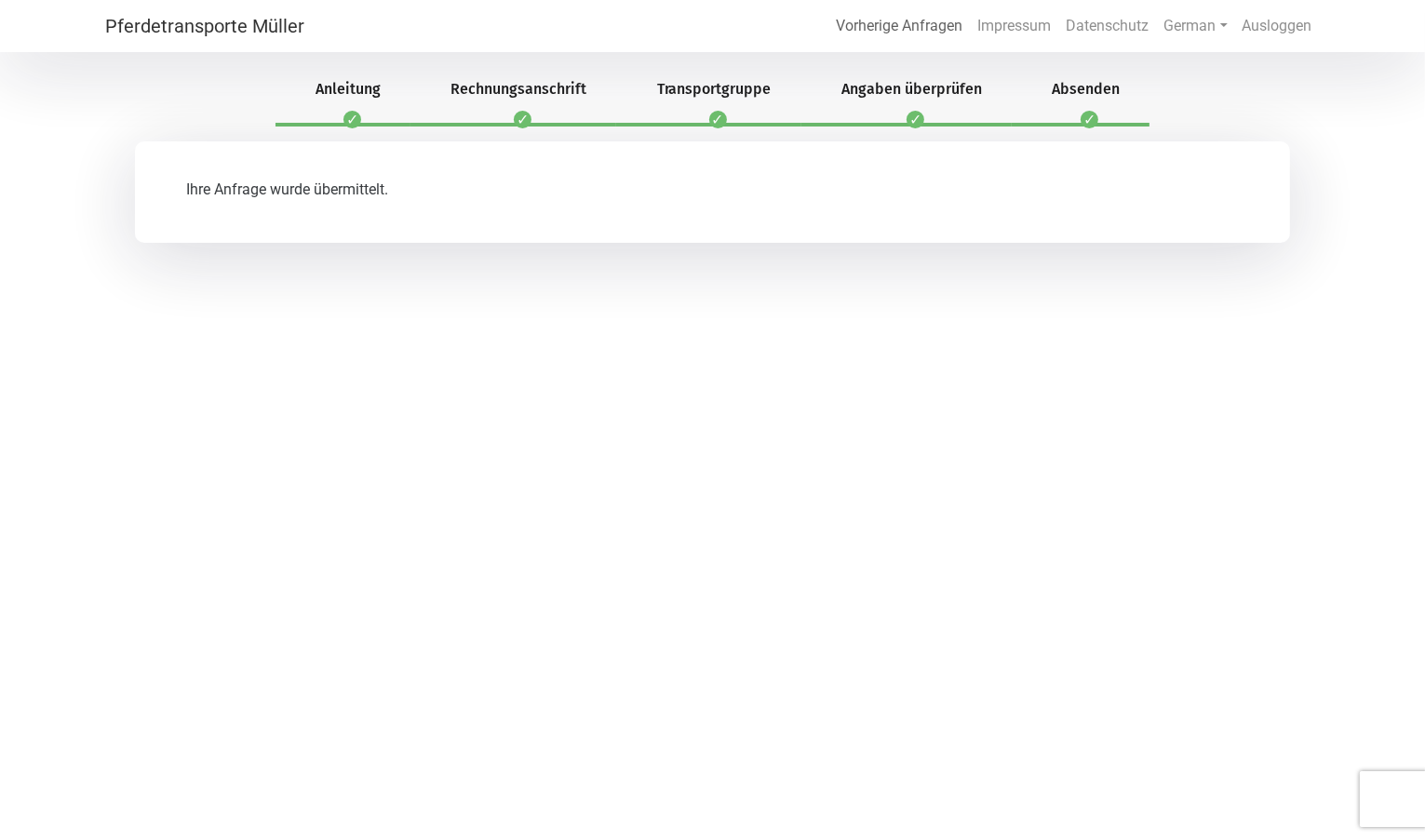
click at [881, 22] on link "Vorherige Anfragen" at bounding box center [899, 26] width 142 height 37
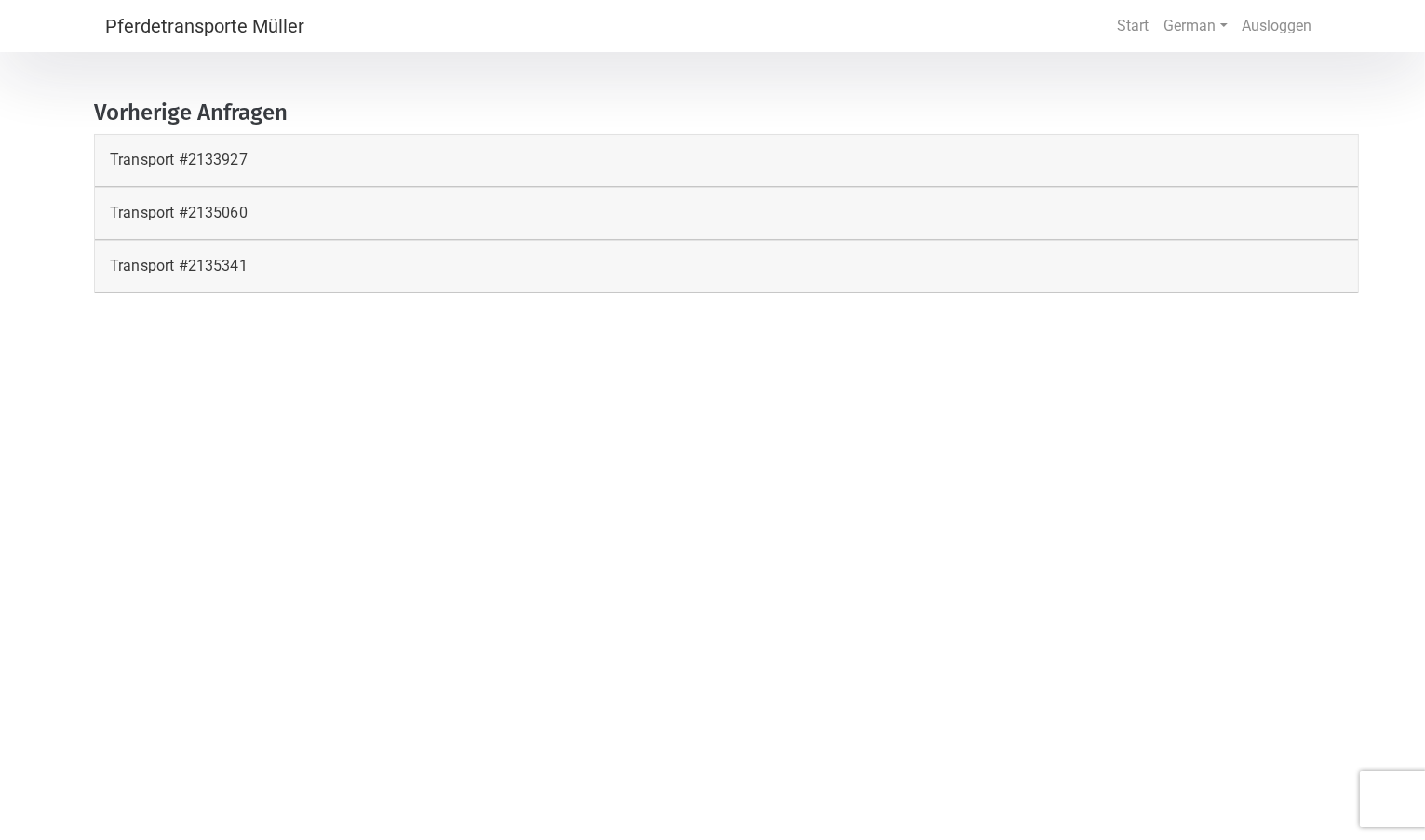
click at [215, 153] on p "Transport # 2133927" at bounding box center [178, 159] width 138 height 22
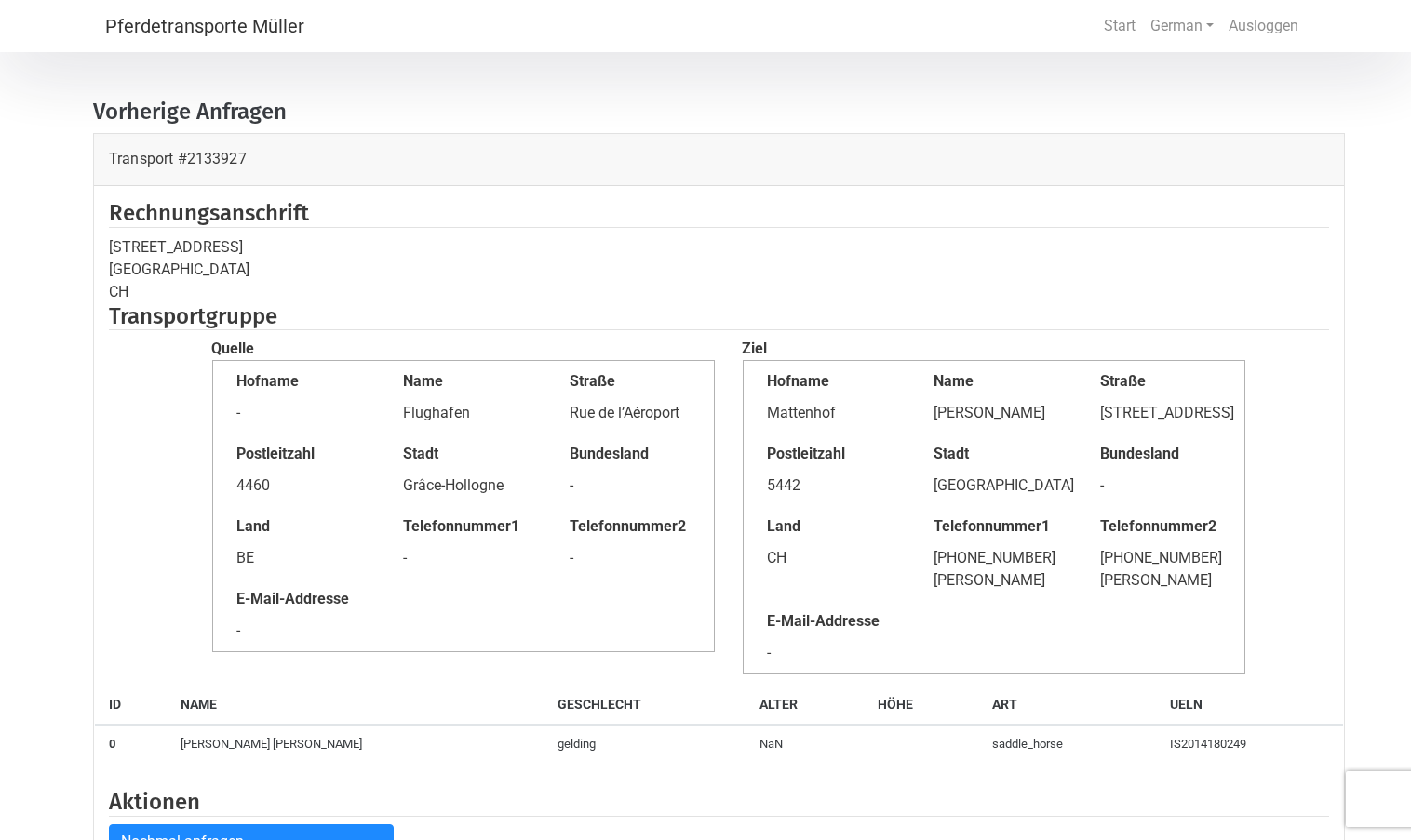
click at [228, 150] on p "Transport # 2133927" at bounding box center [177, 158] width 138 height 22
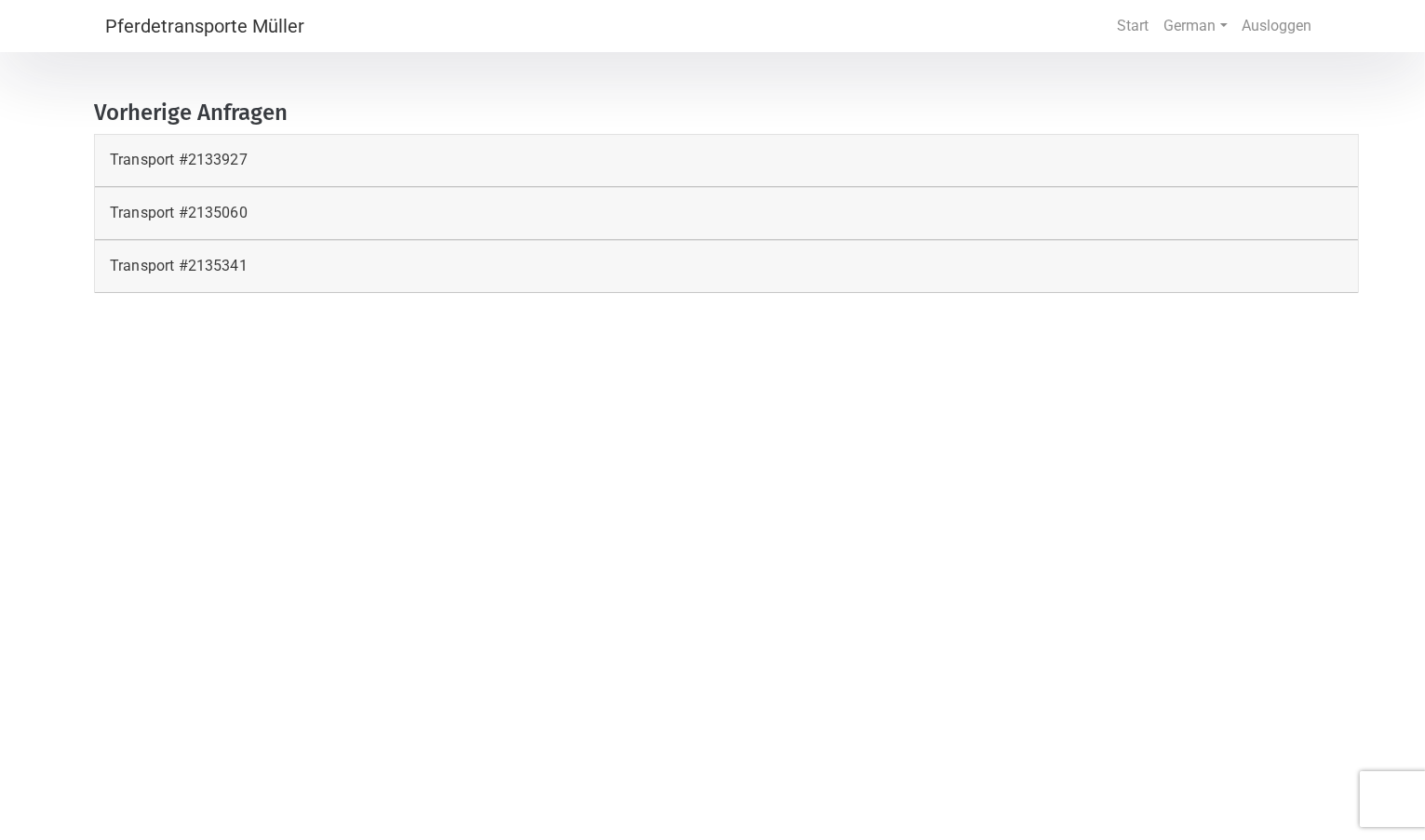
click at [206, 223] on p "Transport # 2135060" at bounding box center [178, 212] width 138 height 22
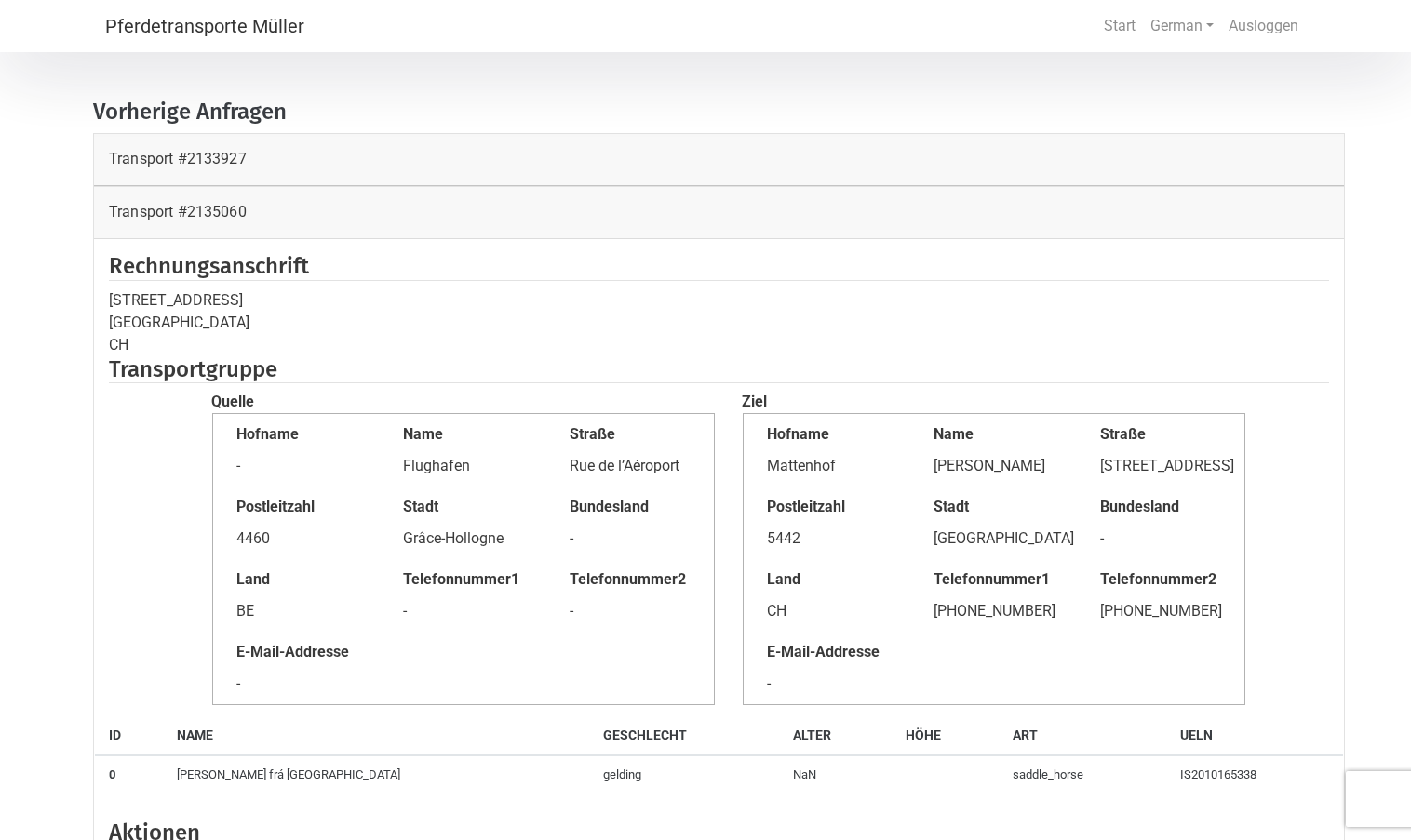
click at [209, 211] on p "Transport # 2135060" at bounding box center [177, 211] width 138 height 22
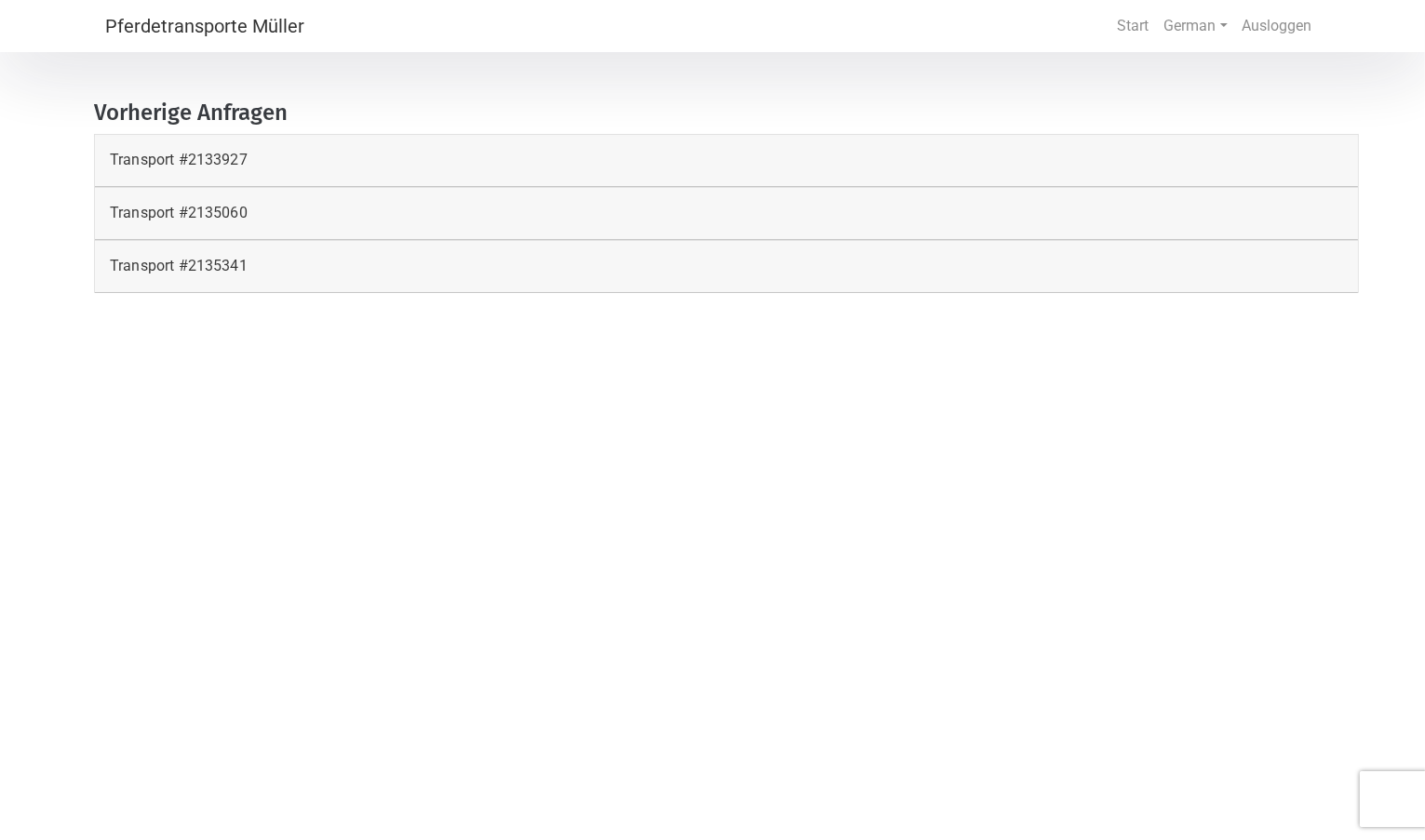
click at [202, 262] on p "Transport # 2135341" at bounding box center [178, 266] width 138 height 22
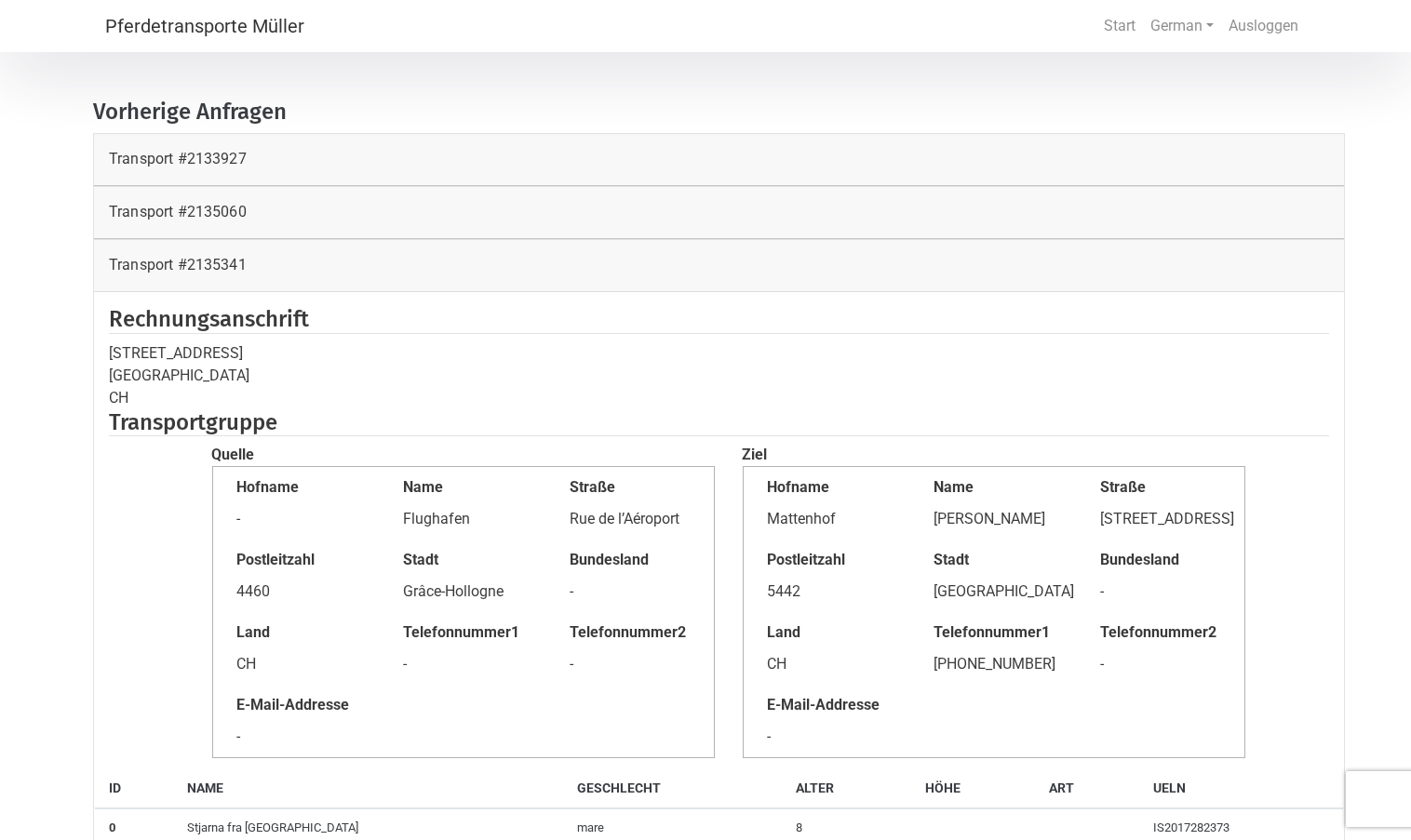
click at [220, 211] on p "Transport # 2135060" at bounding box center [177, 211] width 138 height 22
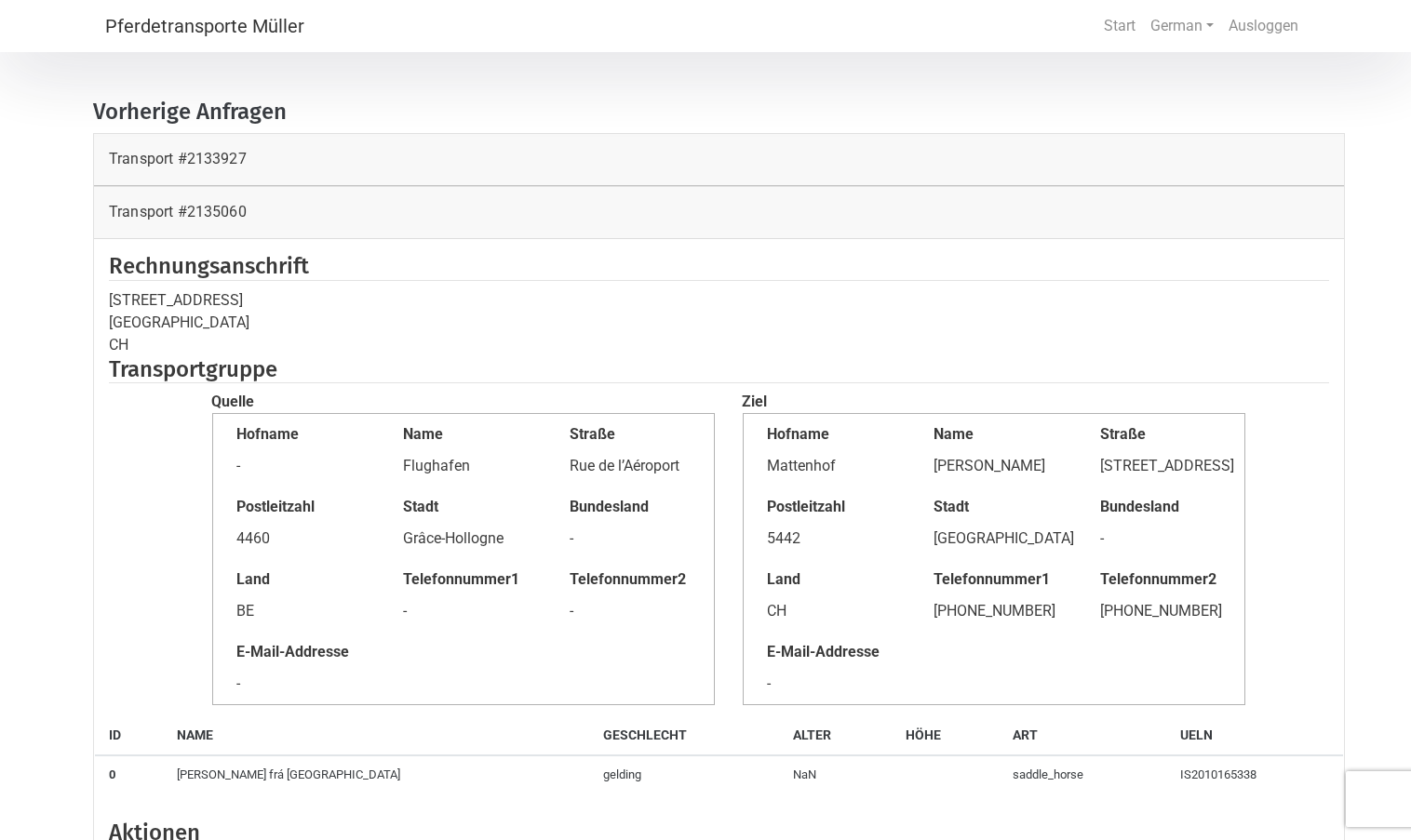
click at [231, 151] on p "Transport # 2133927" at bounding box center [177, 158] width 138 height 22
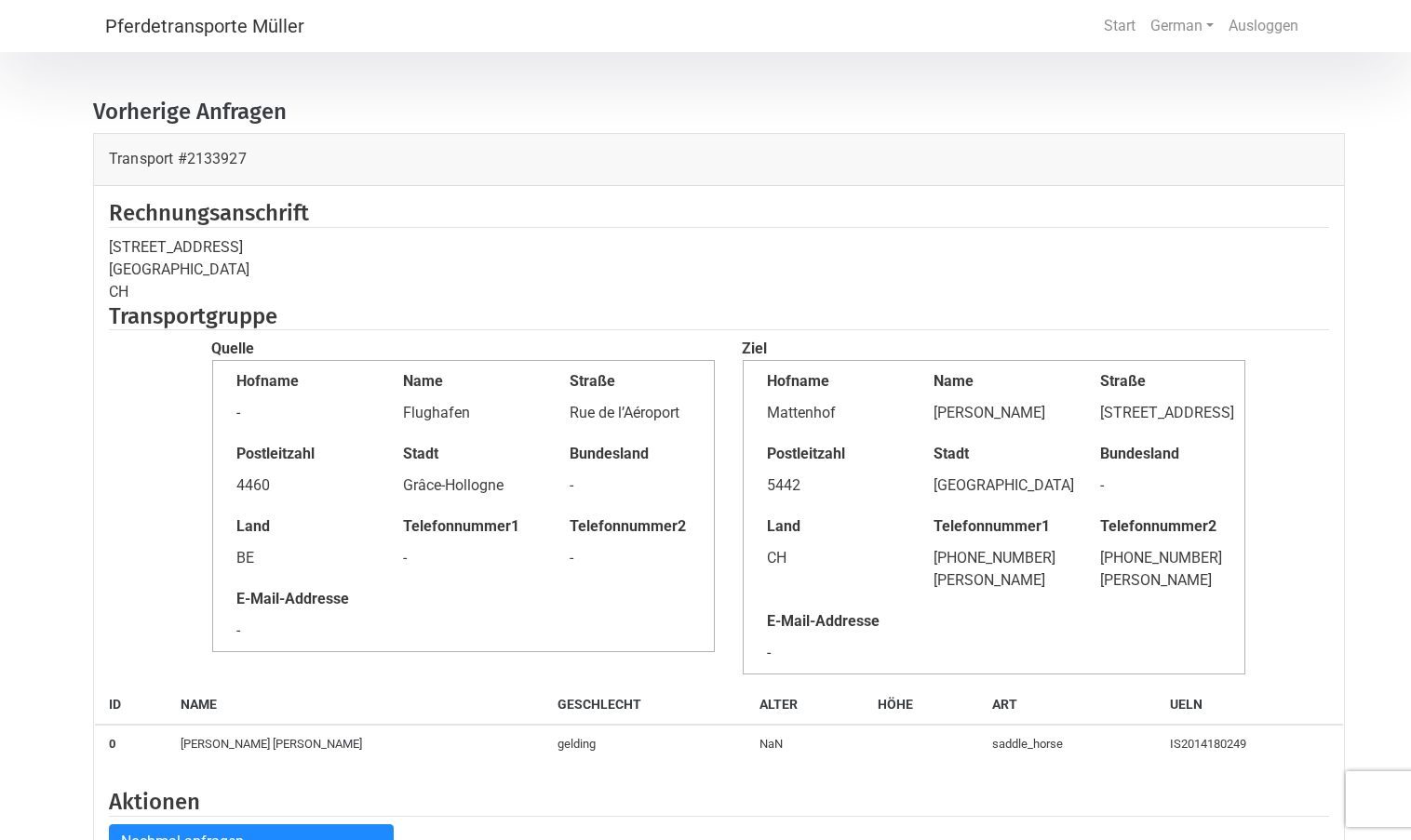
click at [131, 151] on p "Transport # 2133927" at bounding box center [177, 158] width 138 height 22
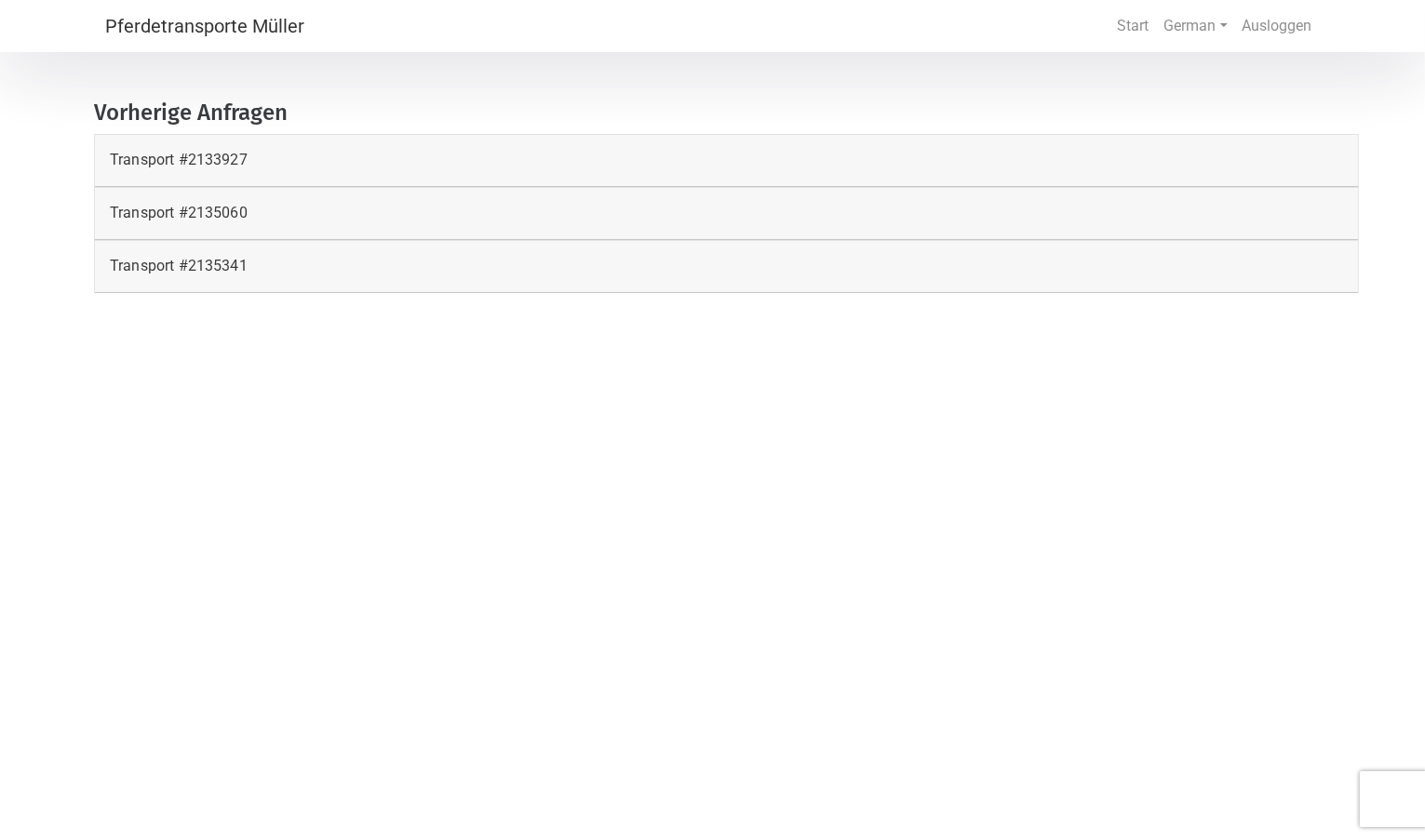
click at [139, 208] on p "Transport # 2135060" at bounding box center [178, 212] width 138 height 22
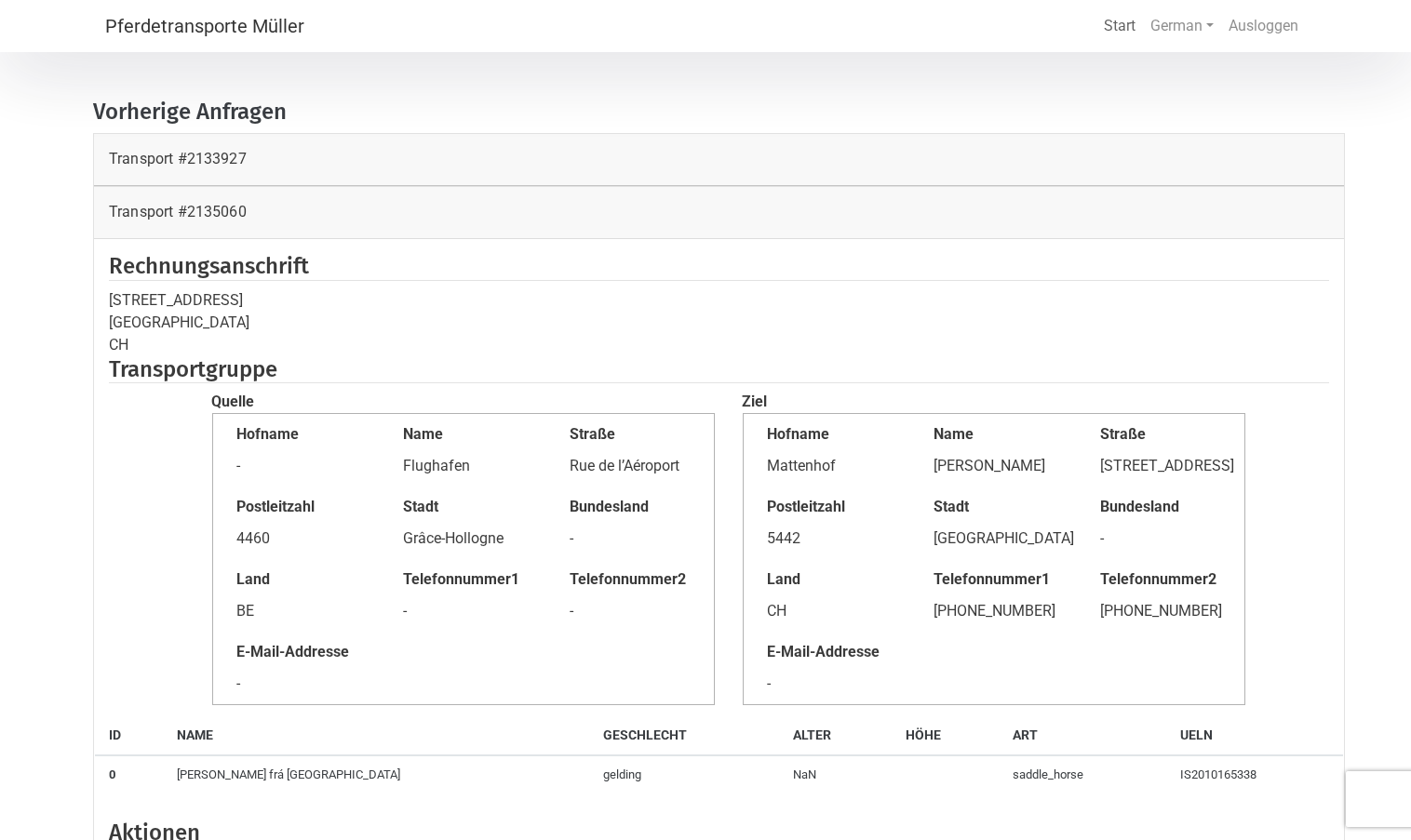
click at [1117, 27] on link "Start" at bounding box center [1119, 26] width 47 height 37
